Goal: Task Accomplishment & Management: Manage account settings

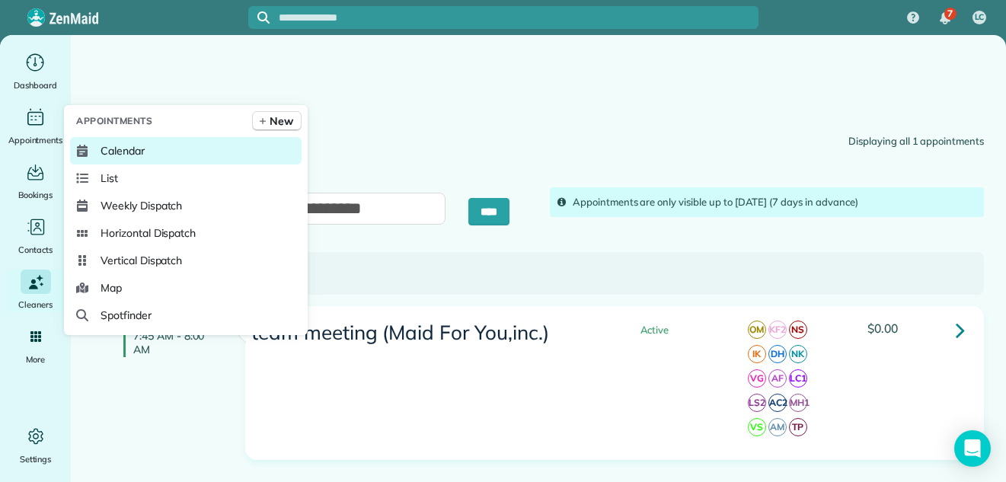
click at [104, 146] on span "Calendar" at bounding box center [123, 150] width 44 height 15
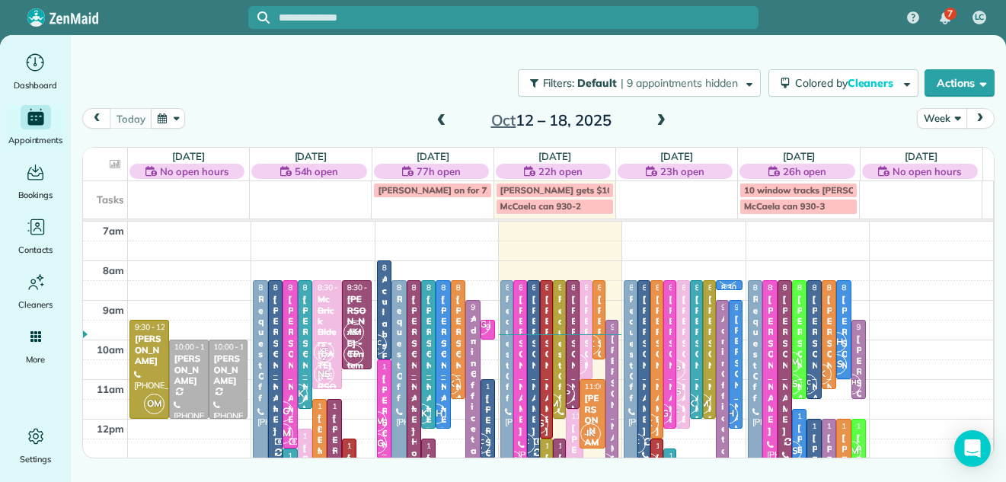
click at [932, 117] on button "Week" at bounding box center [942, 118] width 50 height 21
click at [935, 152] on link "Day" at bounding box center [978, 154] width 120 height 30
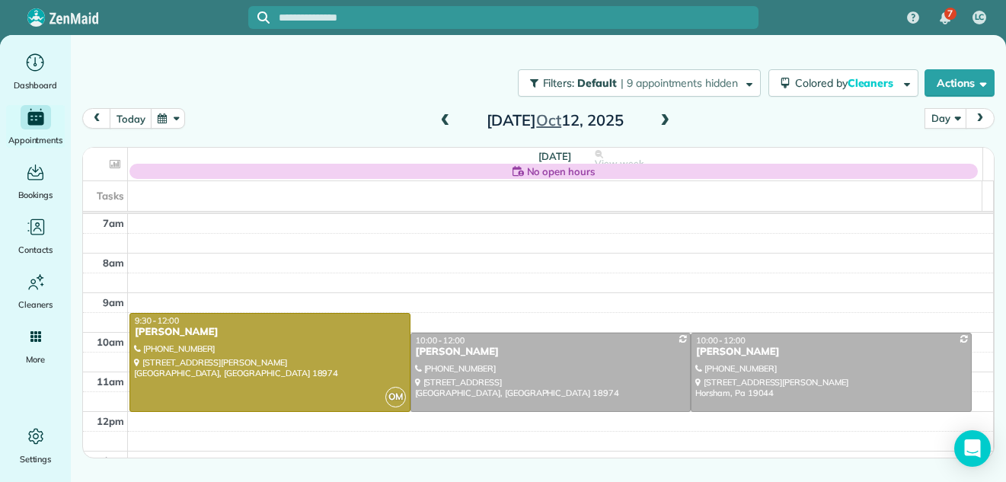
click at [664, 121] on span at bounding box center [665, 121] width 17 height 14
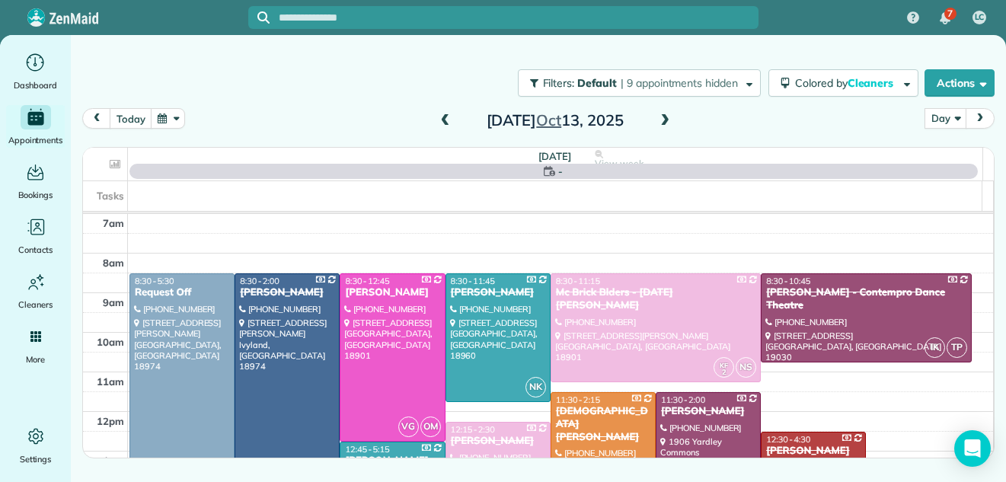
click at [664, 121] on span at bounding box center [665, 121] width 17 height 14
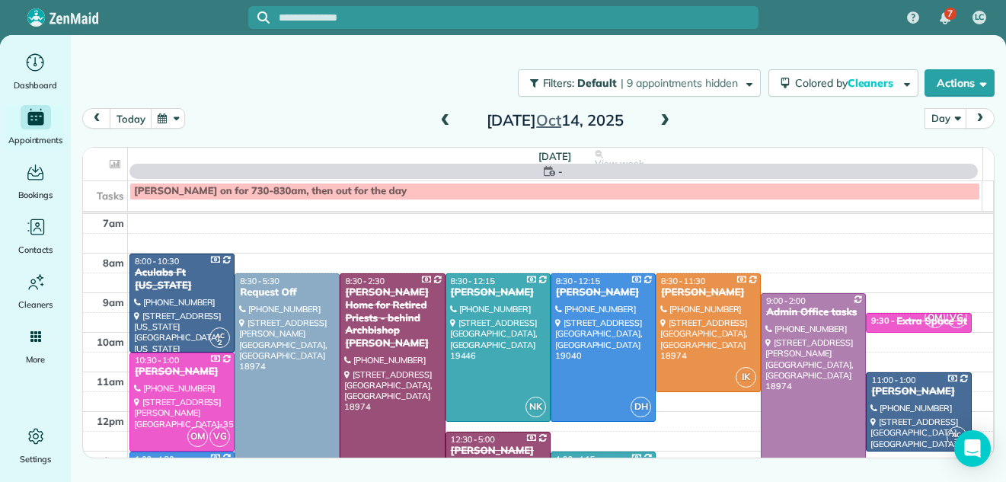
click at [664, 121] on span at bounding box center [665, 121] width 17 height 14
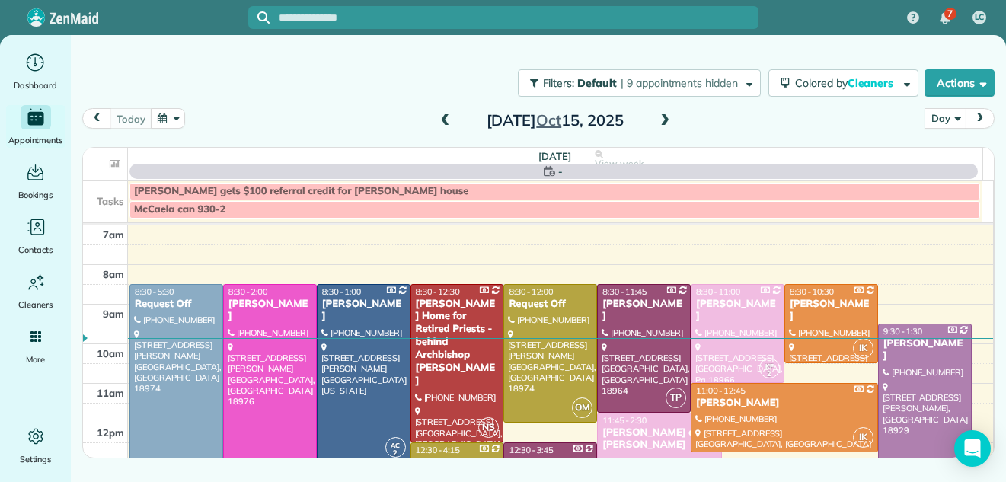
click at [664, 121] on span at bounding box center [665, 121] width 17 height 14
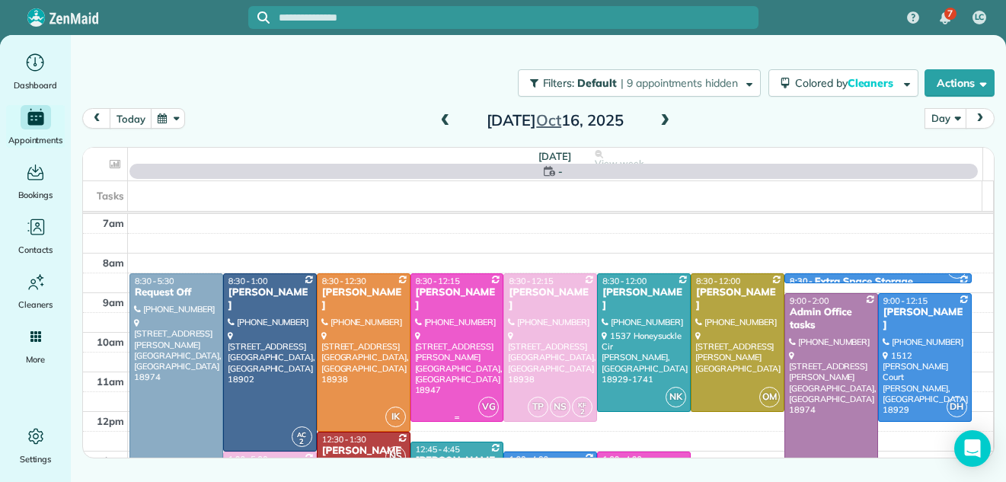
click at [462, 340] on div at bounding box center [457, 347] width 92 height 147
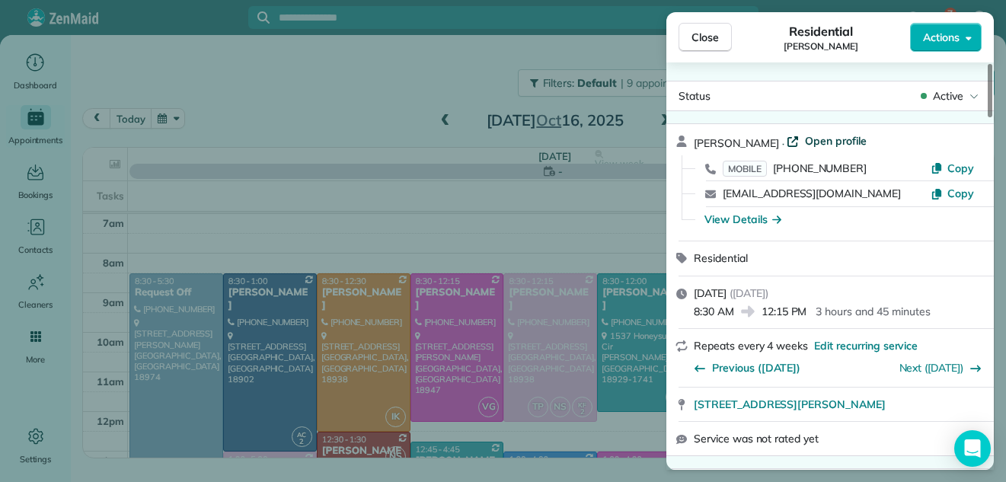
click at [820, 141] on span "Open profile" at bounding box center [836, 140] width 62 height 15
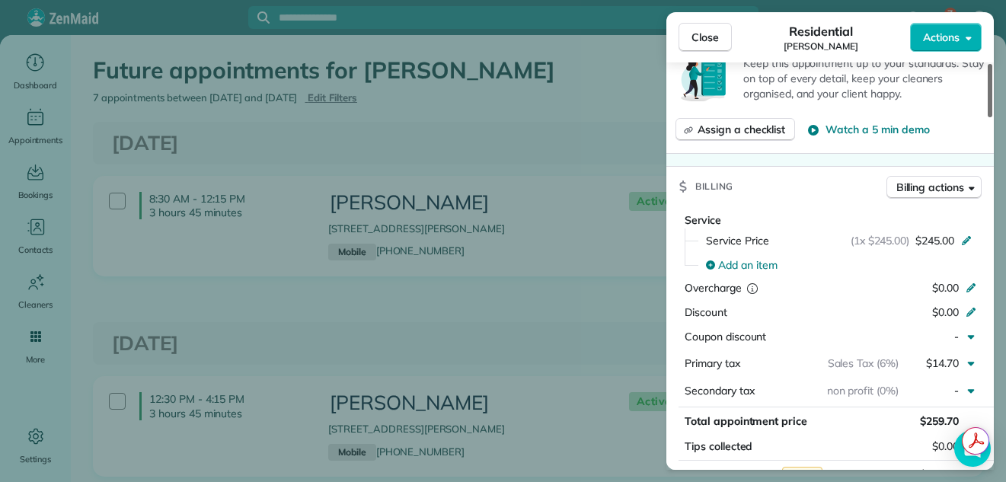
scroll to position [619, 0]
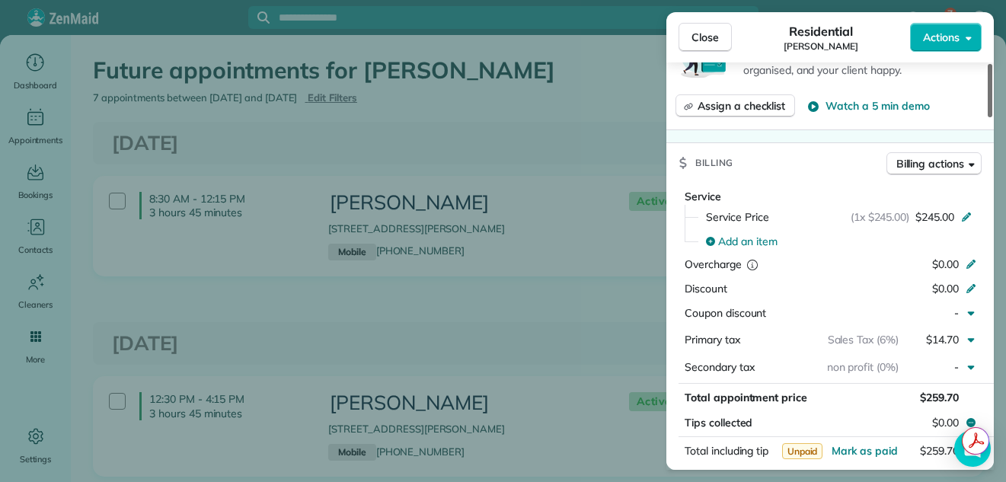
drag, startPoint x: 988, startPoint y: 104, endPoint x: 984, endPoint y: 186, distance: 81.6
click at [988, 117] on div at bounding box center [990, 90] width 5 height 53
click at [976, 164] on button "Billing actions" at bounding box center [934, 163] width 95 height 23
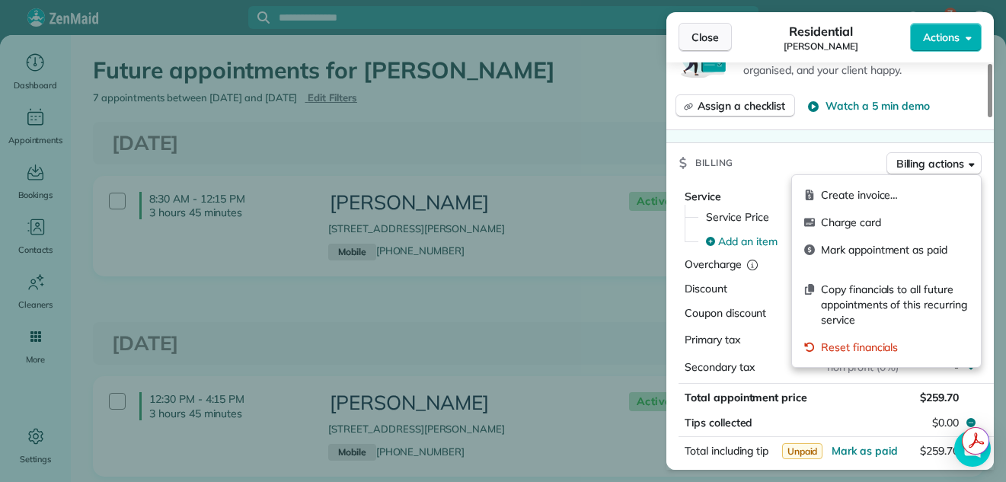
click at [697, 30] on span "Close" at bounding box center [705, 37] width 27 height 15
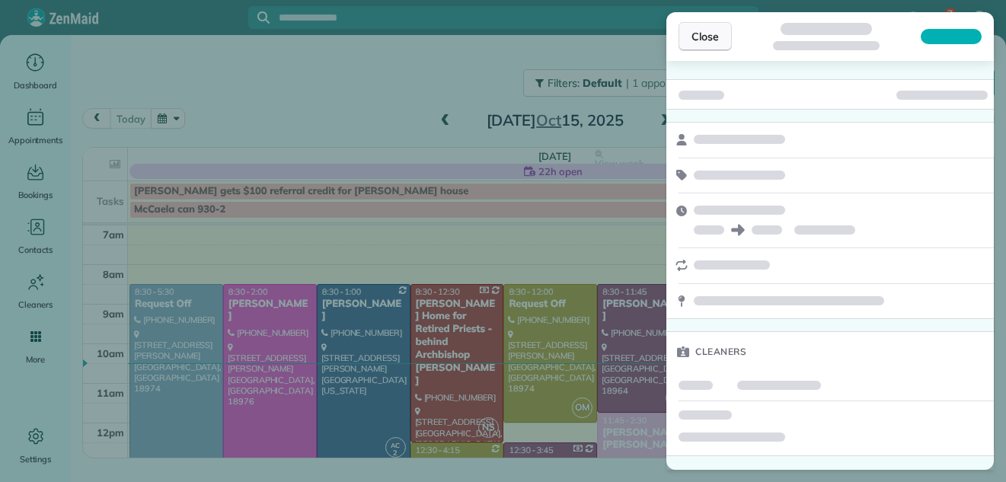
click at [709, 37] on span "Close" at bounding box center [705, 36] width 27 height 15
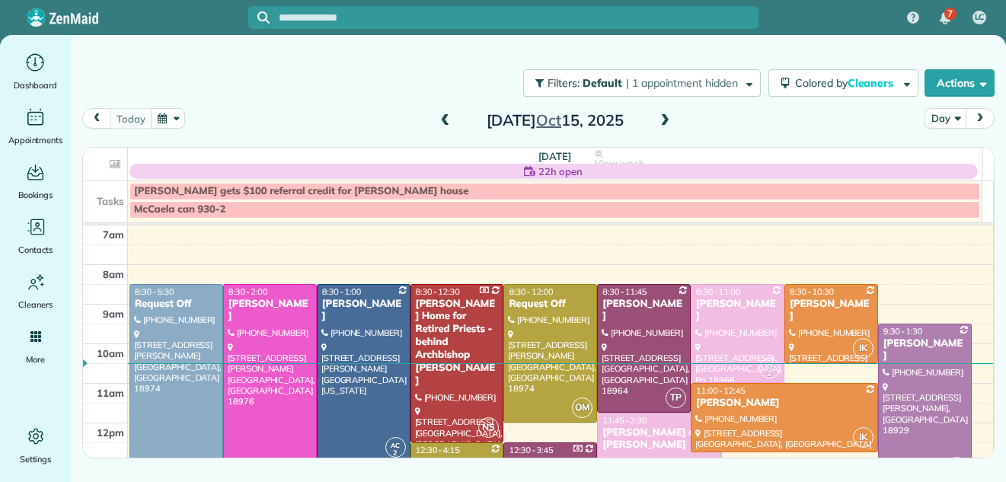
click at [257, 386] on div at bounding box center [270, 393] width 92 height 216
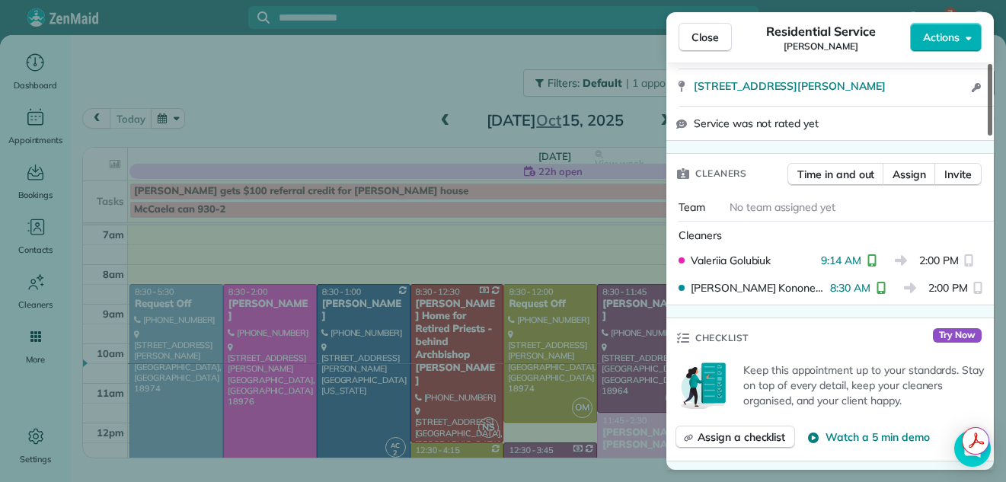
scroll to position [296, 0]
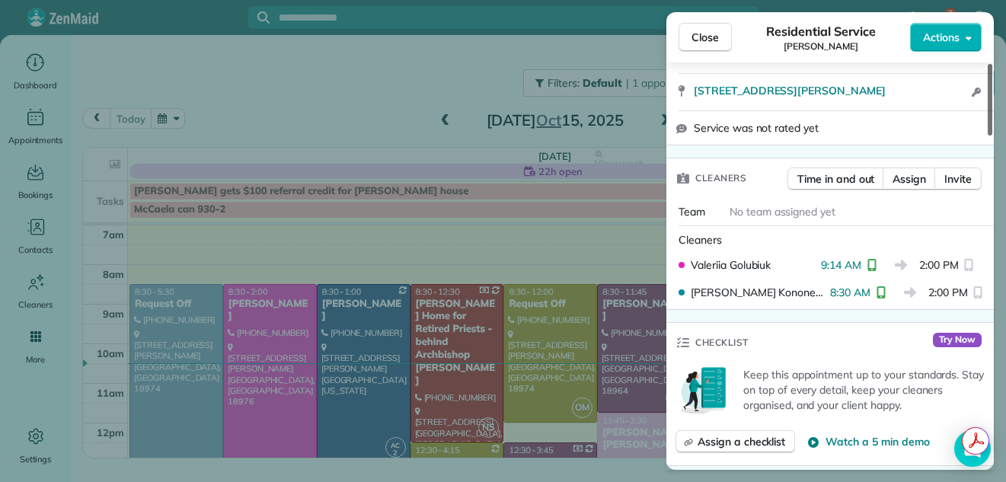
drag, startPoint x: 989, startPoint y: 114, endPoint x: 986, endPoint y: 166, distance: 51.9
click at [988, 136] on div at bounding box center [990, 100] width 5 height 72
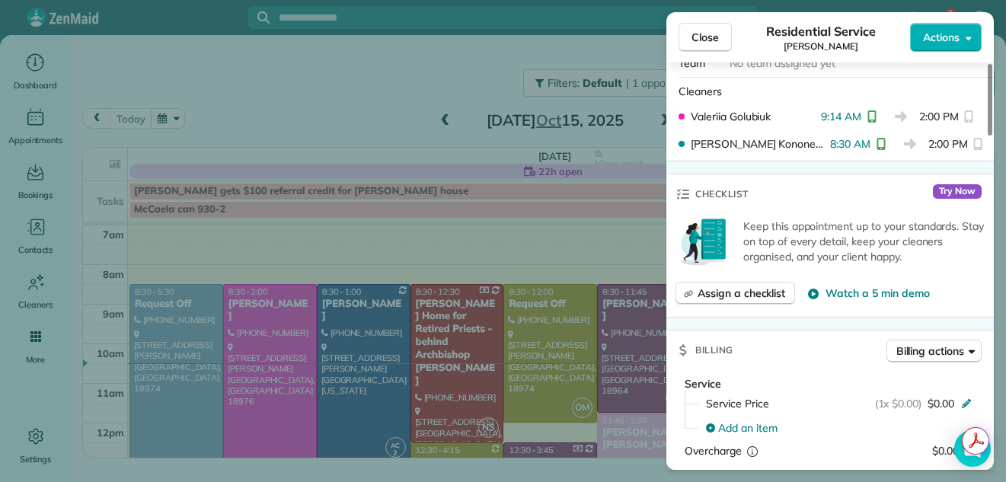
drag, startPoint x: 991, startPoint y: 146, endPoint x: 980, endPoint y: 176, distance: 31.8
click at [988, 136] on div at bounding box center [990, 100] width 5 height 72
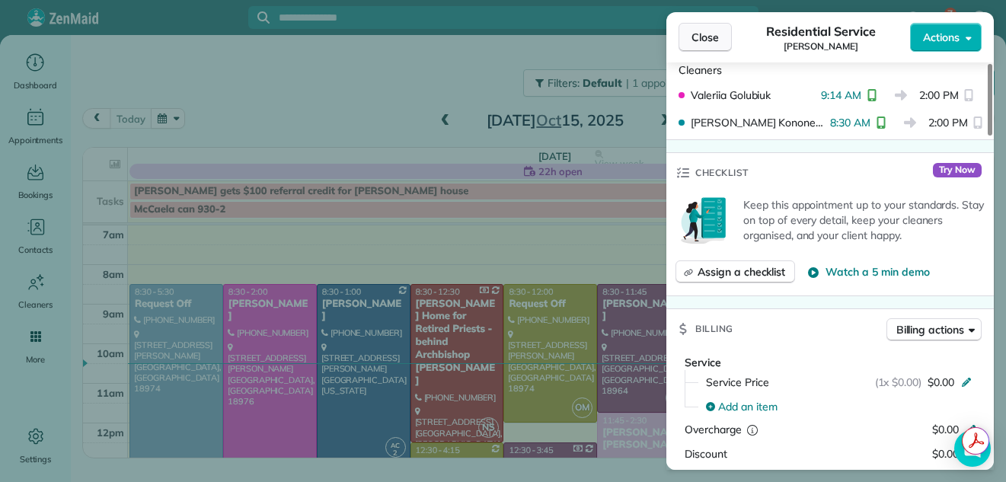
click at [703, 43] on span "Close" at bounding box center [705, 37] width 27 height 15
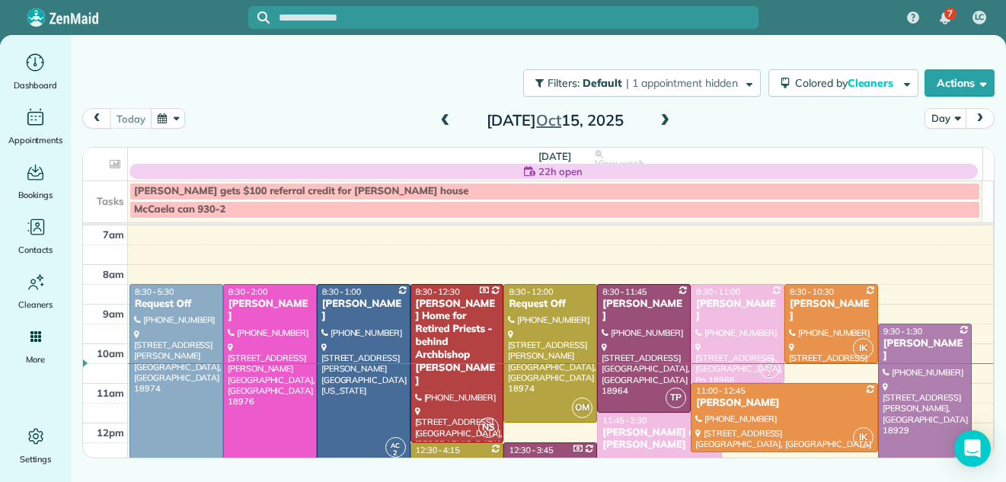
click at [280, 325] on div at bounding box center [270, 393] width 92 height 216
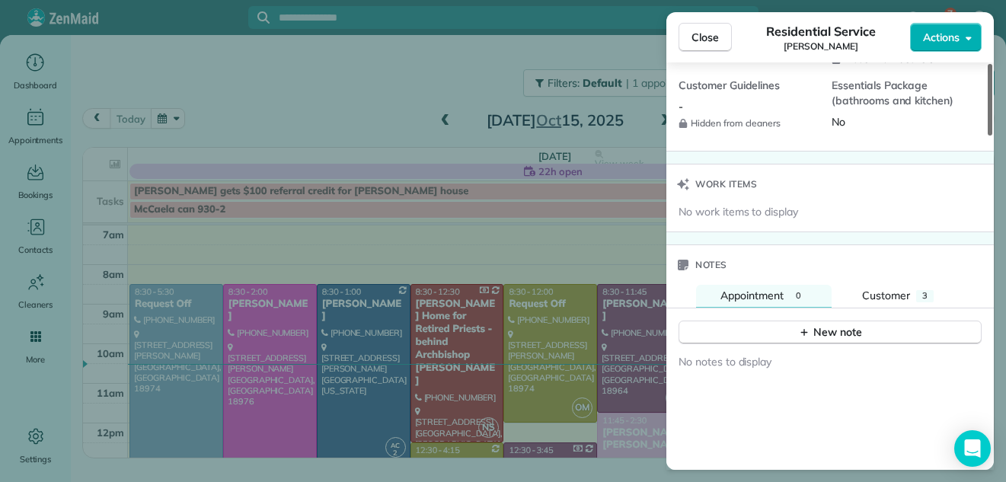
scroll to position [1474, 0]
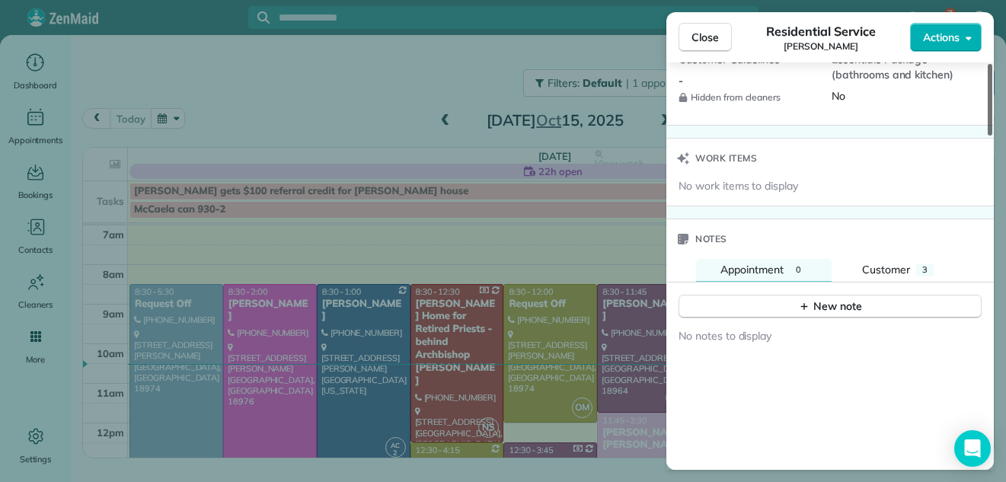
drag, startPoint x: 990, startPoint y: 99, endPoint x: 958, endPoint y: 356, distance: 259.4
click at [988, 136] on div at bounding box center [990, 100] width 5 height 72
click at [892, 268] on span "Customer" at bounding box center [886, 270] width 48 height 14
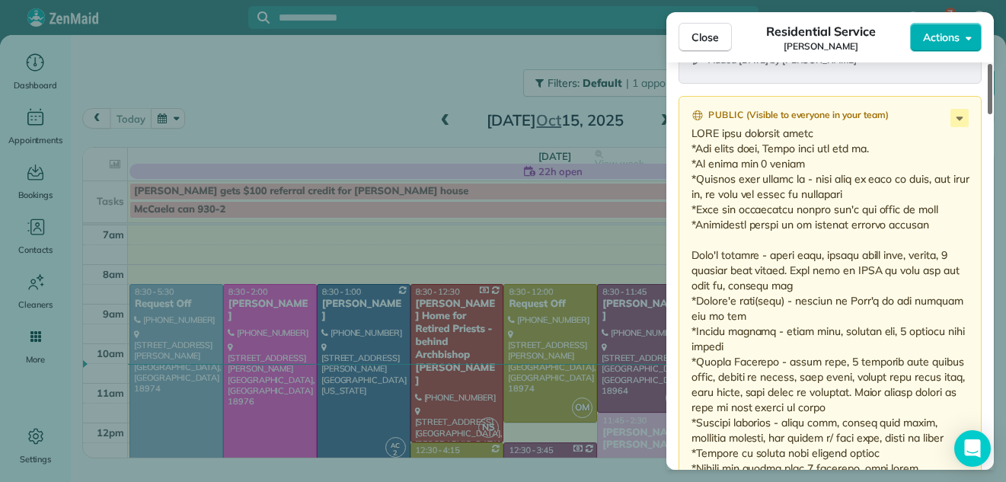
scroll to position [2095, 0]
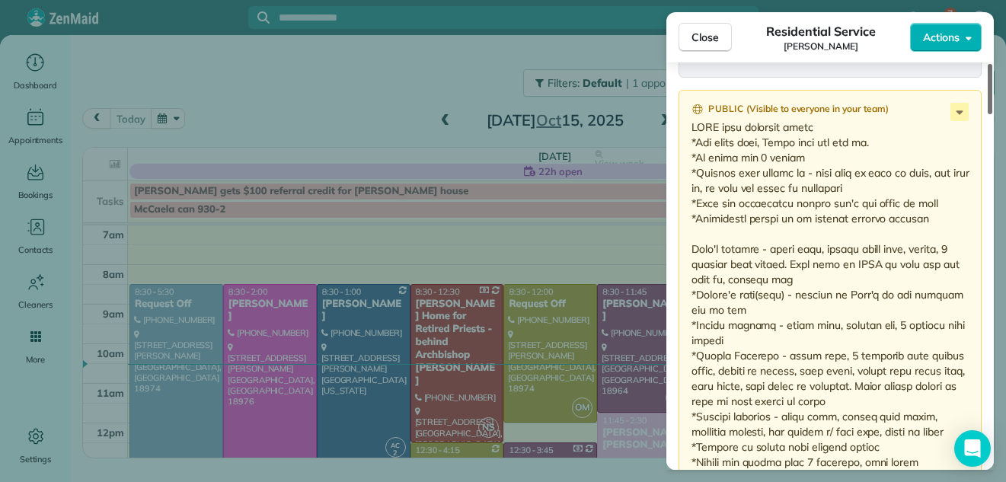
drag, startPoint x: 989, startPoint y: 264, endPoint x: 982, endPoint y: 340, distance: 76.5
click at [988, 114] on div at bounding box center [990, 89] width 5 height 50
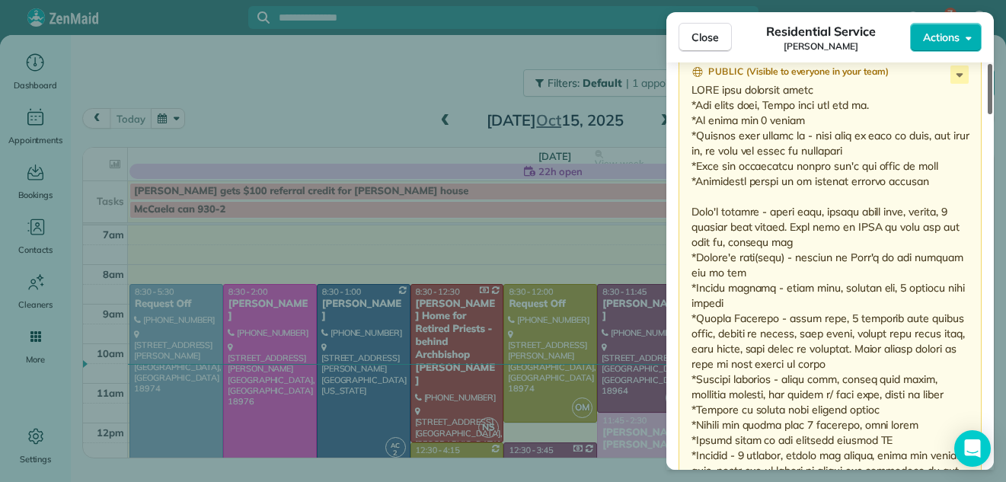
click at [989, 114] on div at bounding box center [990, 89] width 5 height 50
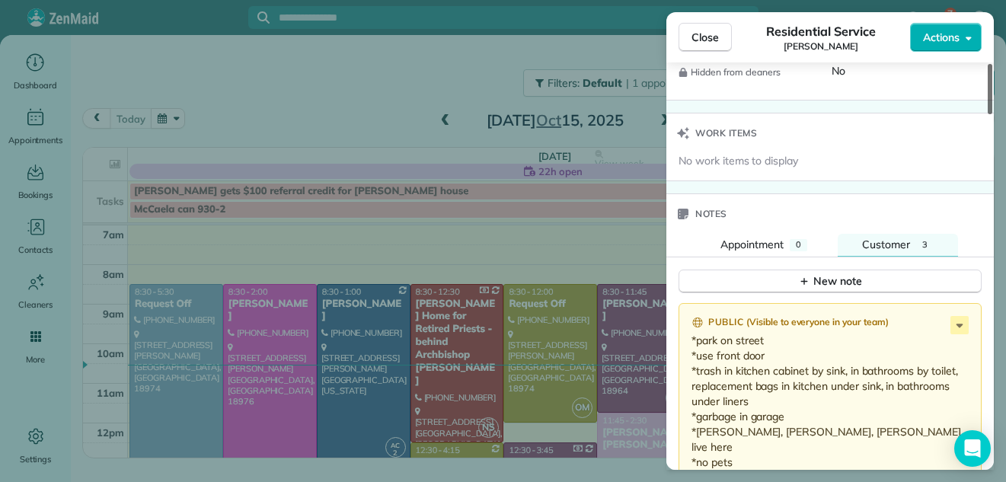
scroll to position [1424, 0]
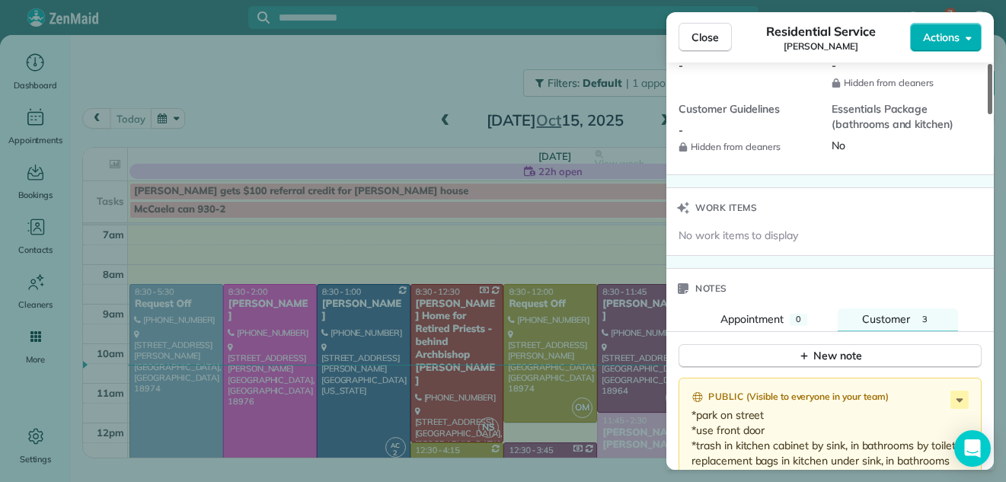
drag, startPoint x: 989, startPoint y: 332, endPoint x: 970, endPoint y: 245, distance: 88.9
click at [988, 114] on div at bounding box center [990, 89] width 5 height 50
click at [702, 33] on span "Close" at bounding box center [705, 37] width 27 height 15
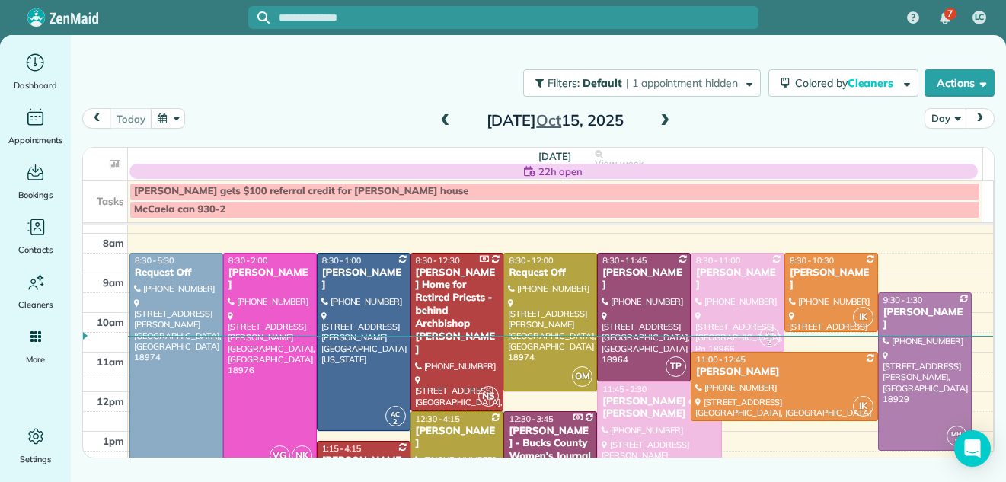
scroll to position [37, 0]
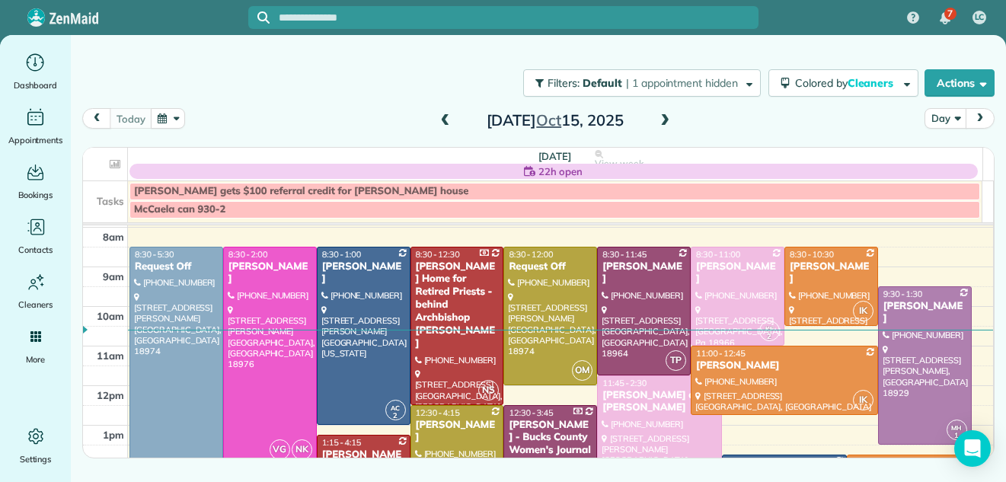
click at [263, 302] on div at bounding box center [270, 356] width 92 height 216
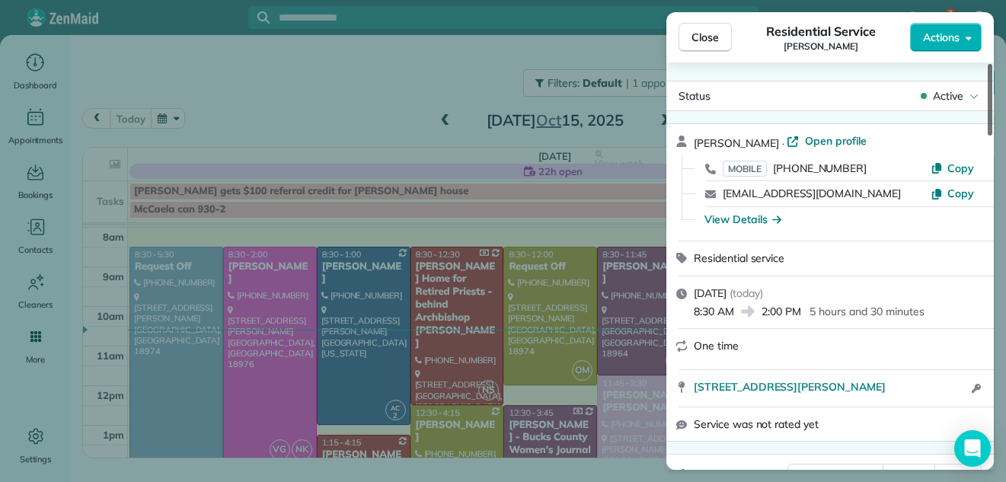
drag, startPoint x: 991, startPoint y: 107, endPoint x: 1008, endPoint y: 93, distance: 22.7
click at [992, 93] on div at bounding box center [990, 100] width 5 height 72
click at [818, 138] on span "Open profile" at bounding box center [836, 140] width 62 height 15
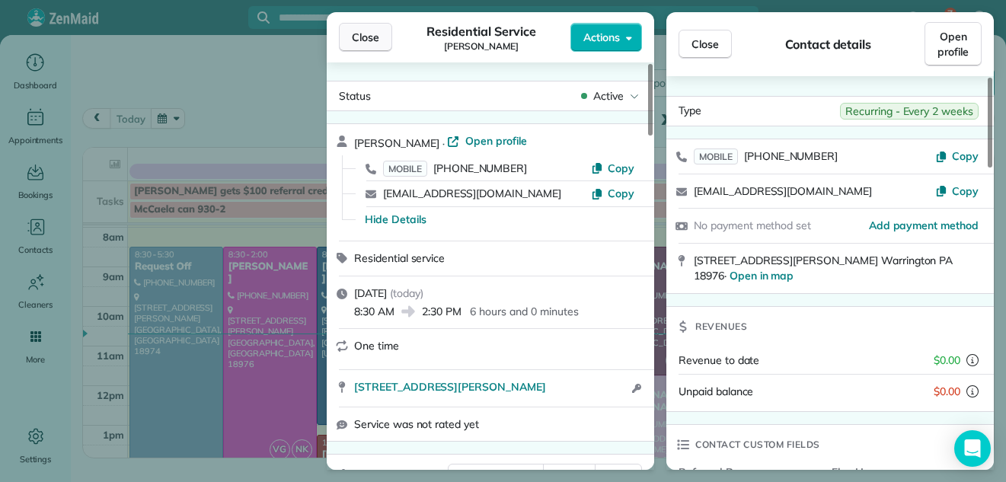
click at [363, 34] on span "Close" at bounding box center [365, 37] width 27 height 15
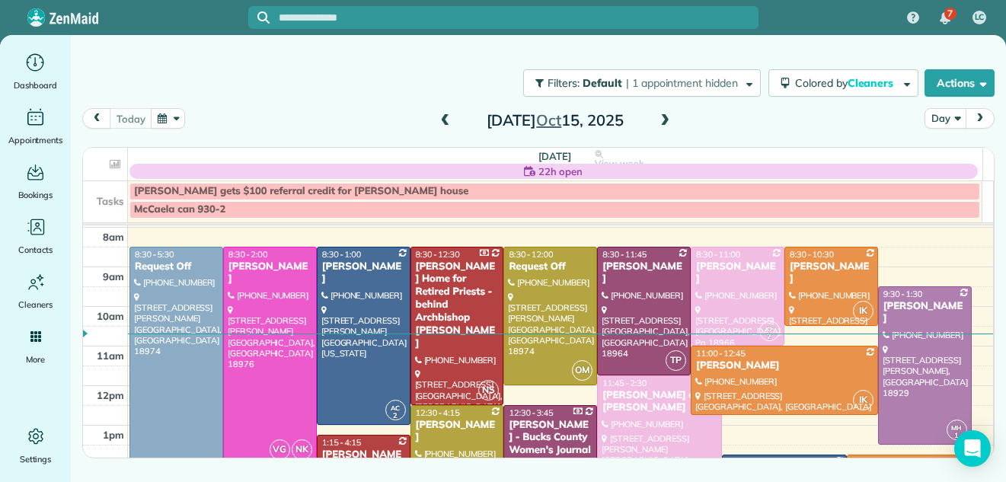
click at [659, 117] on span at bounding box center [665, 121] width 17 height 14
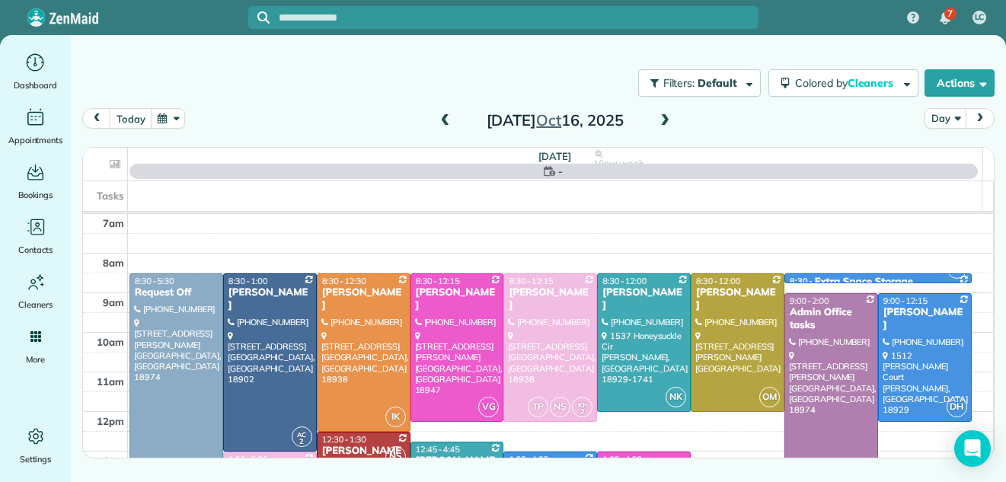
click at [659, 117] on span at bounding box center [665, 121] width 17 height 14
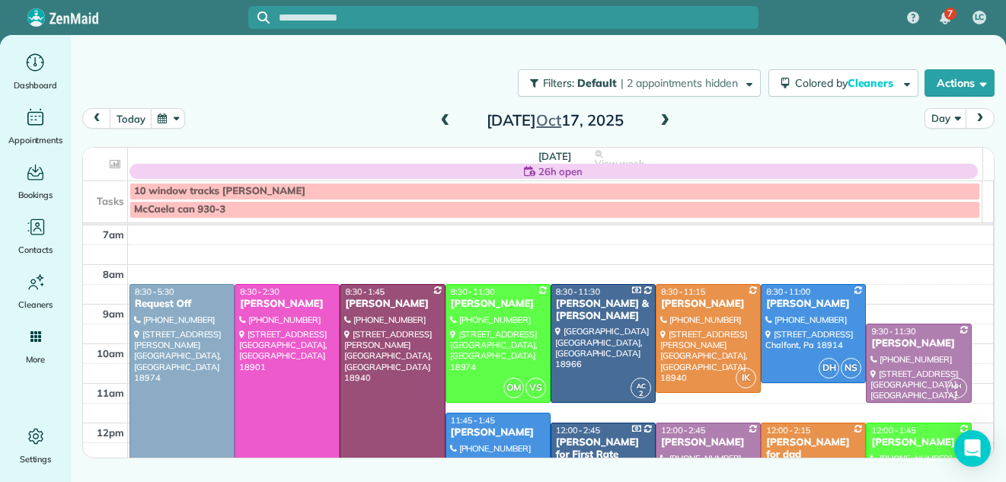
click at [287, 364] on div at bounding box center [287, 403] width 104 height 236
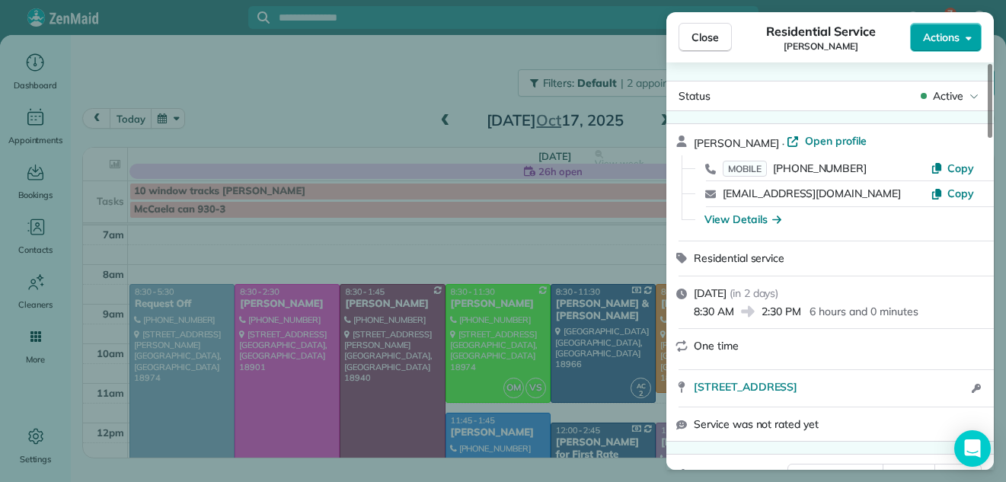
click at [930, 38] on span "Actions" at bounding box center [941, 37] width 37 height 15
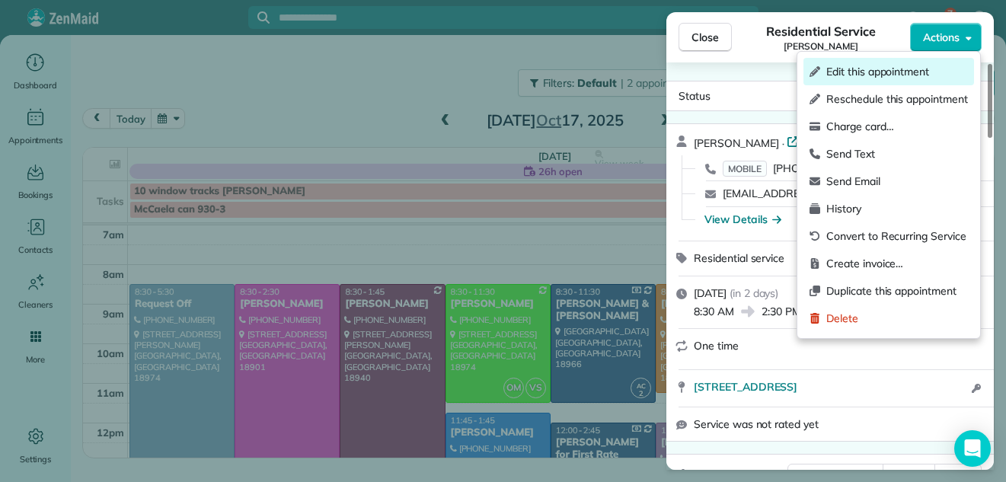
click at [889, 67] on span "Edit this appointment" at bounding box center [897, 71] width 142 height 15
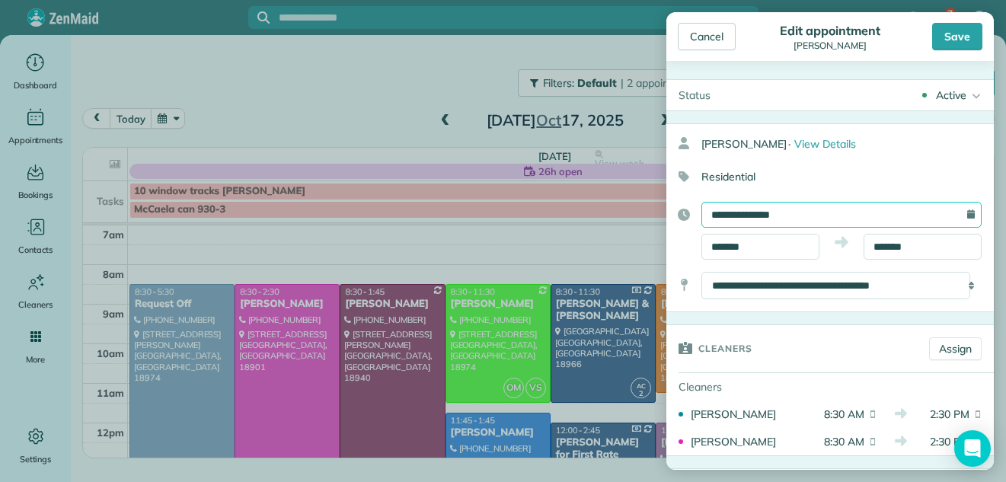
click at [829, 211] on input "**********" at bounding box center [841, 215] width 280 height 26
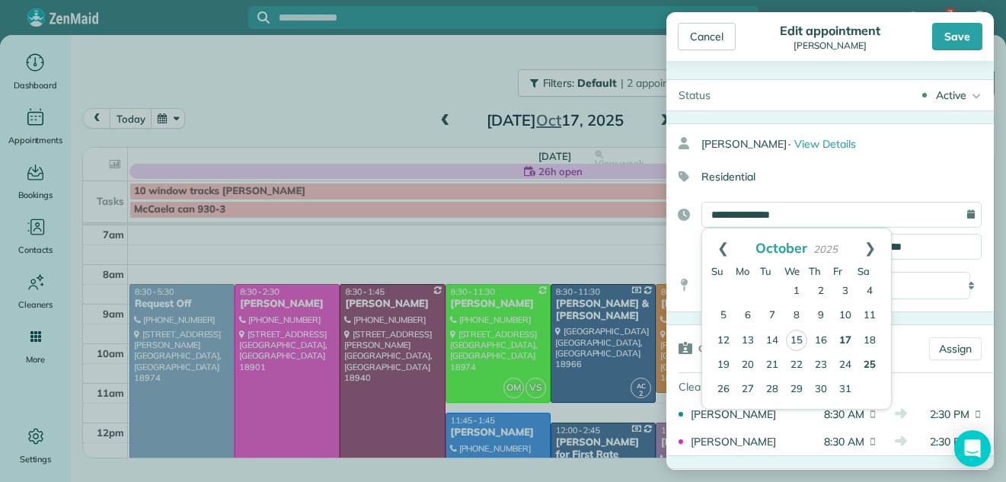
click at [871, 364] on link "25" at bounding box center [870, 365] width 24 height 24
type input "**********"
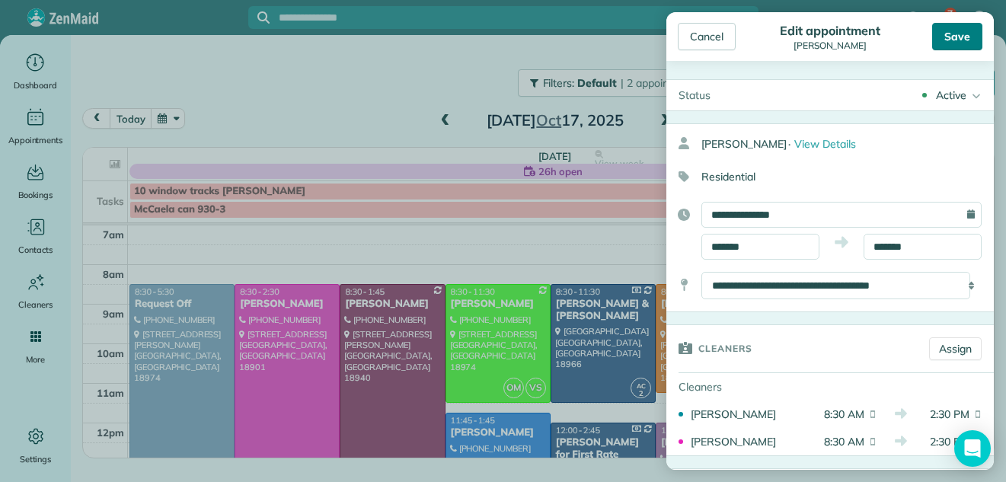
click at [970, 30] on div "Save" at bounding box center [957, 36] width 50 height 27
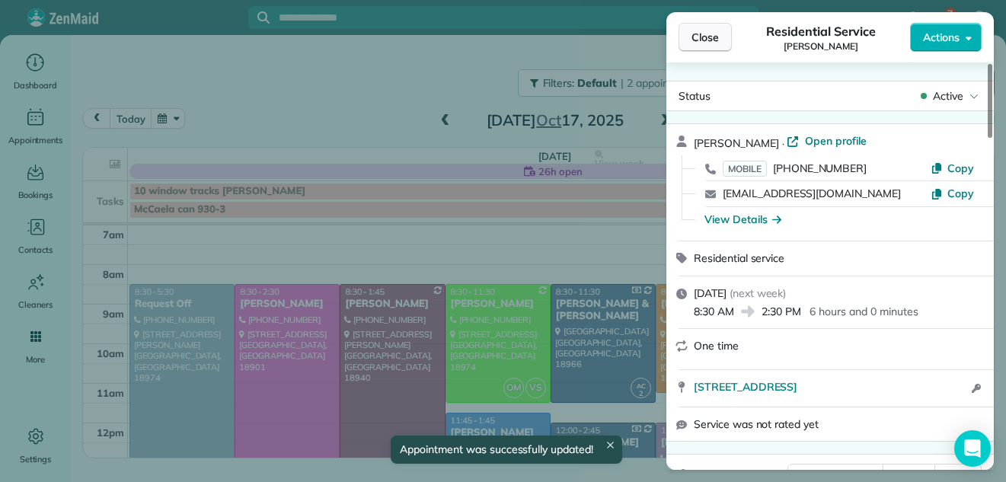
click at [695, 32] on span "Close" at bounding box center [705, 37] width 27 height 15
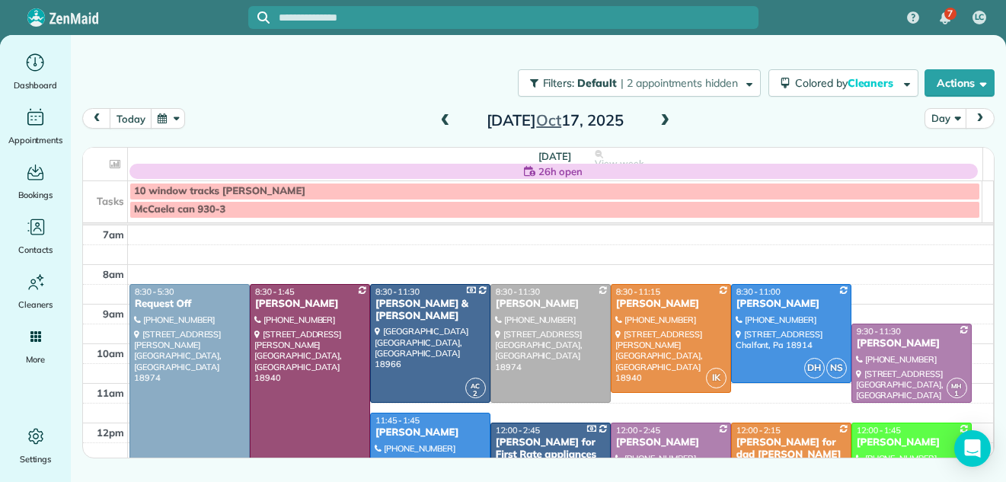
click at [439, 121] on span at bounding box center [445, 121] width 17 height 14
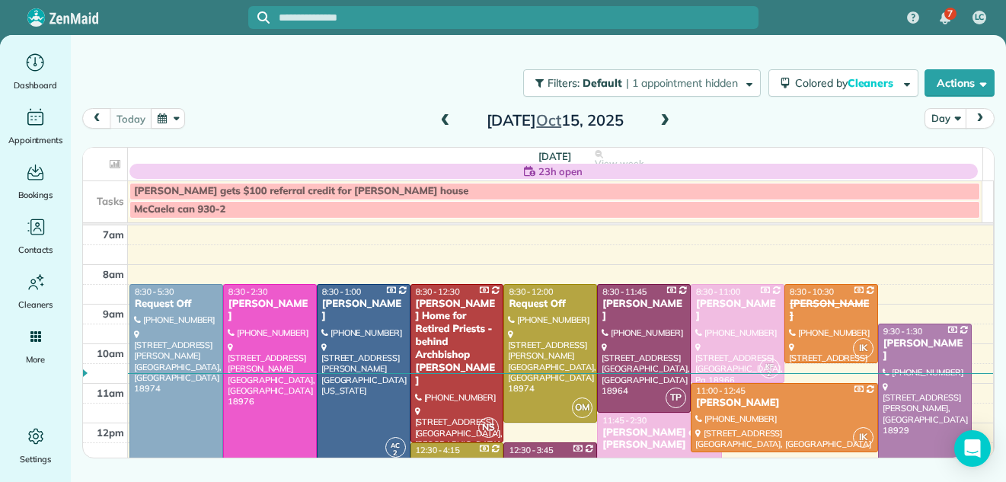
click at [663, 121] on span at bounding box center [665, 121] width 17 height 14
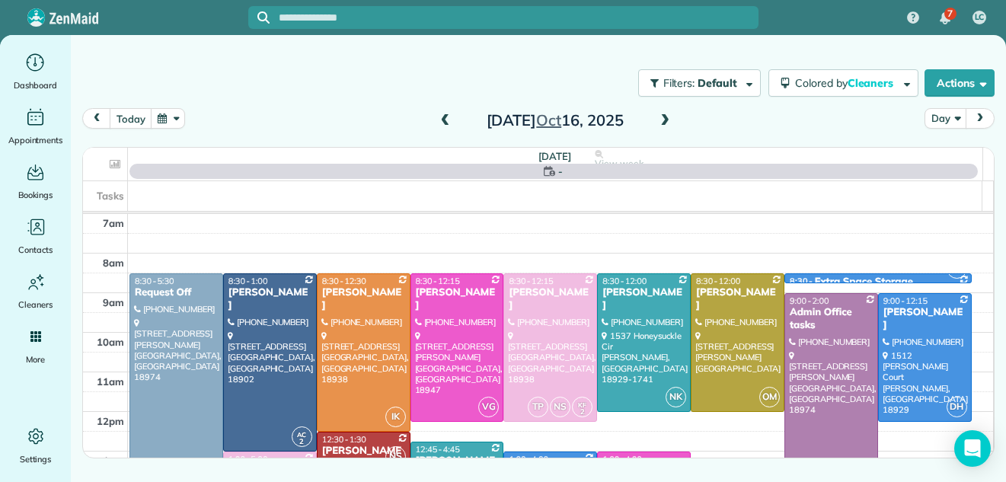
click at [663, 121] on span at bounding box center [665, 121] width 17 height 14
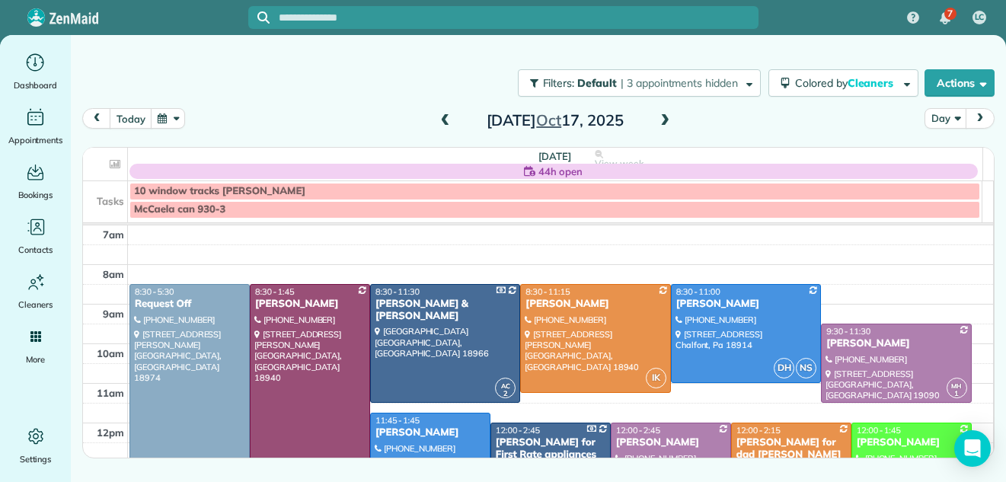
click at [663, 121] on span at bounding box center [665, 121] width 17 height 14
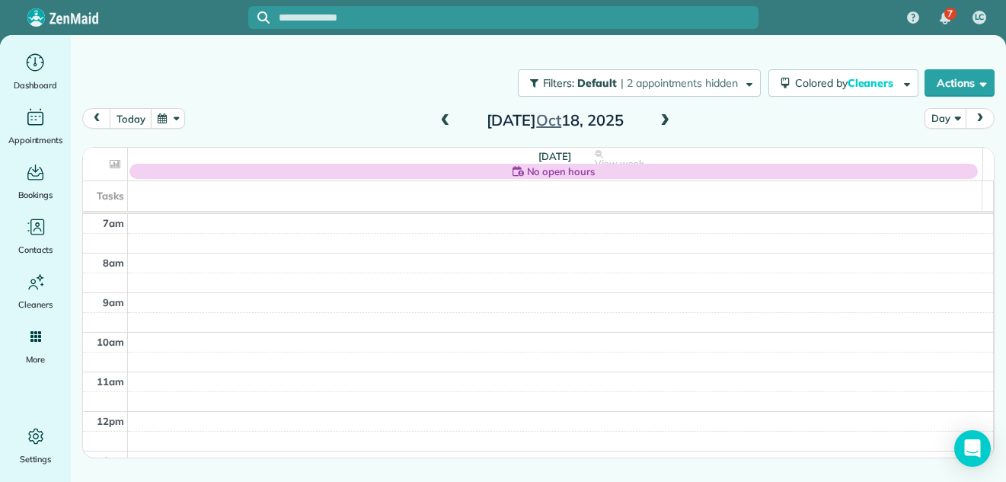
click at [663, 121] on span at bounding box center [665, 121] width 17 height 14
click at [32, 65] on icon "Main" at bounding box center [36, 62] width 24 height 23
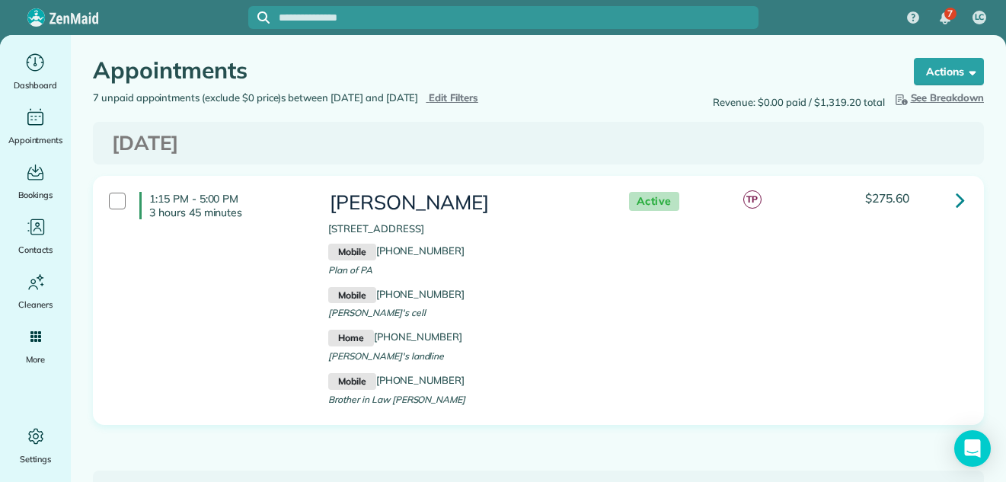
click at [478, 100] on span "Edit Filters" at bounding box center [454, 97] width 50 height 12
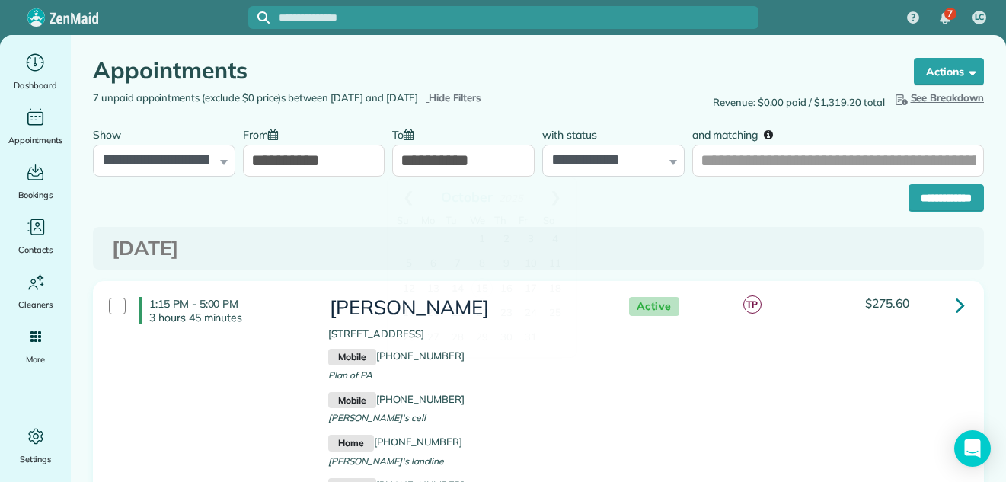
click at [461, 159] on input "**********" at bounding box center [463, 161] width 142 height 32
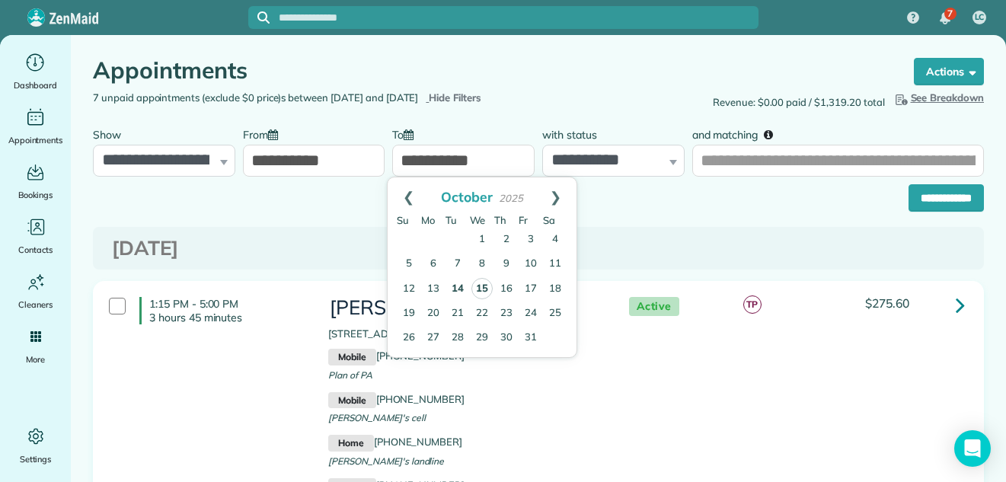
click at [483, 290] on link "15" at bounding box center [481, 288] width 21 height 21
type input "**********"
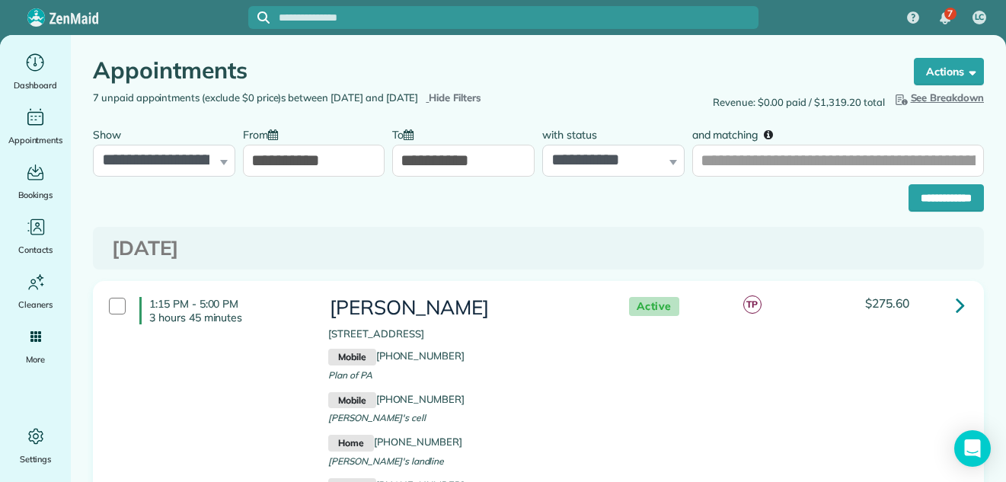
drag, startPoint x: 483, startPoint y: 290, endPoint x: 1008, endPoint y: 202, distance: 532.2
click at [1005, 202] on html "7 LC Dashboard Appointments Bookings Contacts Cleaners Invoices Payroll Reports…" at bounding box center [503, 241] width 1006 height 482
click at [941, 194] on input "**********" at bounding box center [946, 197] width 75 height 27
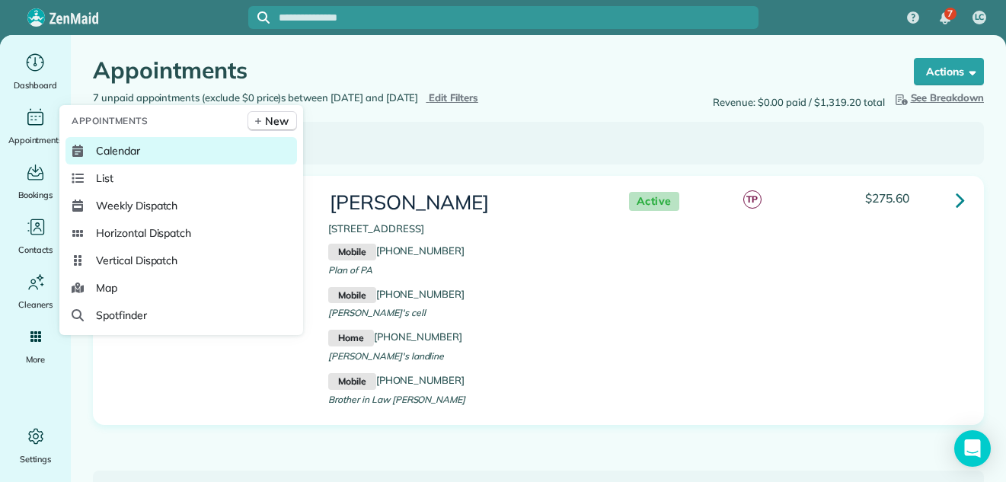
click at [107, 145] on span "Calendar" at bounding box center [118, 150] width 44 height 15
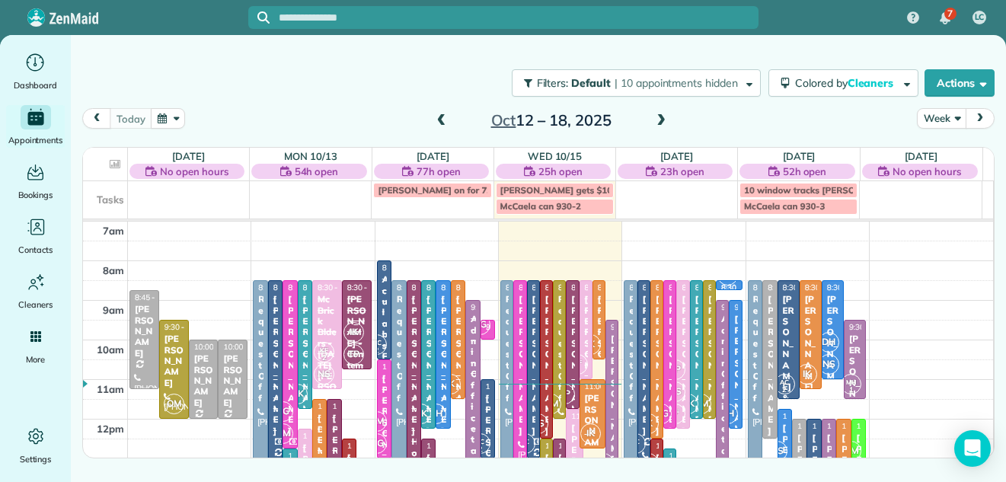
click at [658, 118] on span at bounding box center [661, 121] width 17 height 14
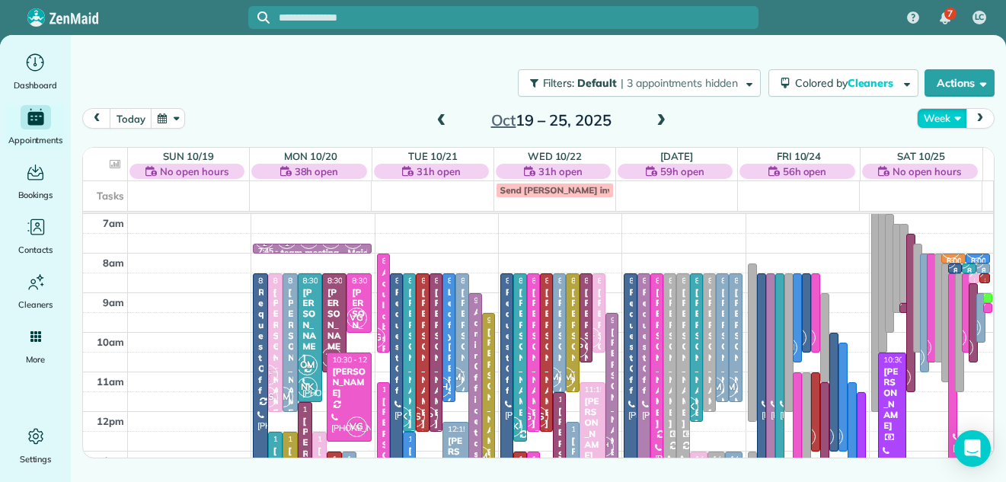
click at [932, 116] on button "Week" at bounding box center [942, 118] width 50 height 21
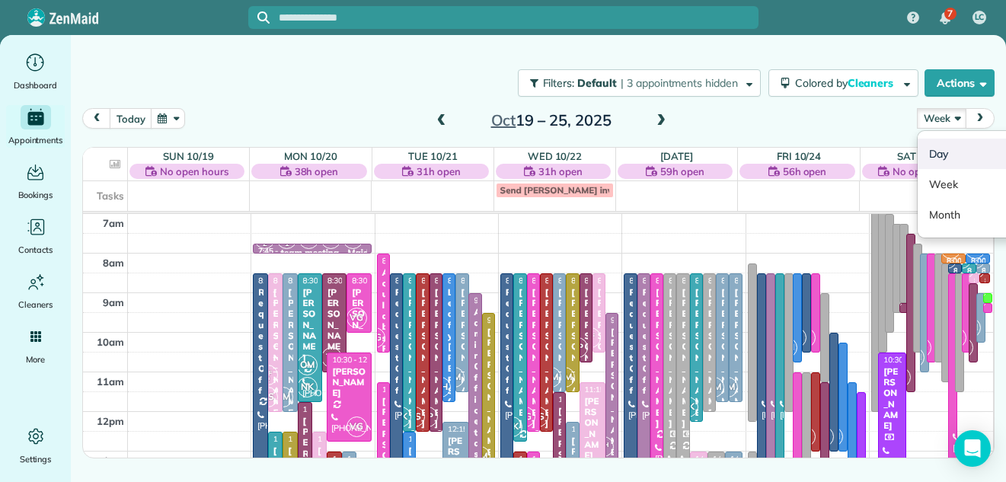
click at [932, 145] on link "Day" at bounding box center [978, 154] width 120 height 30
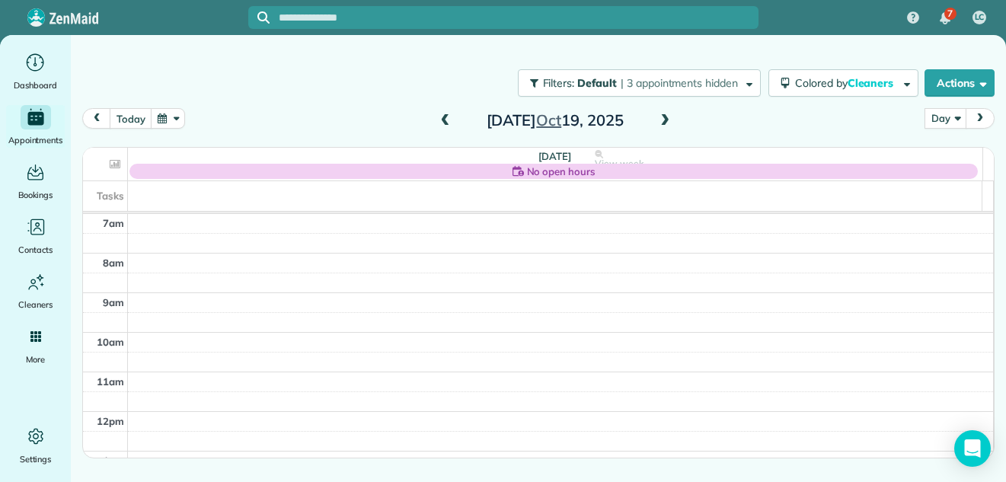
click at [665, 123] on span at bounding box center [665, 121] width 17 height 14
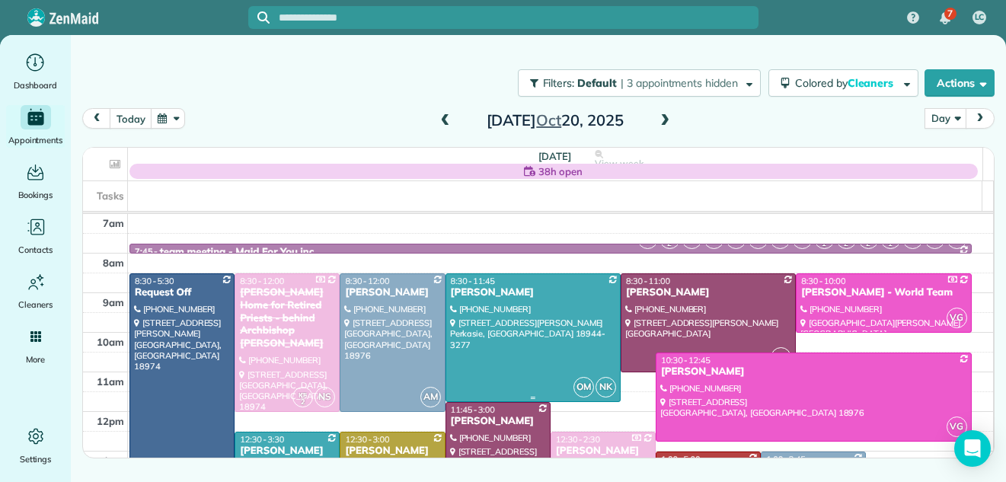
click at [508, 326] on div at bounding box center [533, 337] width 174 height 127
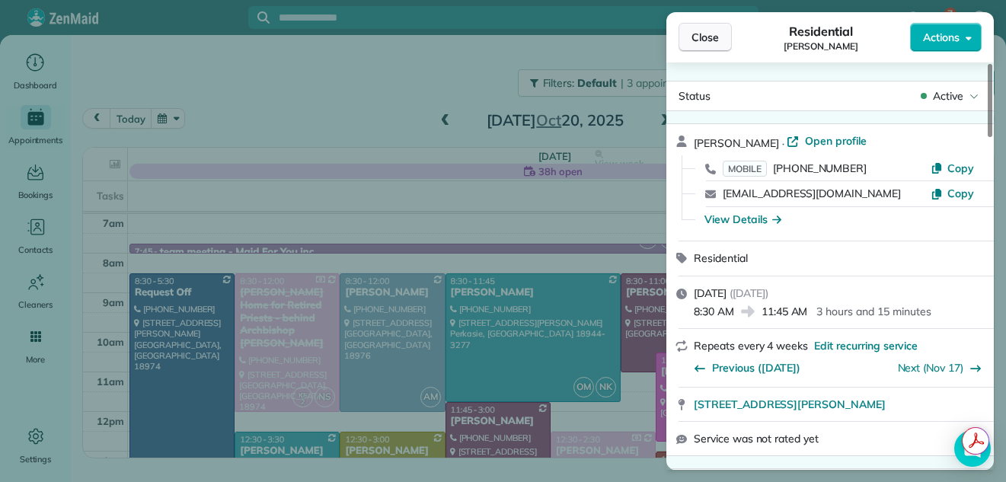
click at [704, 32] on span "Close" at bounding box center [705, 37] width 27 height 15
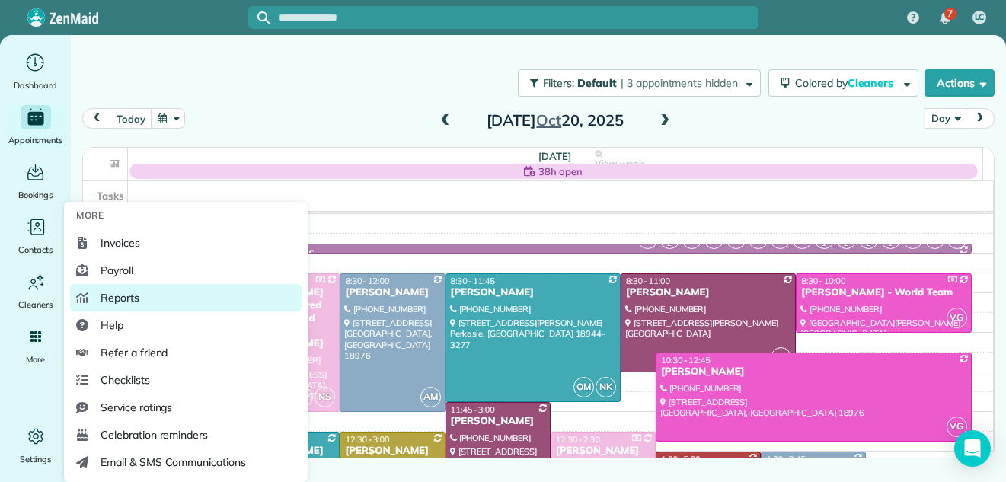
click at [122, 292] on span "Reports" at bounding box center [120, 297] width 39 height 15
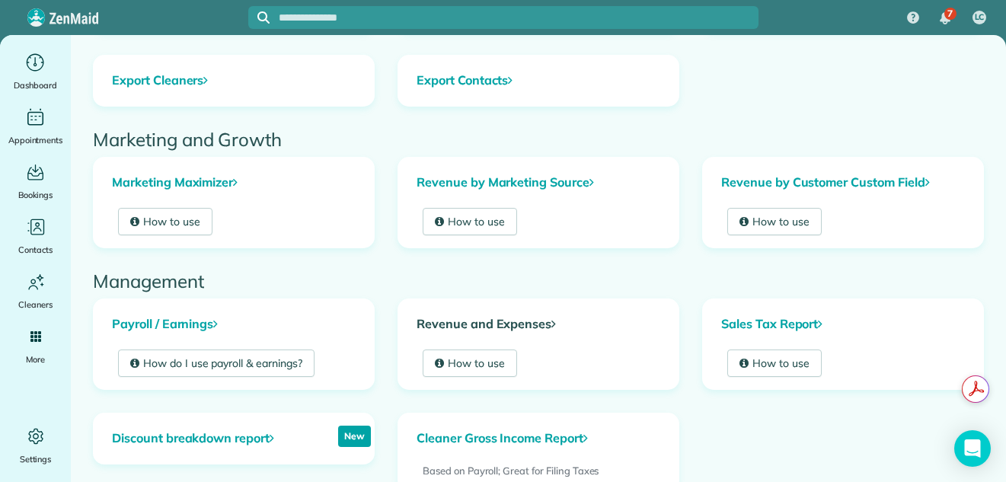
click at [465, 322] on link "Revenue and Expenses" at bounding box center [538, 324] width 280 height 50
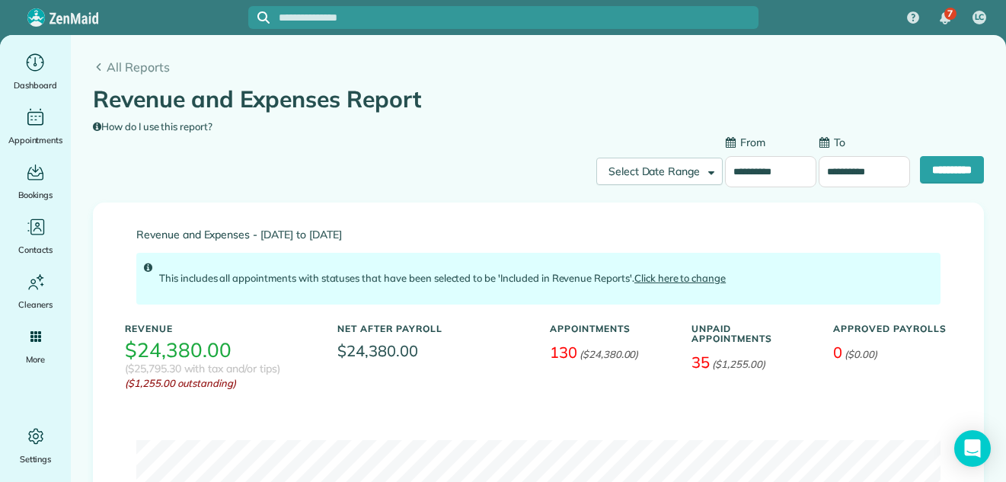
click at [743, 165] on input "**********" at bounding box center [770, 172] width 91 height 32
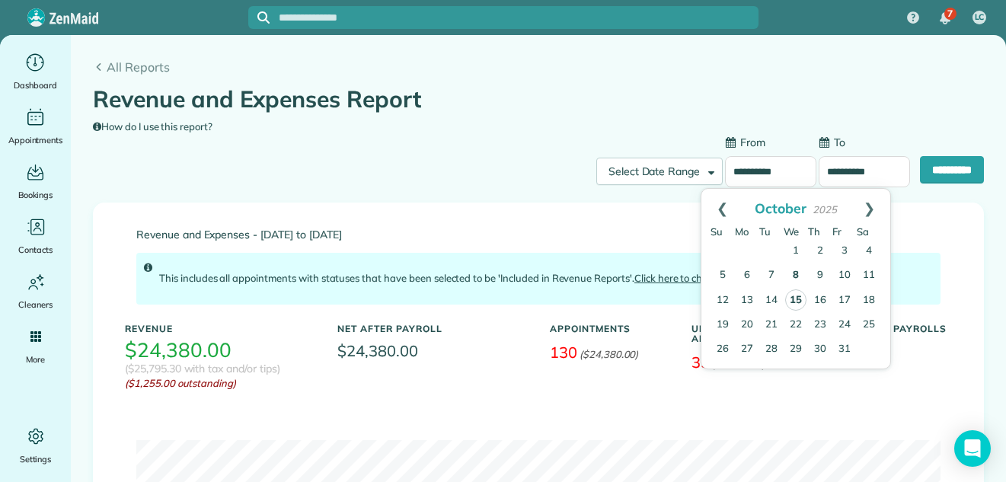
click at [799, 298] on link "15" at bounding box center [795, 299] width 21 height 21
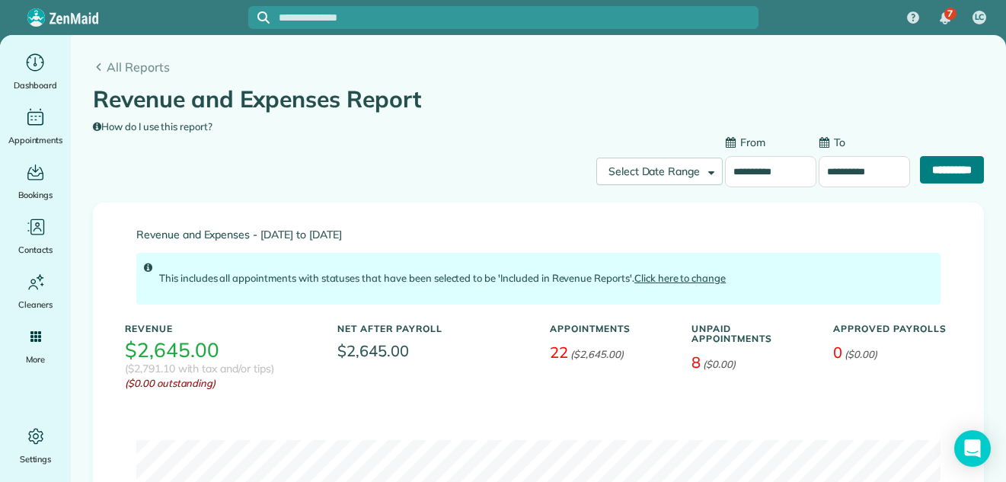
click at [941, 168] on input "**********" at bounding box center [952, 169] width 64 height 27
click at [743, 168] on input "**********" at bounding box center [770, 172] width 91 height 32
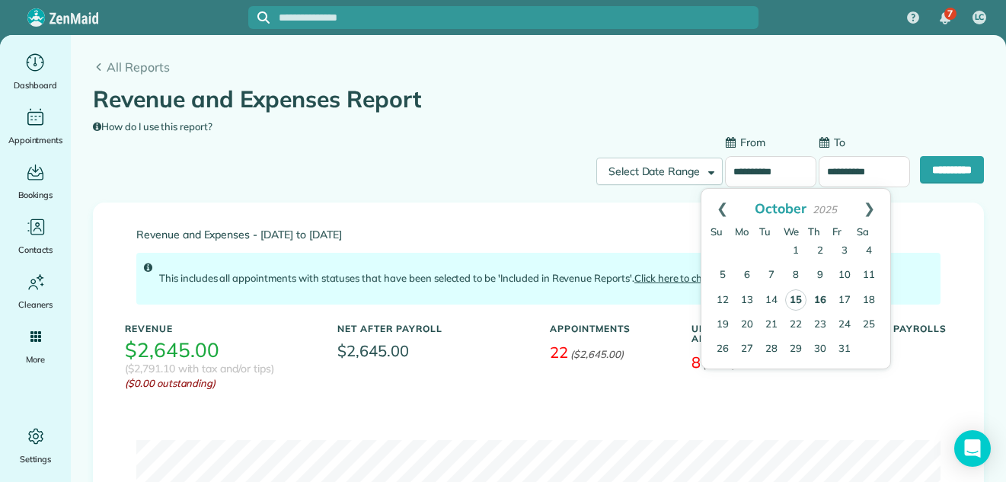
click at [820, 299] on link "16" at bounding box center [820, 301] width 24 height 24
type input "**********"
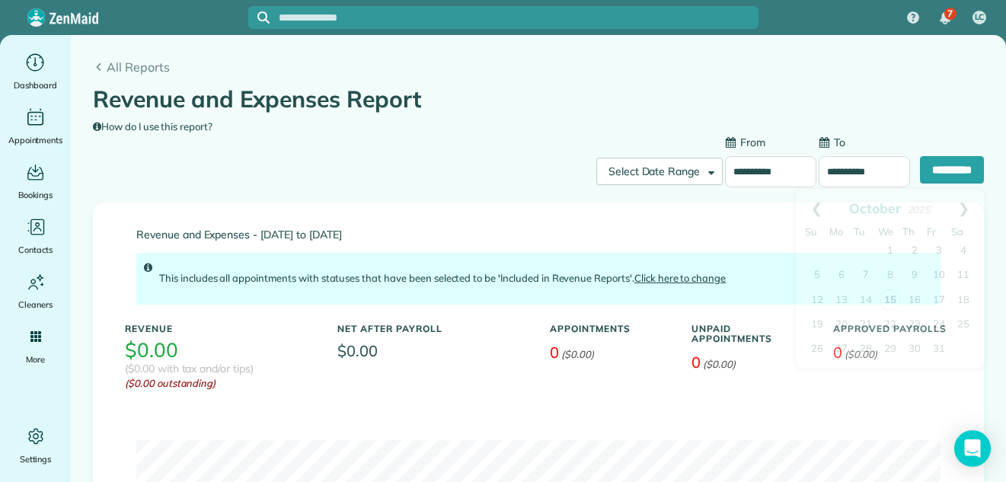
click at [852, 176] on input "**********" at bounding box center [864, 172] width 91 height 32
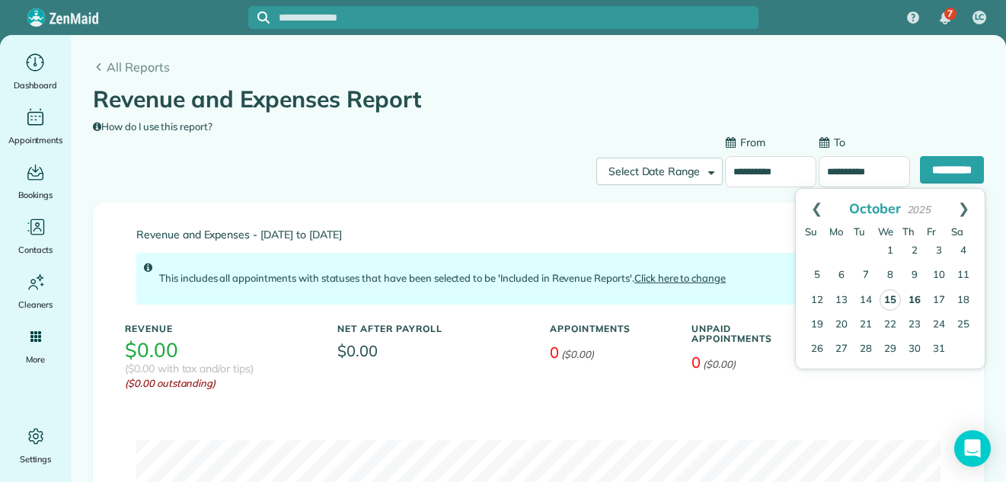
click at [919, 299] on link "16" at bounding box center [915, 301] width 24 height 24
type input "**********"
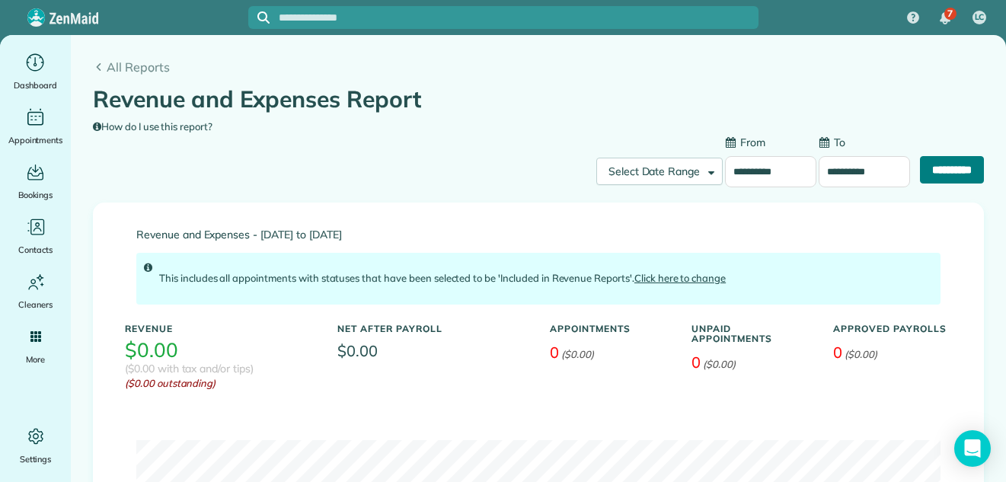
click at [941, 165] on input "**********" at bounding box center [952, 169] width 64 height 27
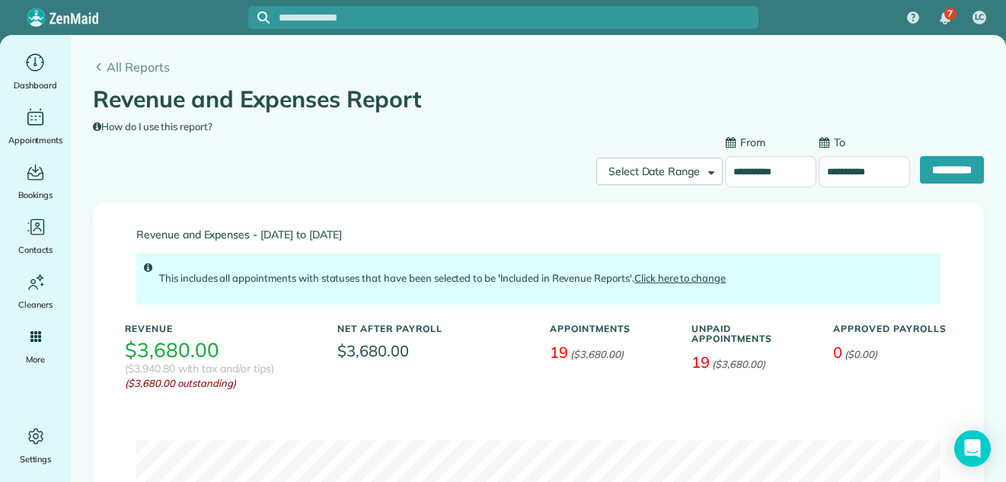
click at [765, 177] on input "**********" at bounding box center [770, 172] width 91 height 32
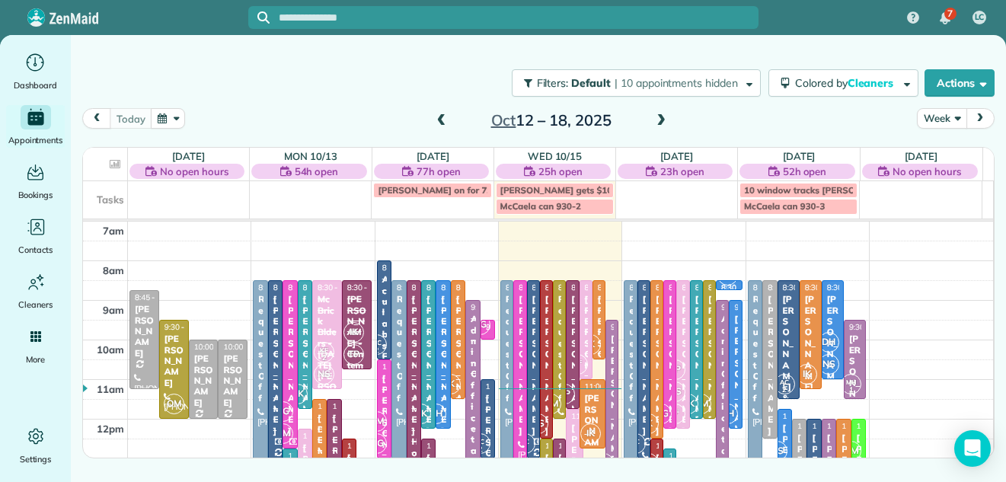
click at [935, 113] on button "Week" at bounding box center [942, 118] width 50 height 21
click at [938, 151] on link "Day" at bounding box center [978, 154] width 120 height 30
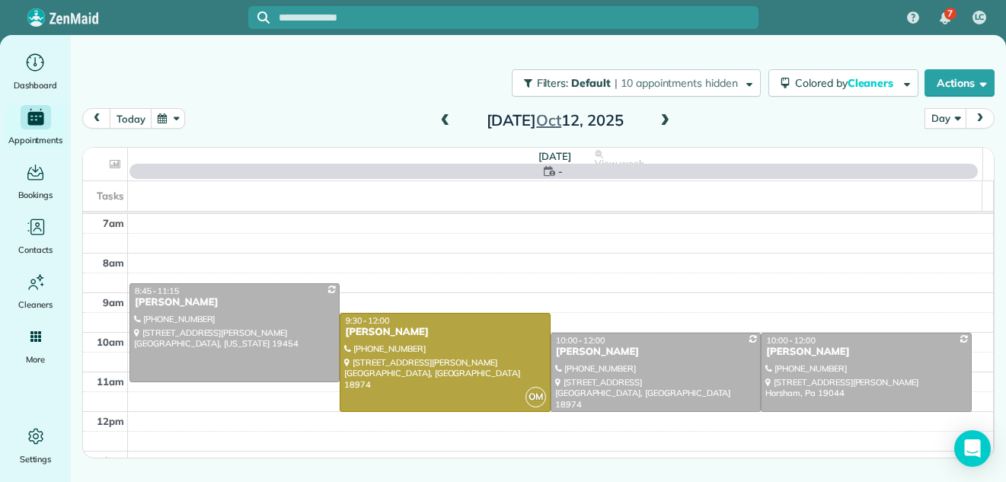
click at [665, 120] on span at bounding box center [665, 121] width 17 height 14
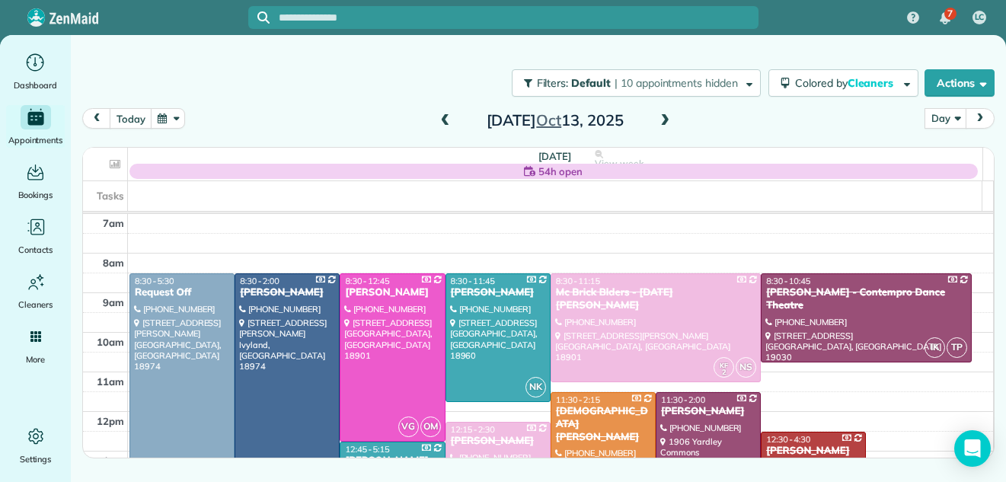
click at [665, 120] on span at bounding box center [665, 121] width 17 height 14
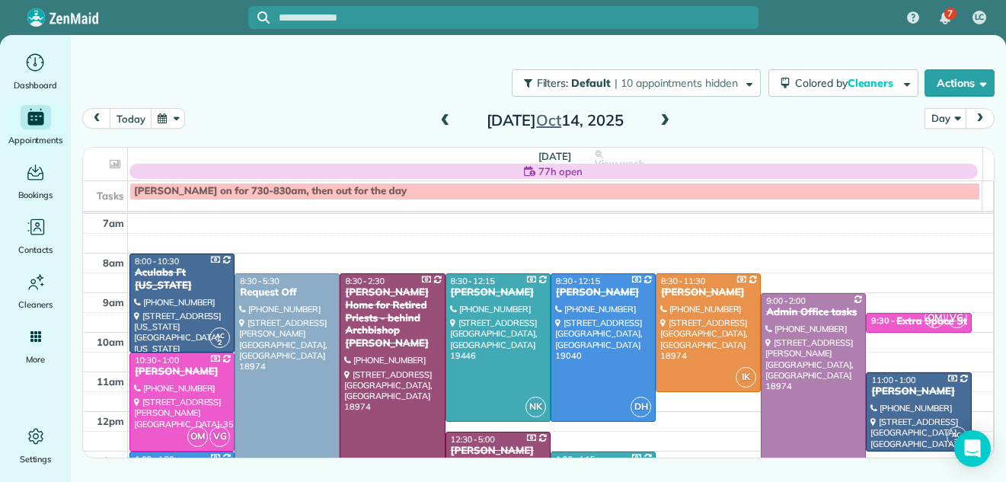
click at [665, 120] on span at bounding box center [665, 121] width 17 height 14
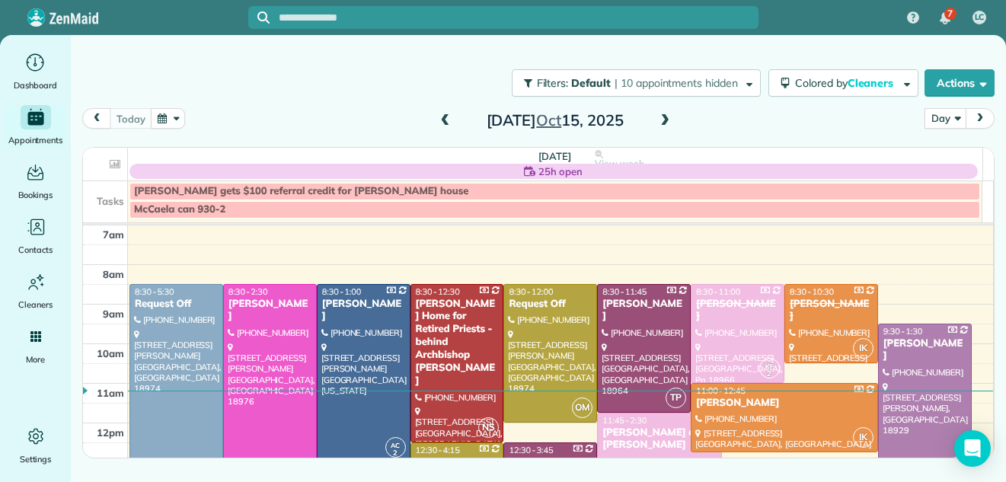
click at [665, 120] on span at bounding box center [665, 121] width 17 height 14
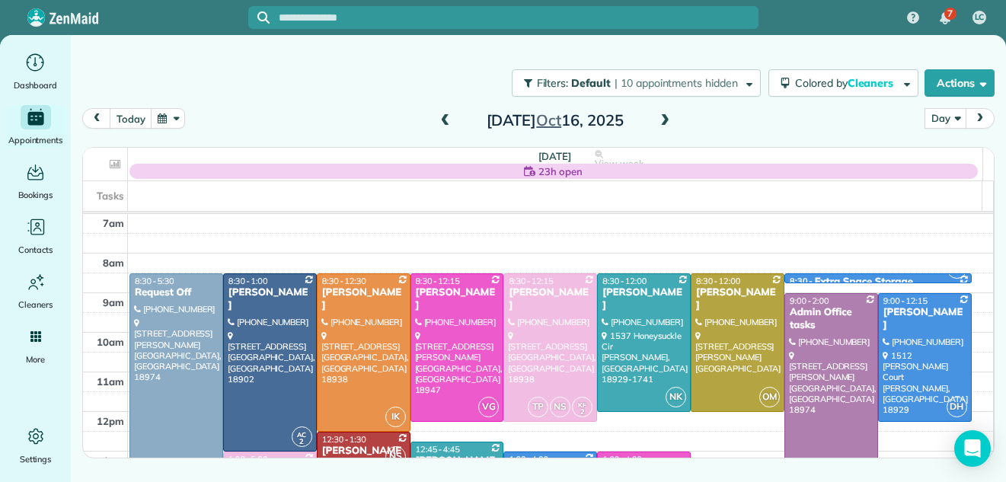
click at [665, 120] on span at bounding box center [665, 121] width 17 height 14
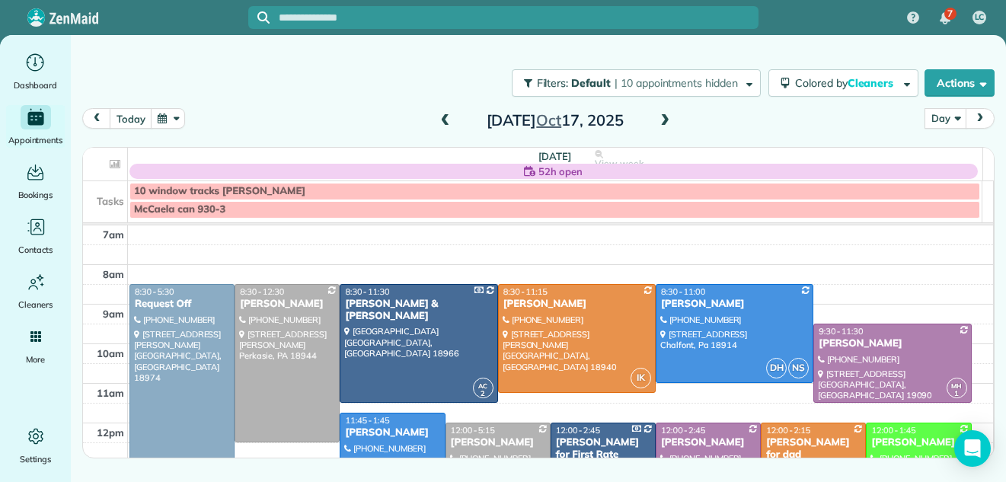
click at [663, 119] on span at bounding box center [665, 121] width 17 height 14
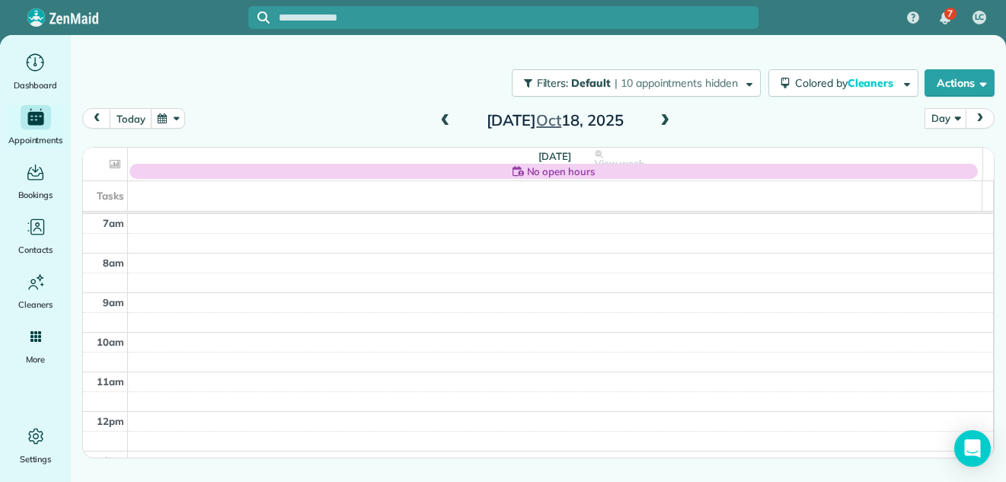
click at [660, 119] on span at bounding box center [665, 121] width 17 height 14
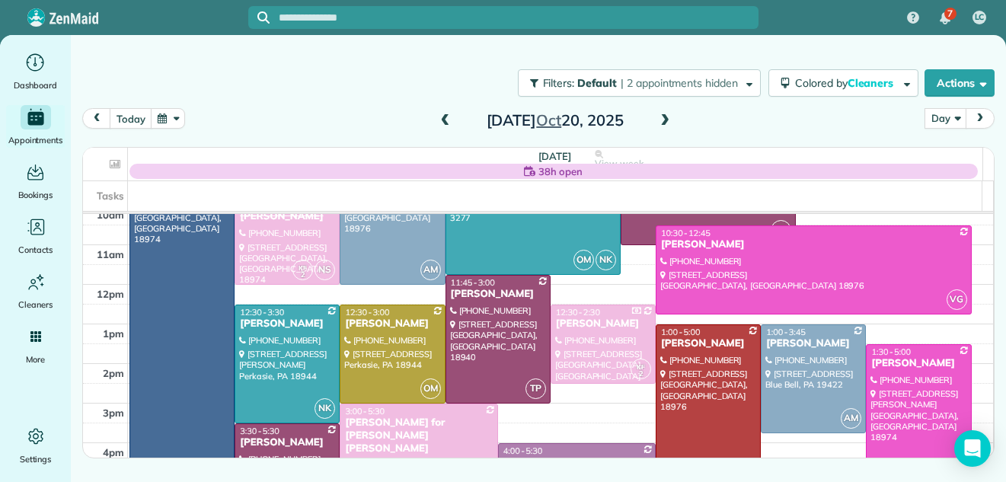
scroll to position [139, 0]
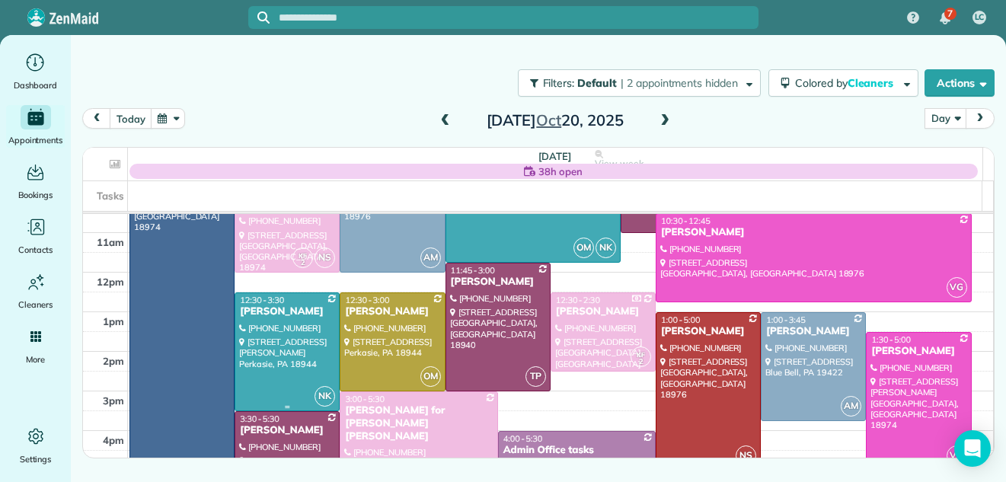
click at [259, 330] on div at bounding box center [287, 351] width 104 height 117
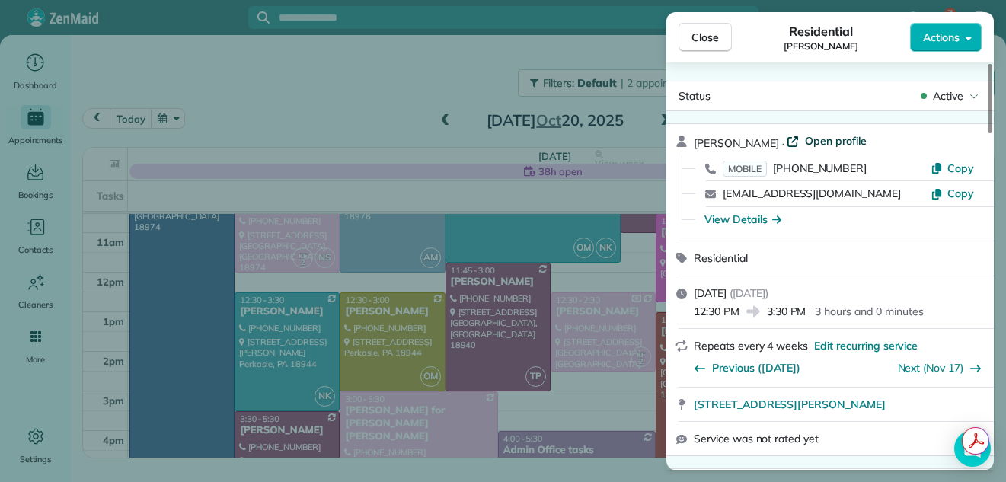
click at [841, 142] on span "Open profile" at bounding box center [836, 140] width 62 height 15
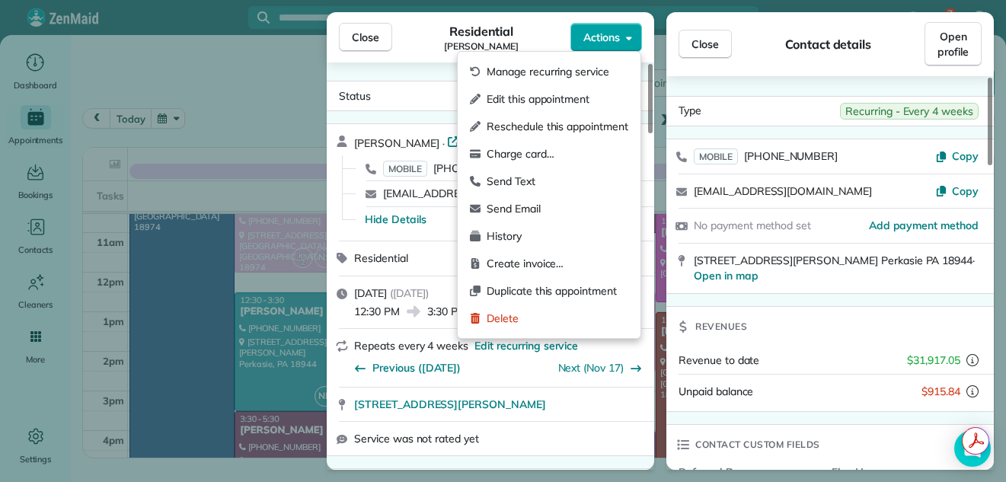
click at [601, 39] on span "Actions" at bounding box center [601, 37] width 37 height 15
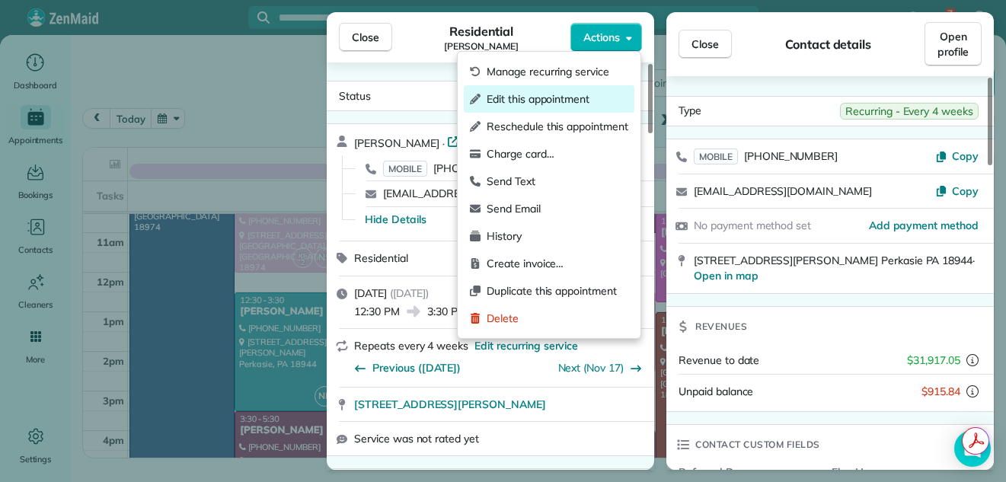
click at [569, 97] on span "Edit this appointment" at bounding box center [558, 98] width 142 height 15
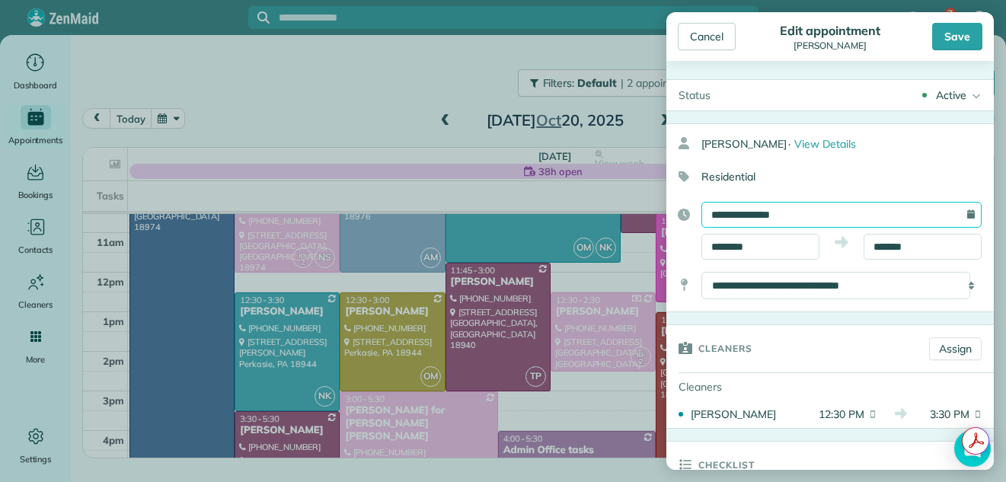
click at [806, 215] on input "**********" at bounding box center [841, 215] width 280 height 26
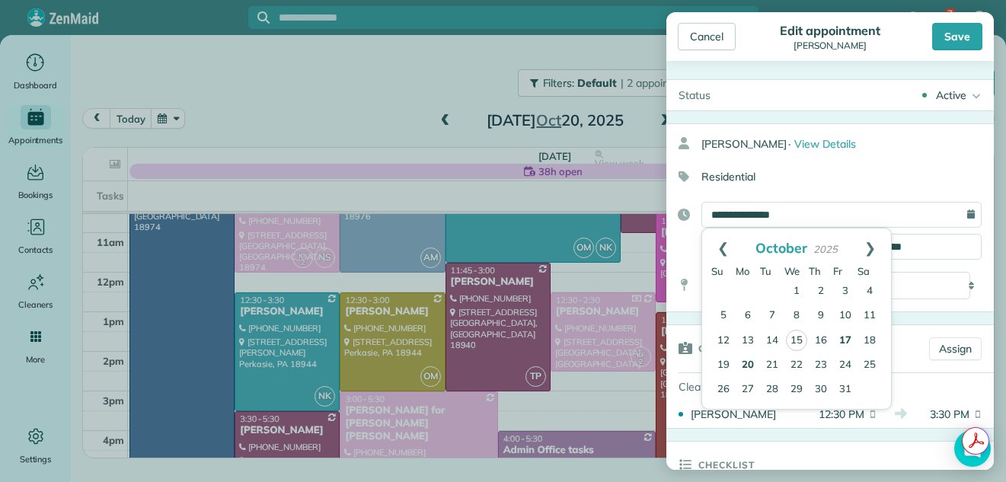
click at [846, 340] on link "17" at bounding box center [845, 341] width 24 height 24
type input "**********"
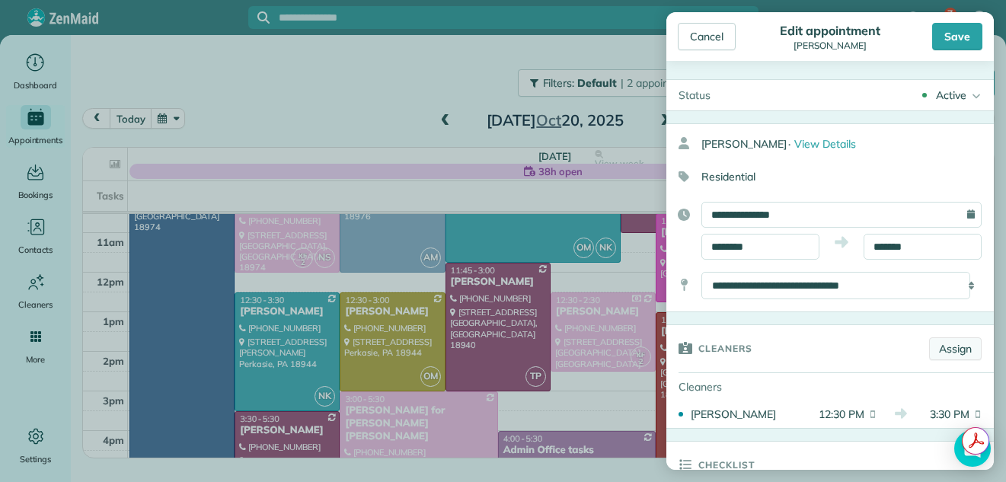
click at [934, 347] on link "Assign" at bounding box center [955, 348] width 53 height 23
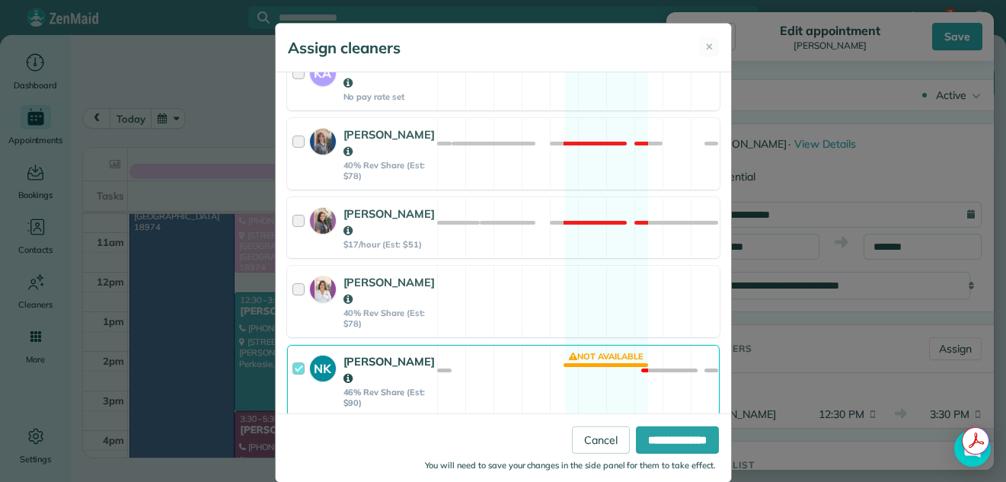
scroll to position [622, 0]
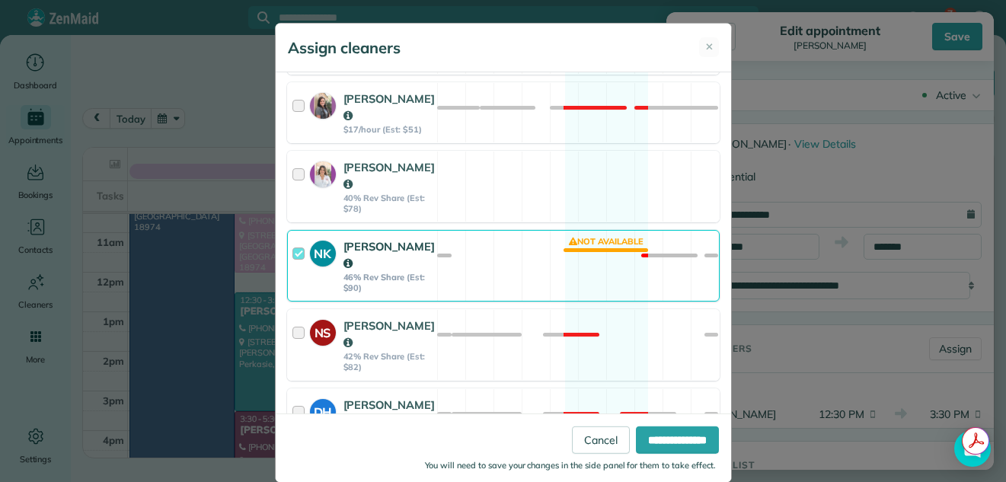
click at [292, 238] on div at bounding box center [301, 265] width 18 height 55
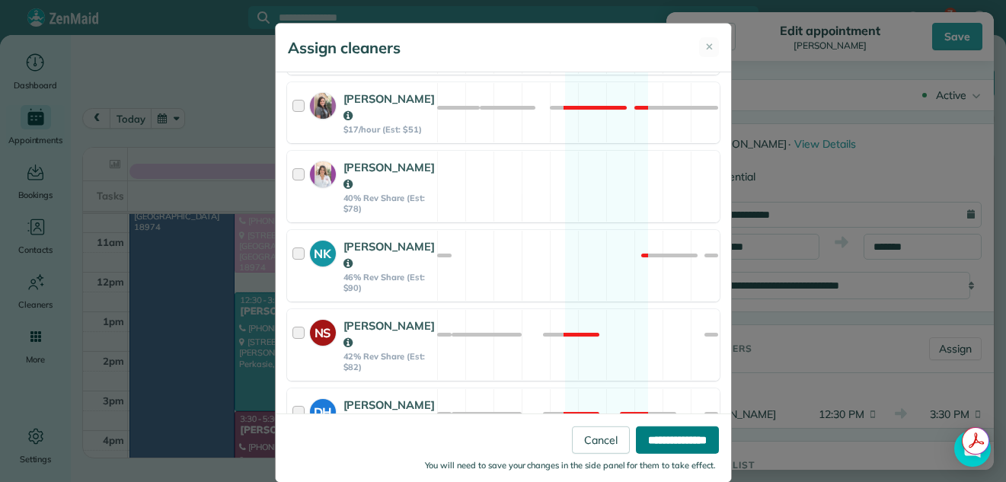
click at [657, 437] on input "**********" at bounding box center [677, 440] width 83 height 27
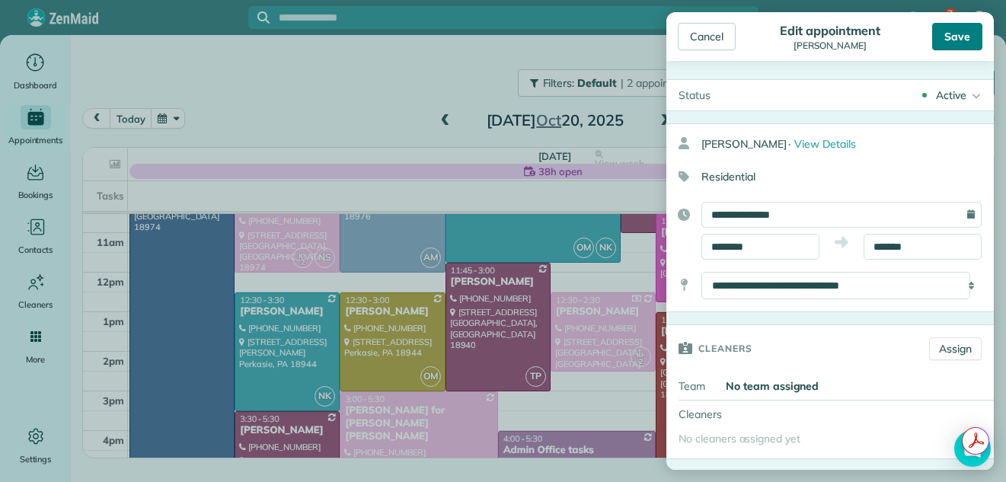
click at [952, 36] on div "Save" at bounding box center [957, 36] width 50 height 27
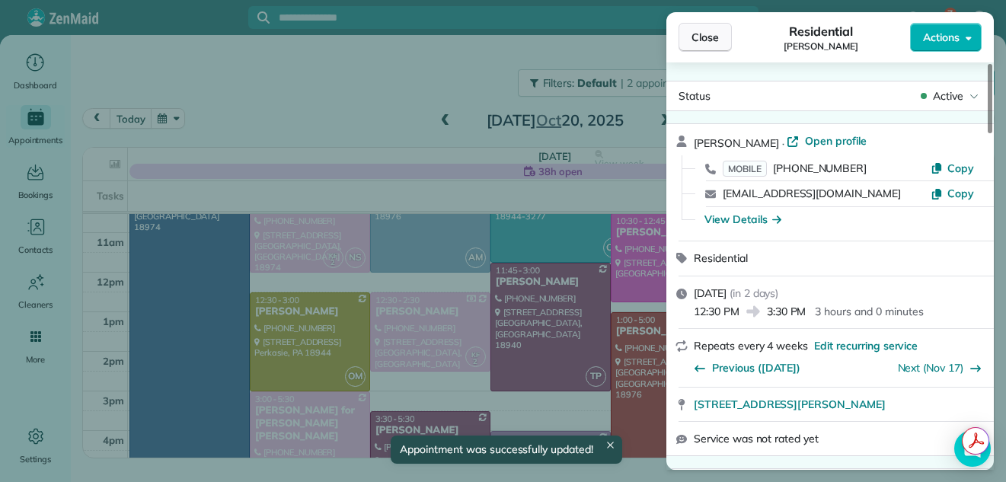
click at [711, 24] on button "Close" at bounding box center [705, 37] width 53 height 29
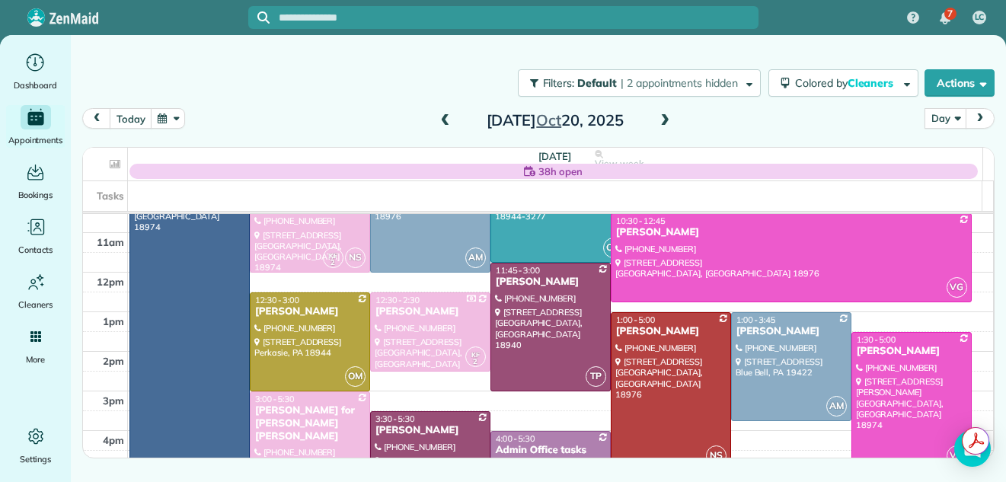
click at [446, 121] on span at bounding box center [445, 121] width 17 height 14
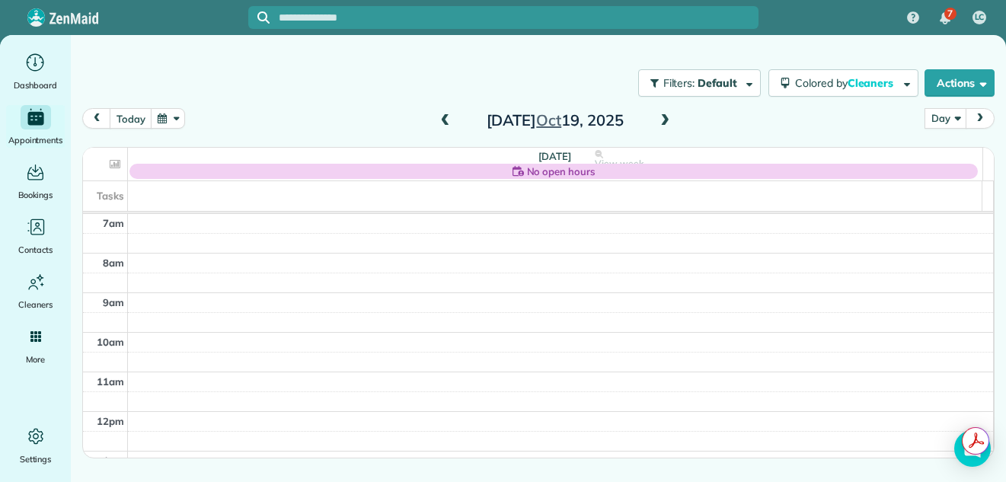
click at [446, 121] on span at bounding box center [445, 121] width 17 height 14
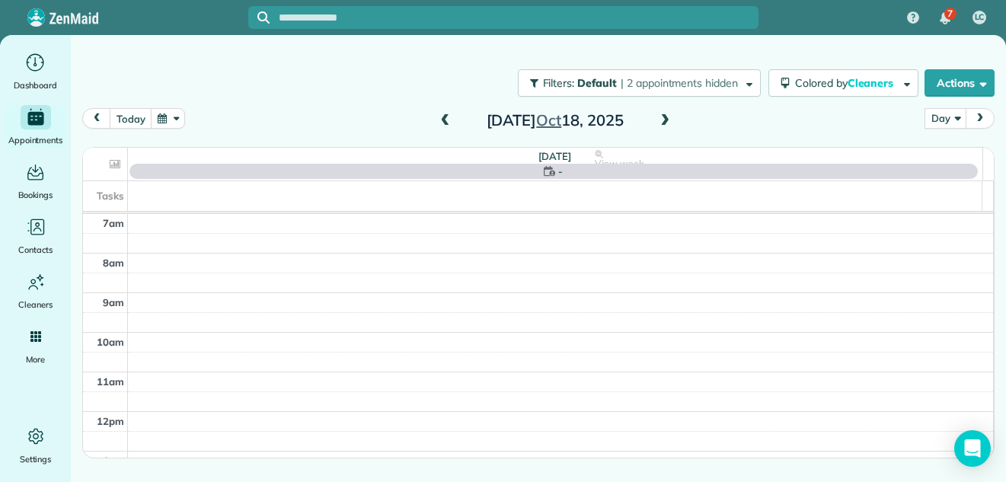
click at [446, 121] on span at bounding box center [445, 121] width 17 height 14
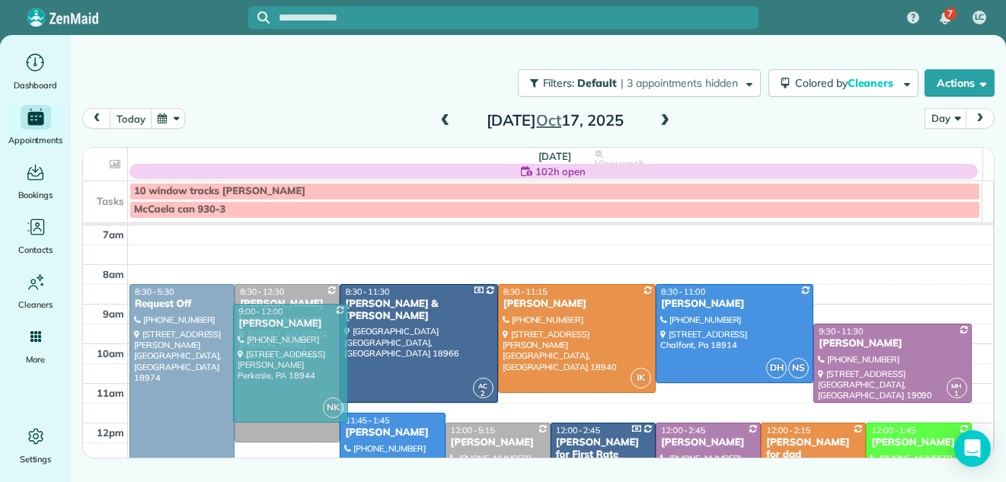
drag, startPoint x: 294, startPoint y: 366, endPoint x: 272, endPoint y: 222, distance: 144.9
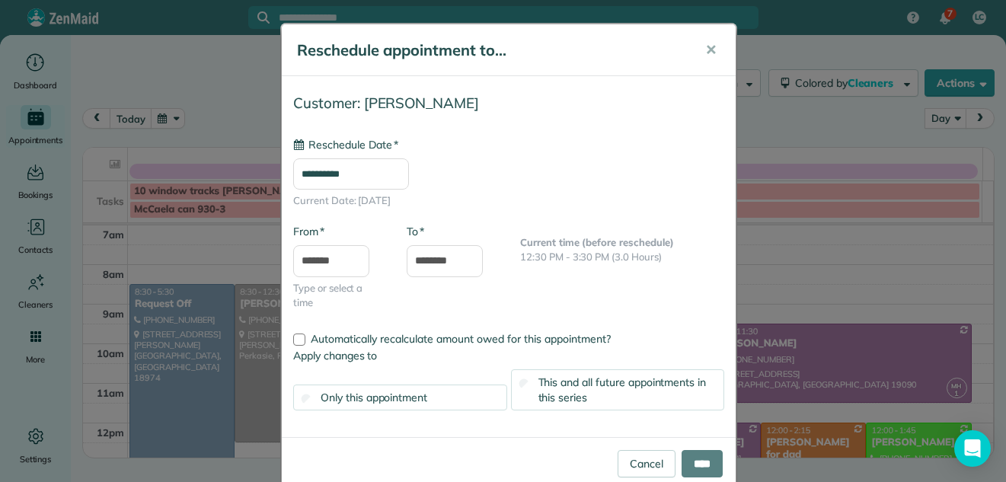
type input "**********"
click at [688, 457] on input "****" at bounding box center [702, 463] width 41 height 27
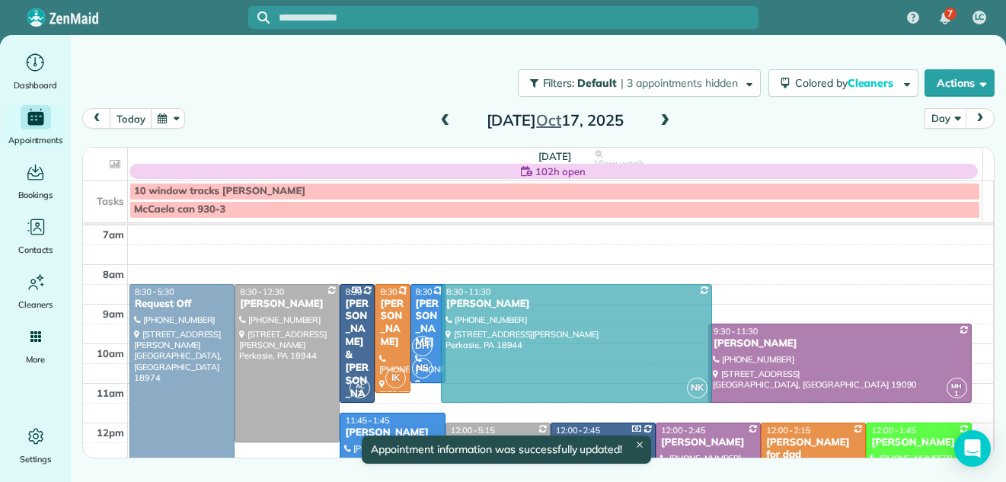
drag, startPoint x: 575, startPoint y: 331, endPoint x: 567, endPoint y: 313, distance: 19.1
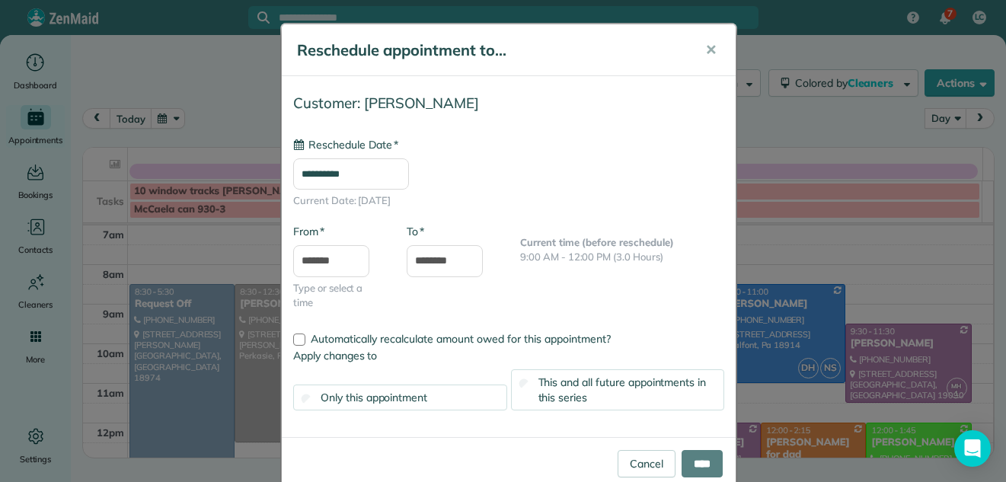
type input "**********"
click at [697, 454] on input "****" at bounding box center [702, 463] width 41 height 27
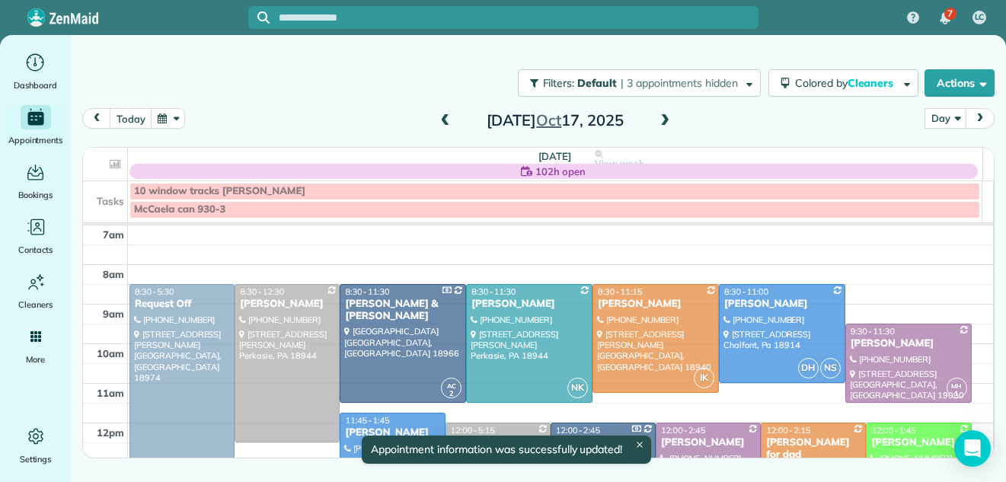
click at [695, 454] on div "7 LC Dashboard Appointments Bookings Contacts Cleaners Invoices Payroll Reports…" at bounding box center [503, 241] width 1006 height 482
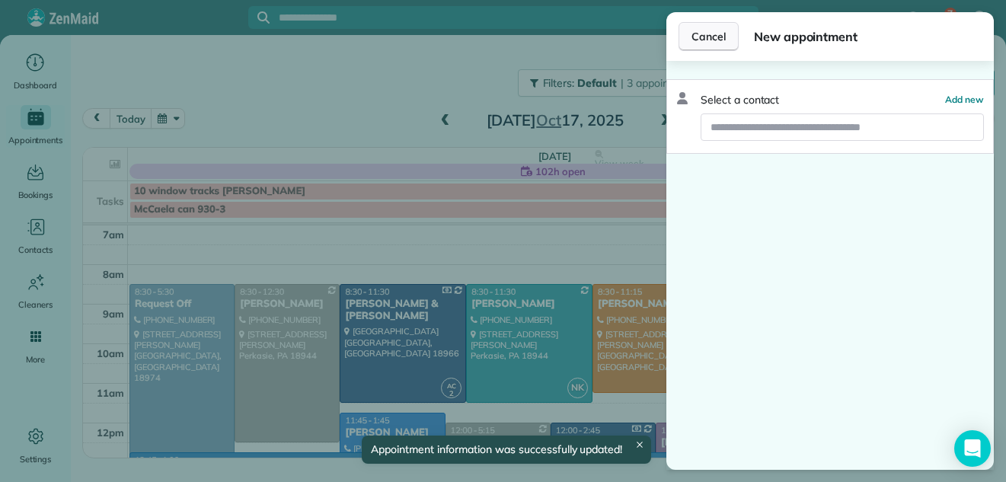
click at [713, 34] on span "Cancel" at bounding box center [709, 36] width 34 height 15
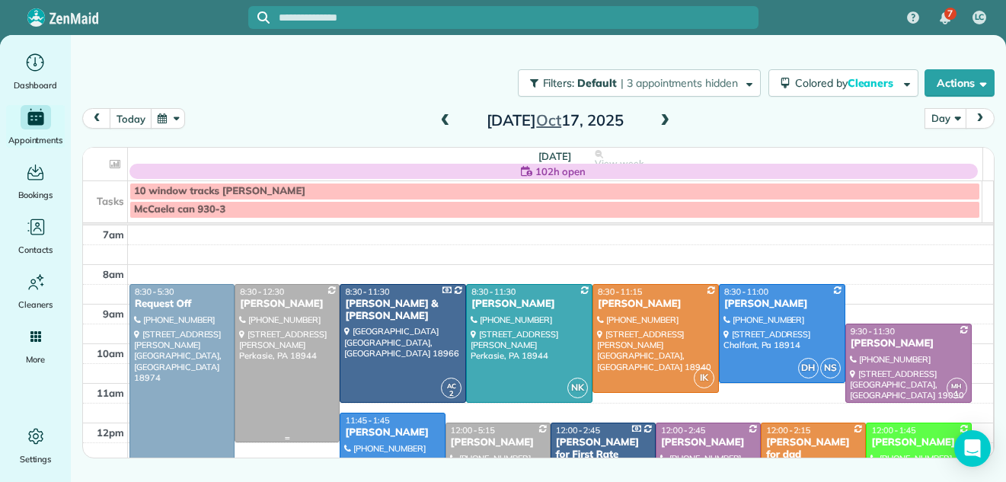
click at [272, 331] on div at bounding box center [287, 363] width 104 height 157
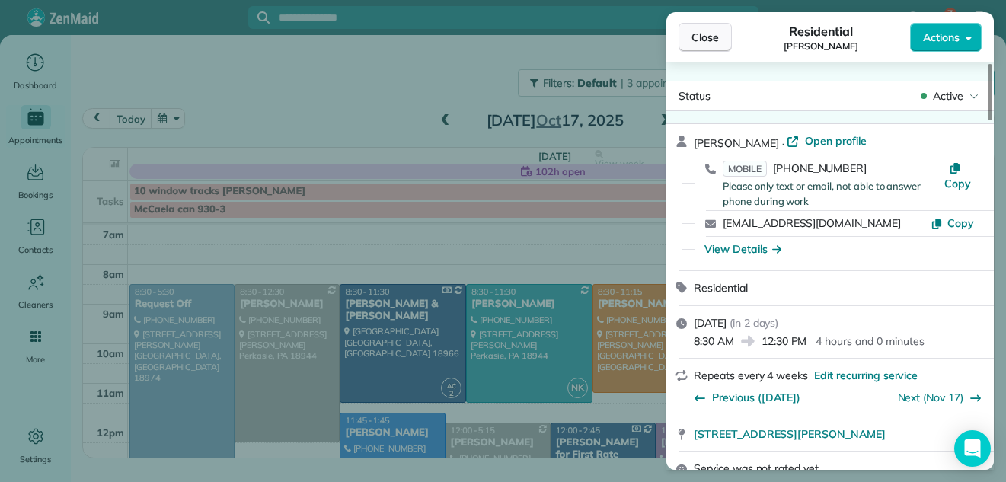
click at [710, 33] on span "Close" at bounding box center [705, 37] width 27 height 15
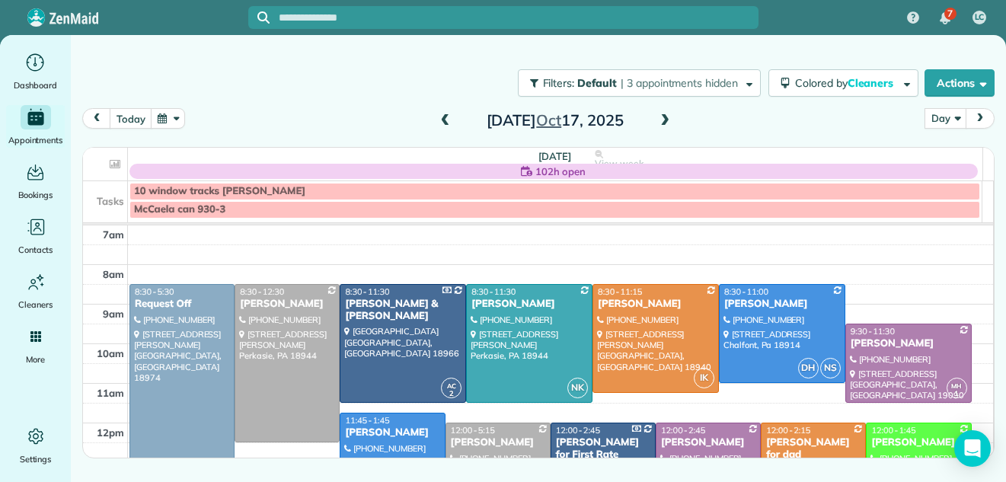
click at [662, 120] on span at bounding box center [665, 121] width 17 height 14
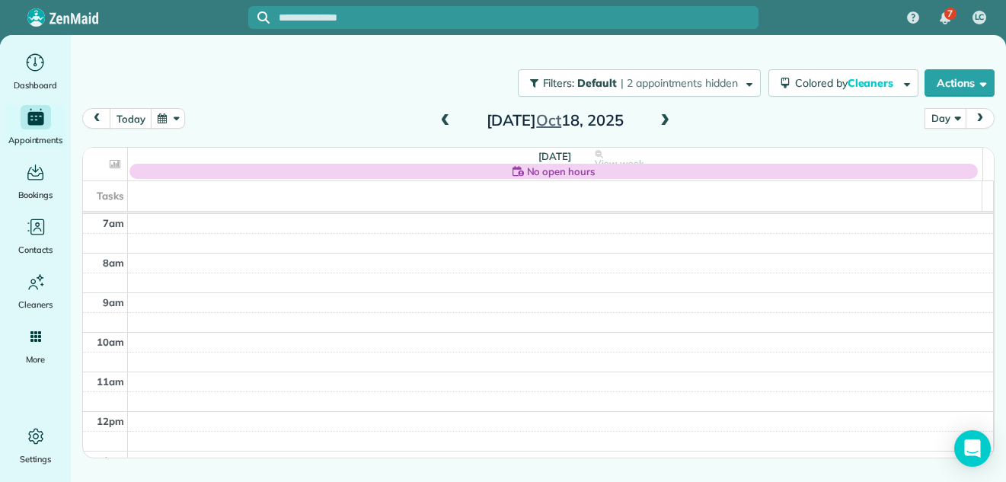
click at [662, 120] on span at bounding box center [665, 121] width 17 height 14
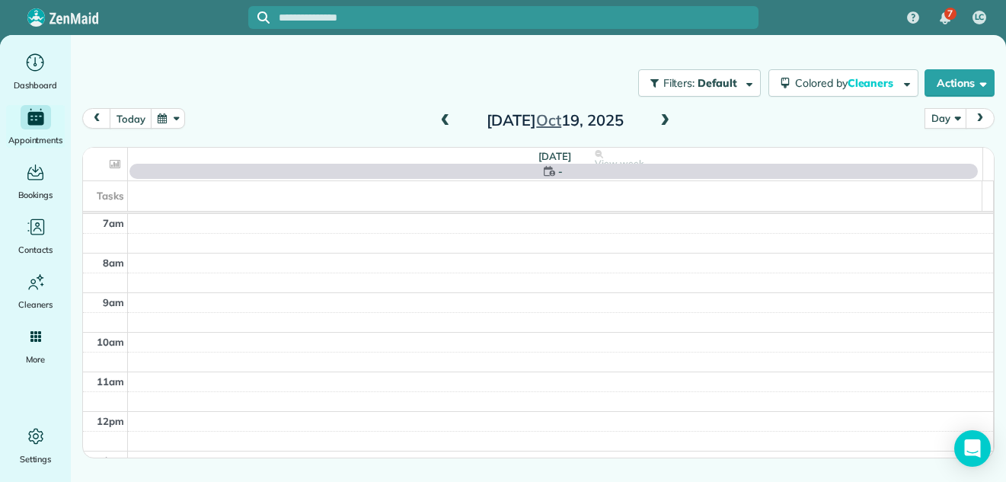
click at [662, 120] on span at bounding box center [665, 121] width 17 height 14
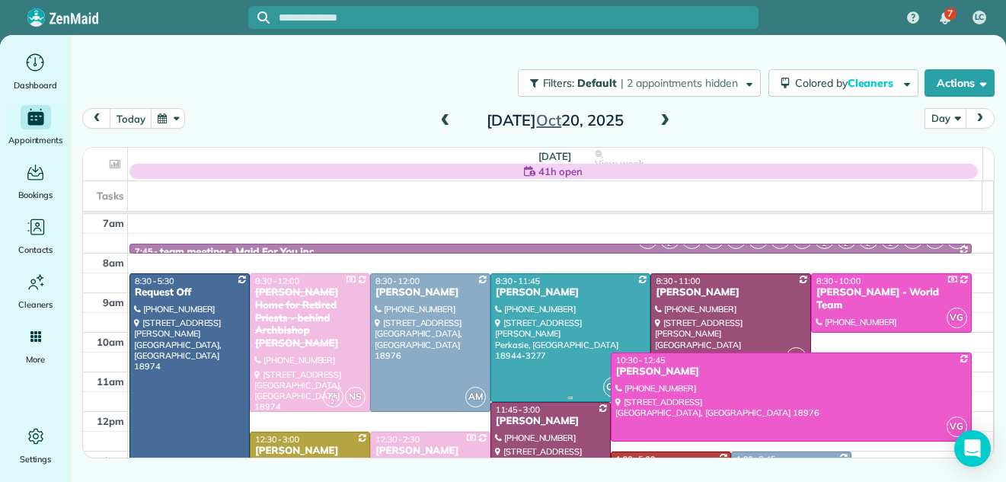
click at [567, 312] on div at bounding box center [570, 337] width 159 height 127
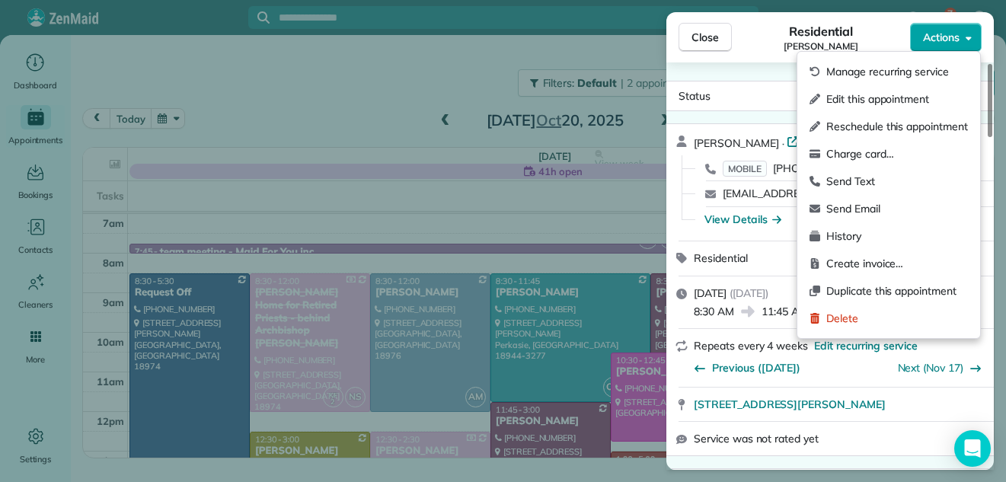
click at [930, 36] on span "Actions" at bounding box center [941, 37] width 37 height 15
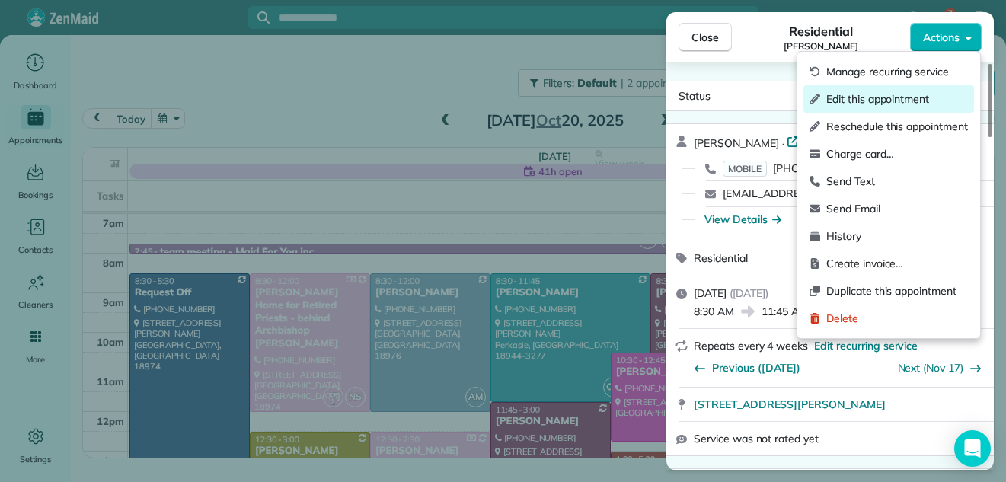
click at [880, 97] on span "Edit this appointment" at bounding box center [897, 98] width 142 height 15
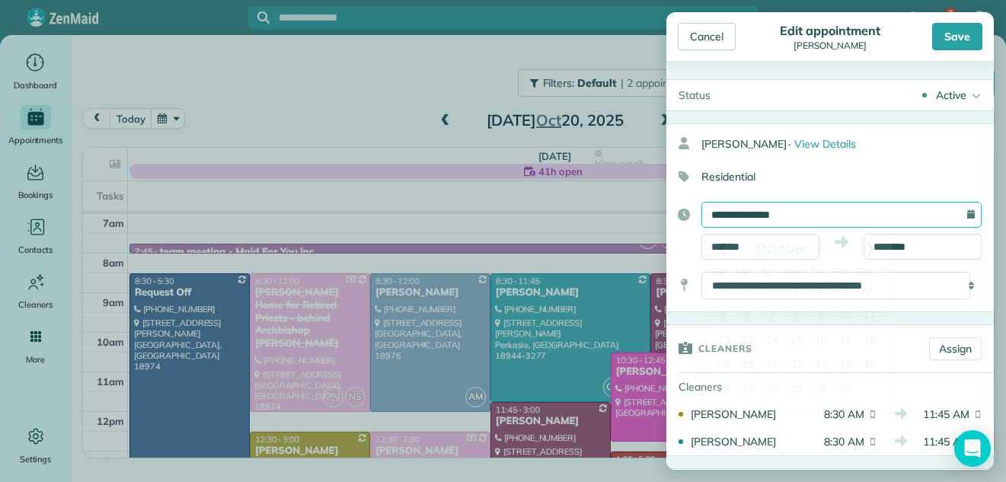
click at [812, 213] on input "**********" at bounding box center [841, 215] width 280 height 26
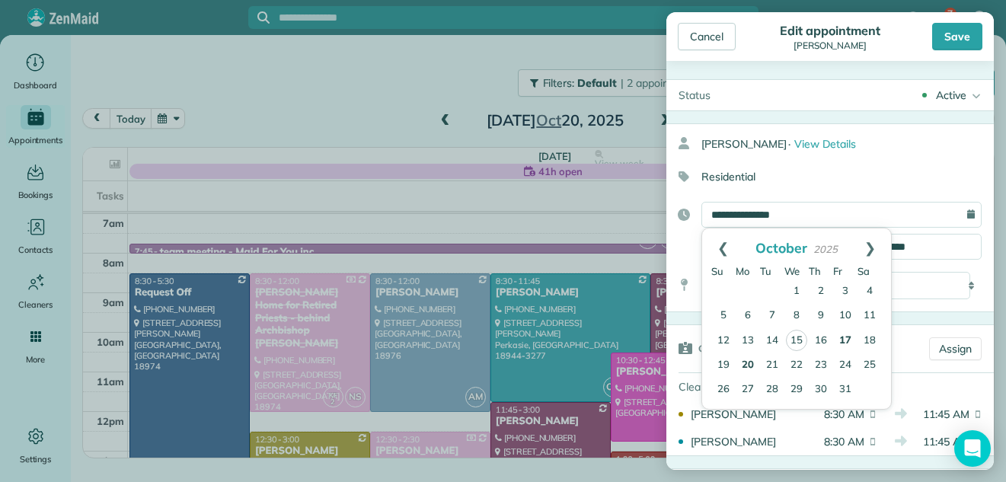
click at [844, 337] on link "17" at bounding box center [845, 341] width 24 height 24
type input "**********"
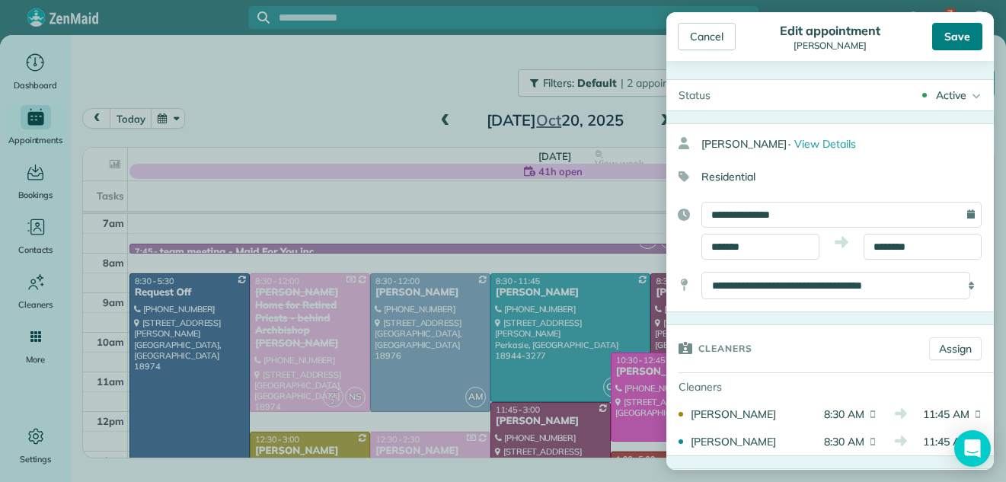
click at [963, 34] on div "Save" at bounding box center [957, 36] width 50 height 27
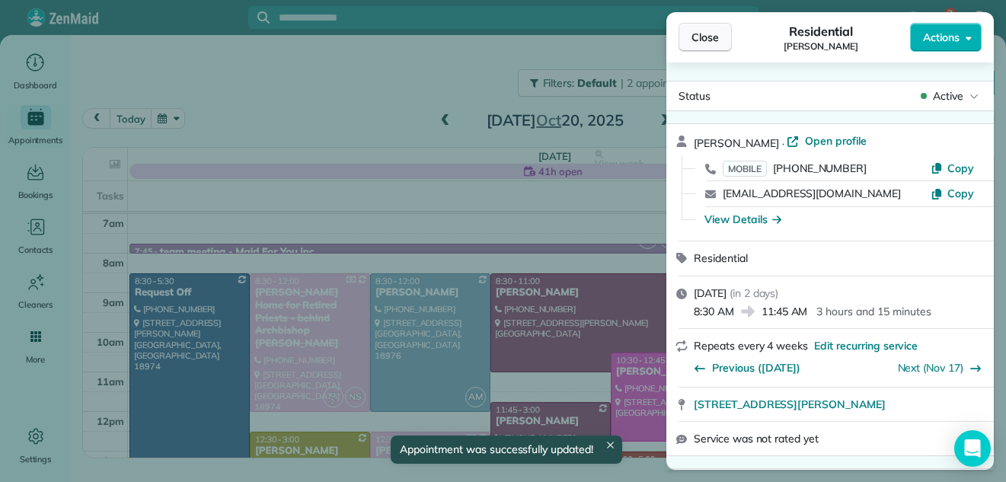
click at [711, 33] on span "Close" at bounding box center [705, 37] width 27 height 15
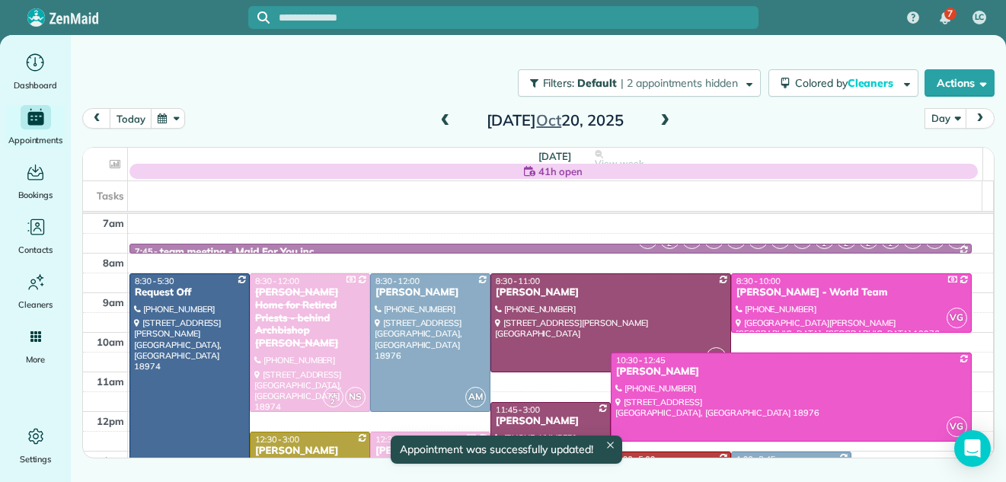
click at [441, 120] on span at bounding box center [445, 121] width 17 height 14
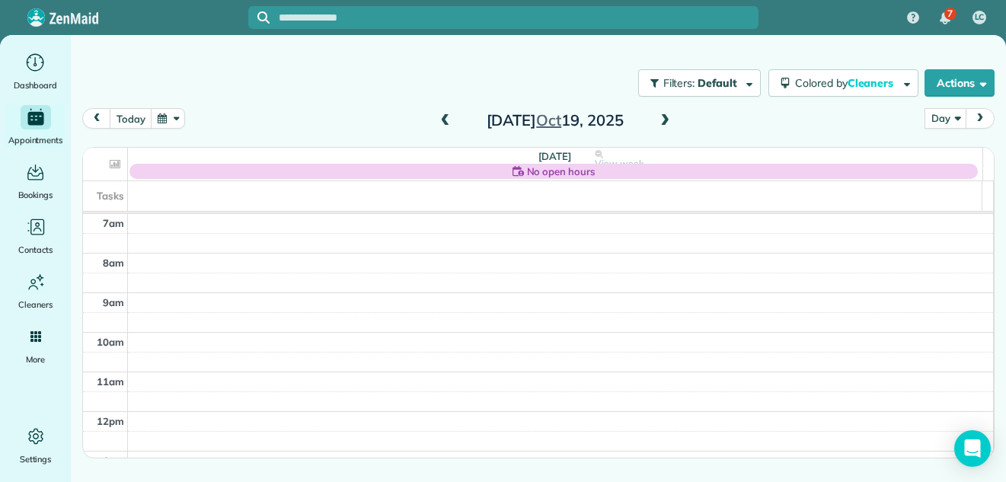
click at [441, 120] on span at bounding box center [445, 121] width 17 height 14
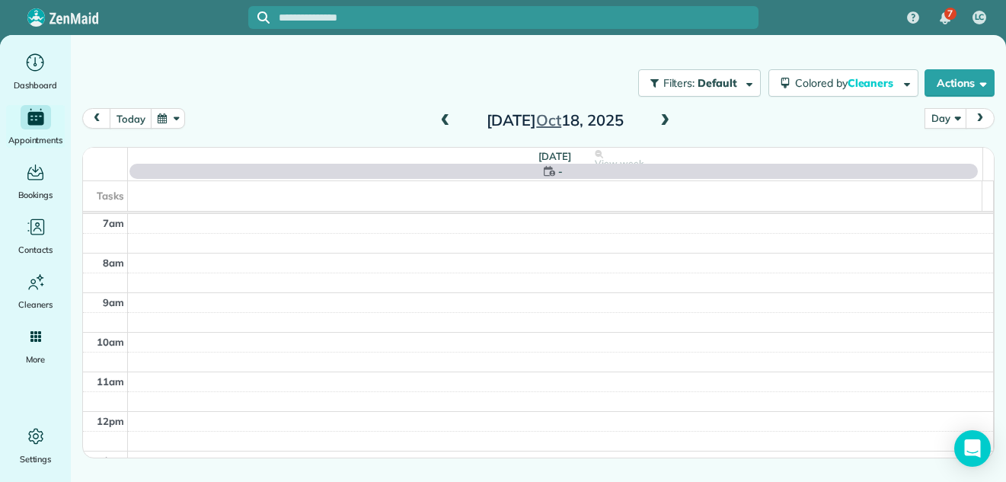
click at [441, 120] on span at bounding box center [445, 121] width 17 height 14
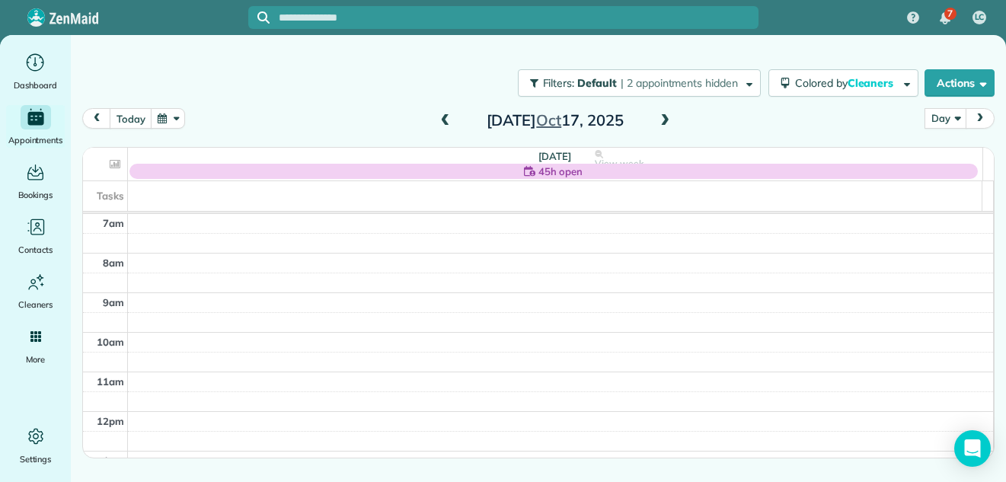
click at [447, 120] on span at bounding box center [445, 121] width 17 height 14
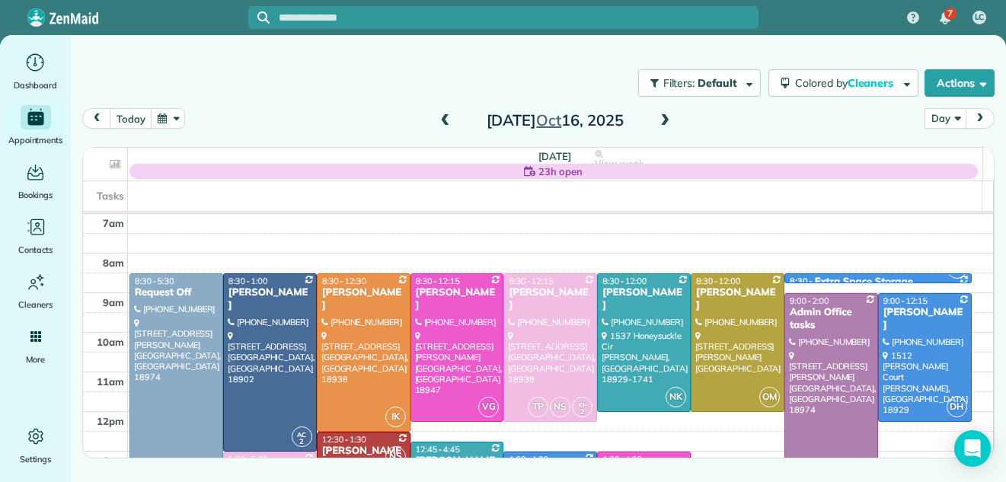
click at [663, 120] on span at bounding box center [665, 121] width 17 height 14
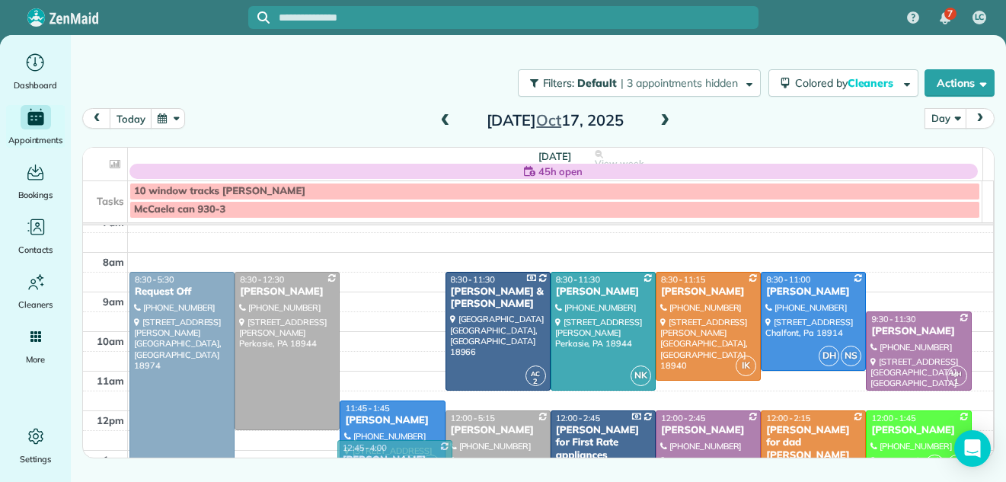
scroll to position [17, 0]
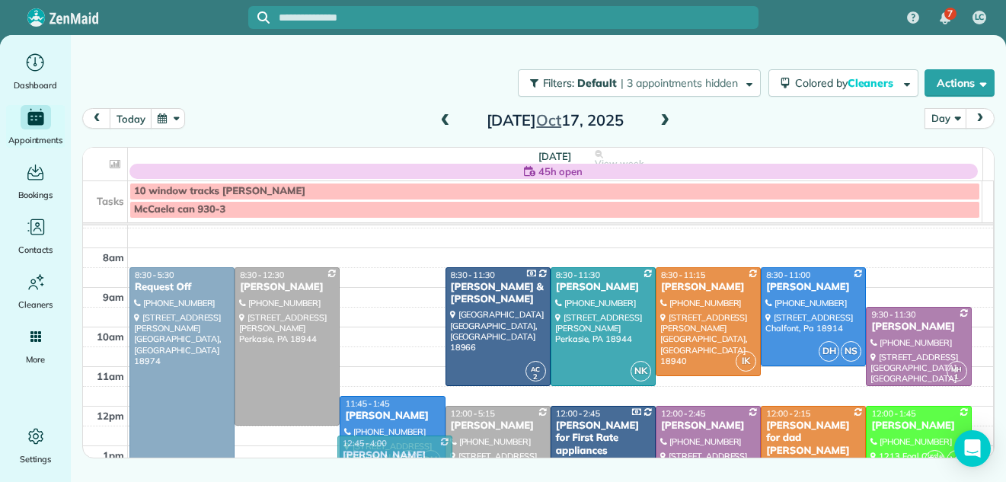
drag, startPoint x: 367, startPoint y: 298, endPoint x: 359, endPoint y: 462, distance: 164.7
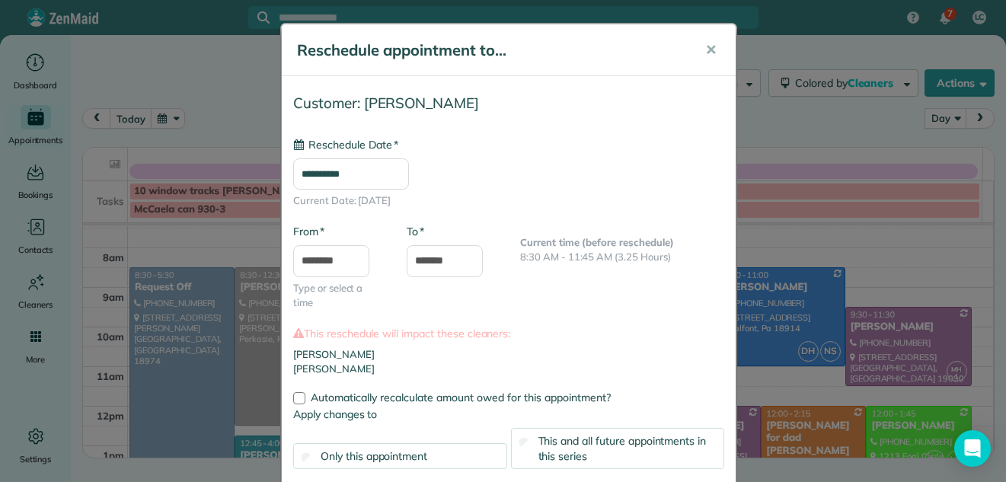
type input "**********"
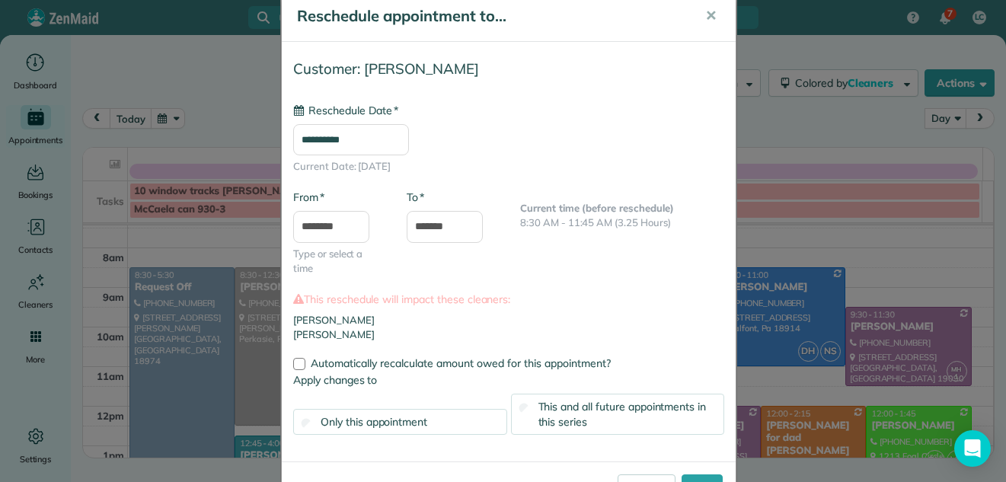
scroll to position [39, 0]
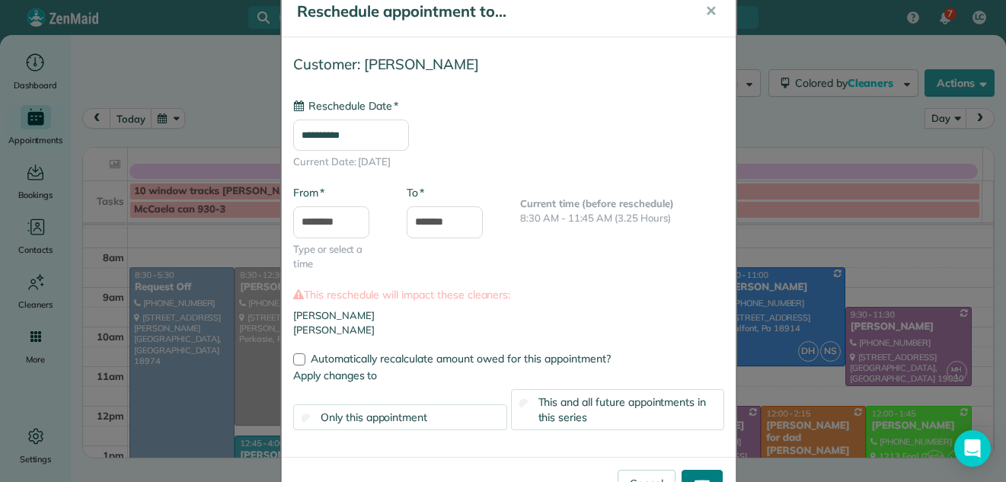
click at [695, 472] on input "****" at bounding box center [702, 483] width 41 height 27
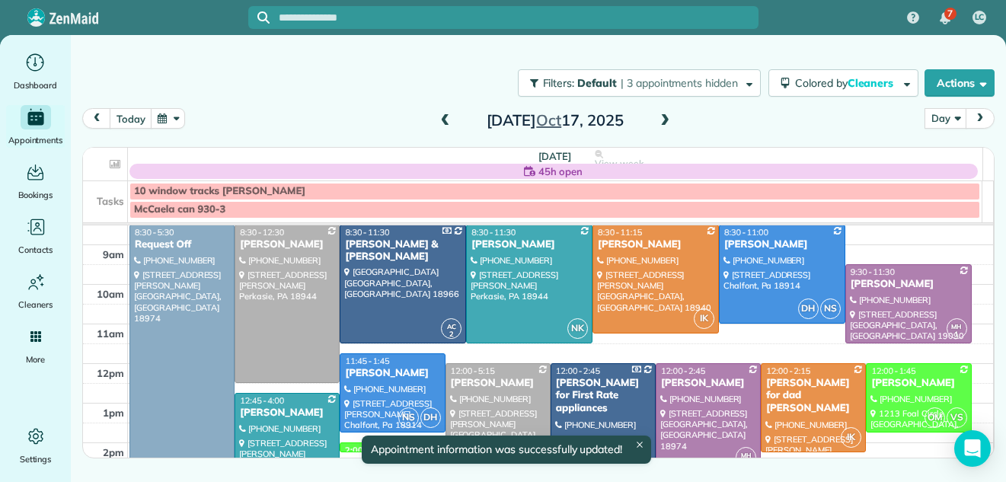
scroll to position [104, 0]
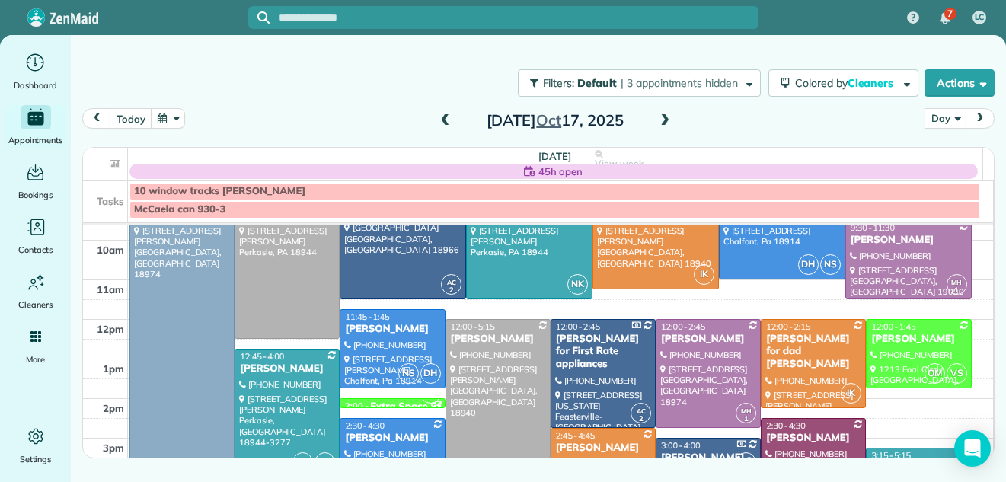
click at [244, 389] on div at bounding box center [287, 413] width 104 height 127
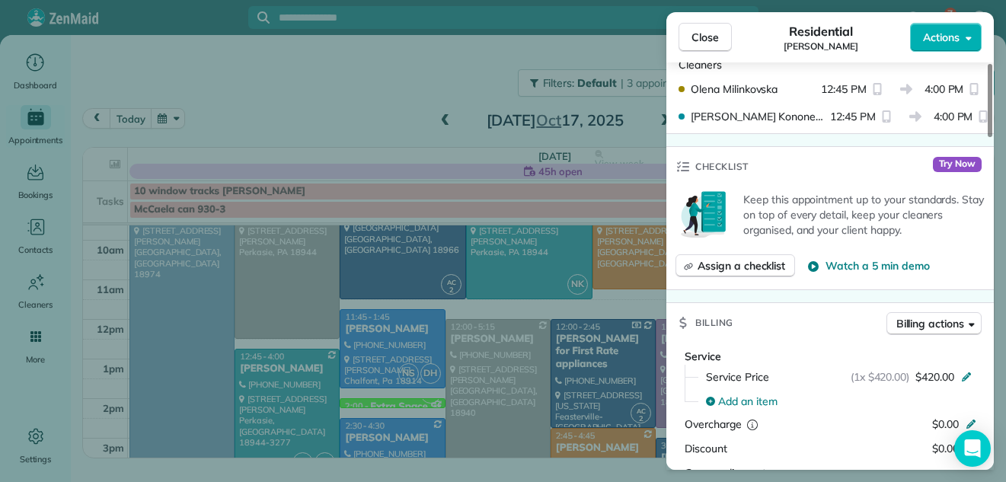
scroll to position [564, 0]
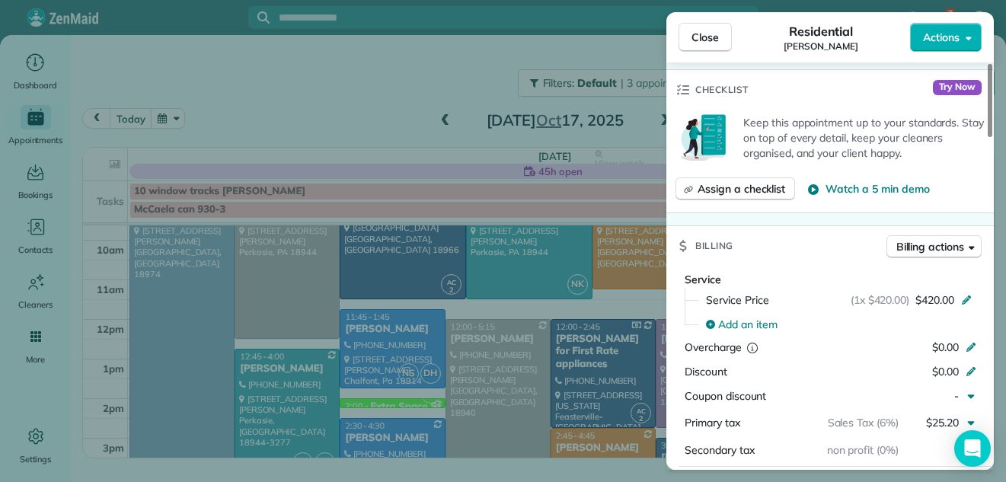
drag, startPoint x: 989, startPoint y: 126, endPoint x: 969, endPoint y: 226, distance: 102.6
click at [988, 137] on div at bounding box center [990, 100] width 5 height 73
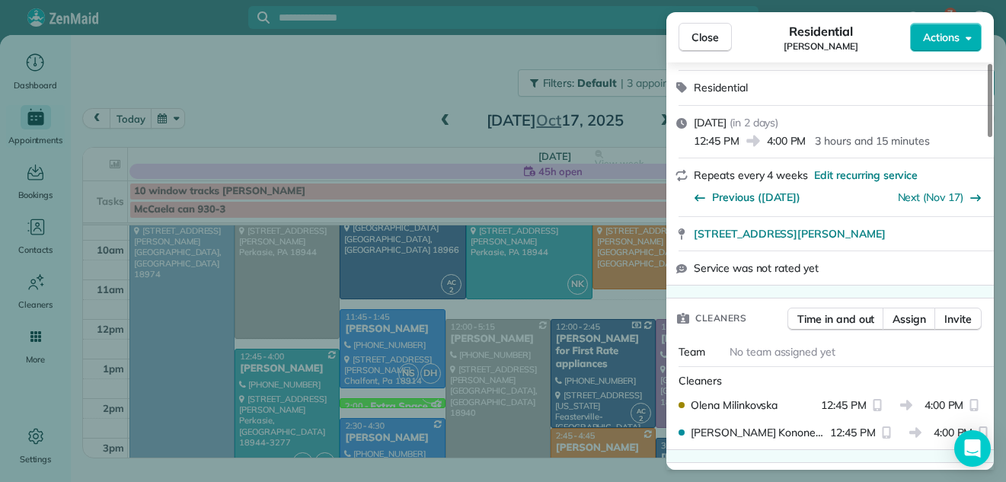
scroll to position [167, 0]
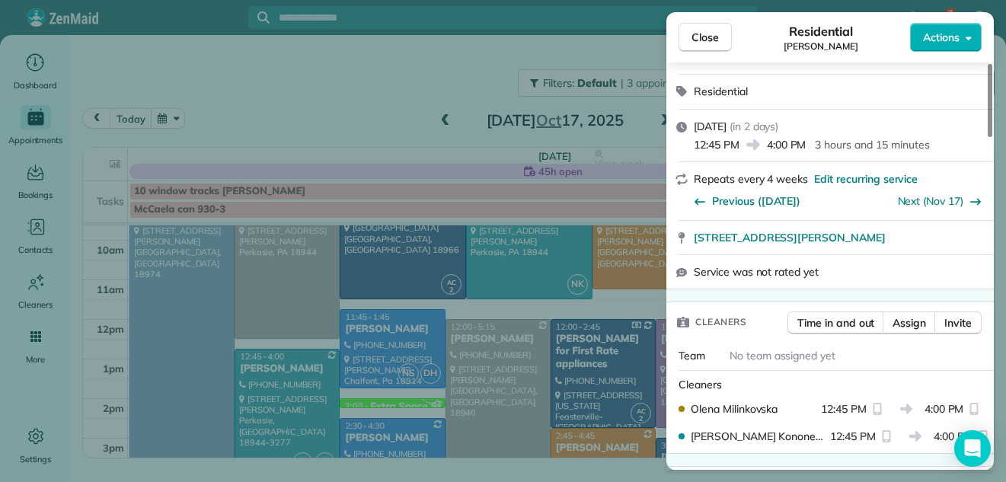
drag, startPoint x: 989, startPoint y: 193, endPoint x: 999, endPoint y: 123, distance: 71.5
click at [992, 123] on div at bounding box center [990, 100] width 5 height 73
click at [909, 318] on span "Assign" at bounding box center [910, 322] width 34 height 15
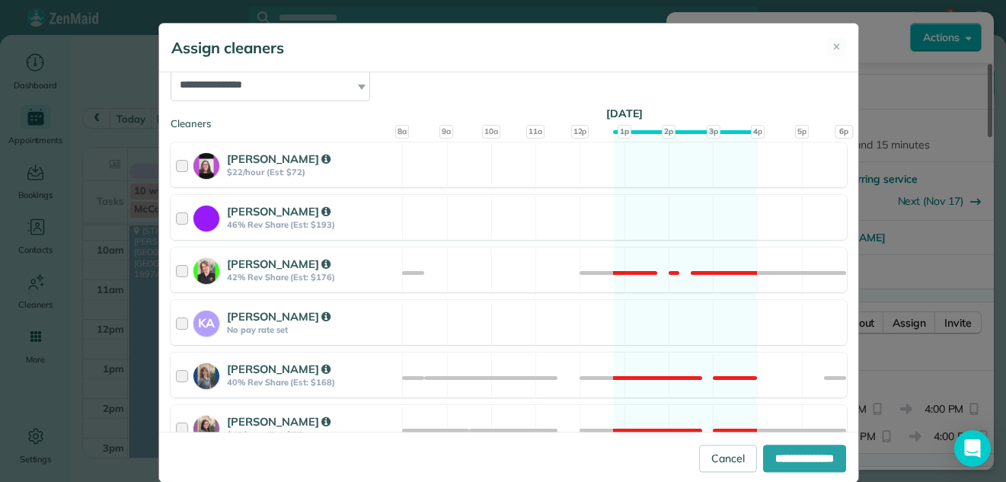
scroll to position [207, 0]
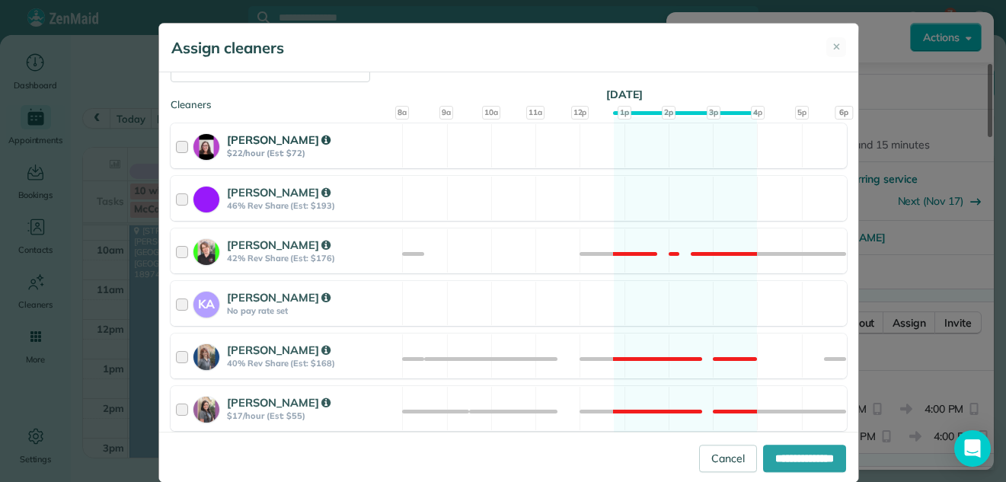
click at [178, 149] on div at bounding box center [185, 146] width 18 height 28
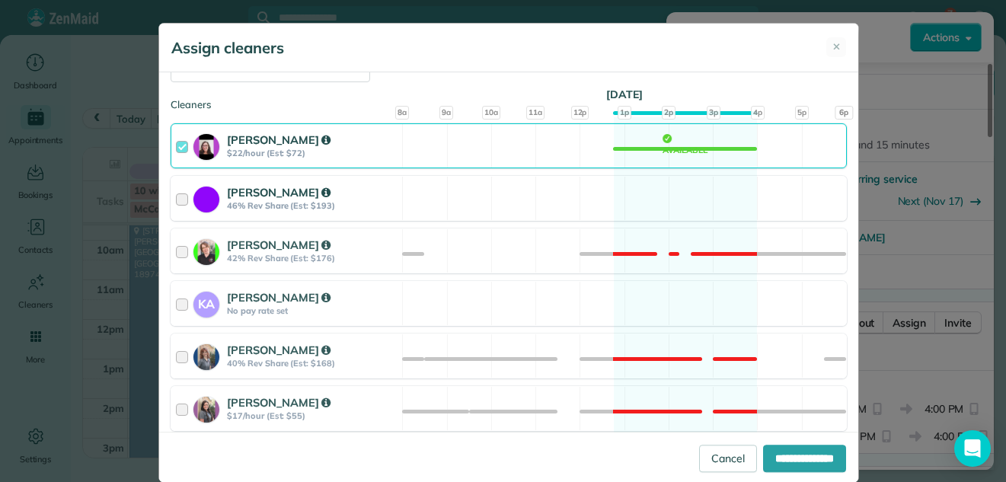
click at [177, 194] on div at bounding box center [185, 198] width 18 height 28
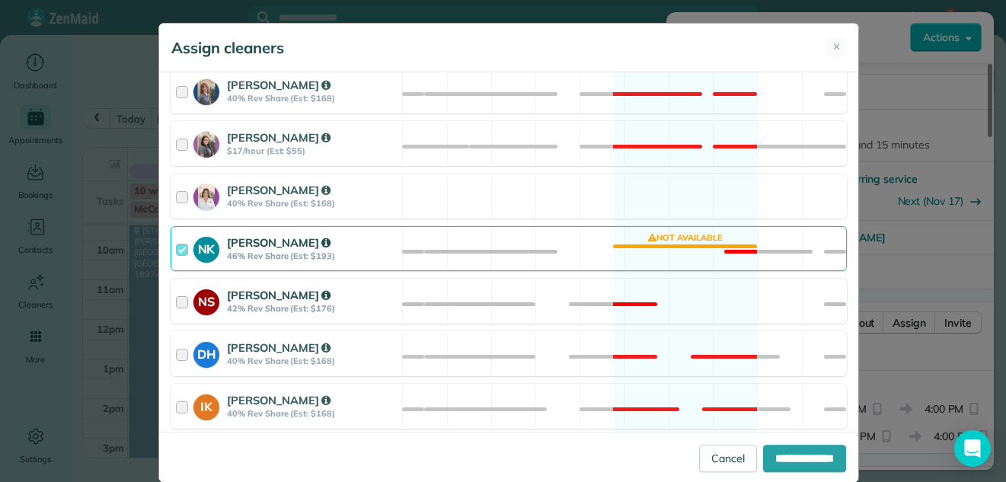
scroll to position [494, 0]
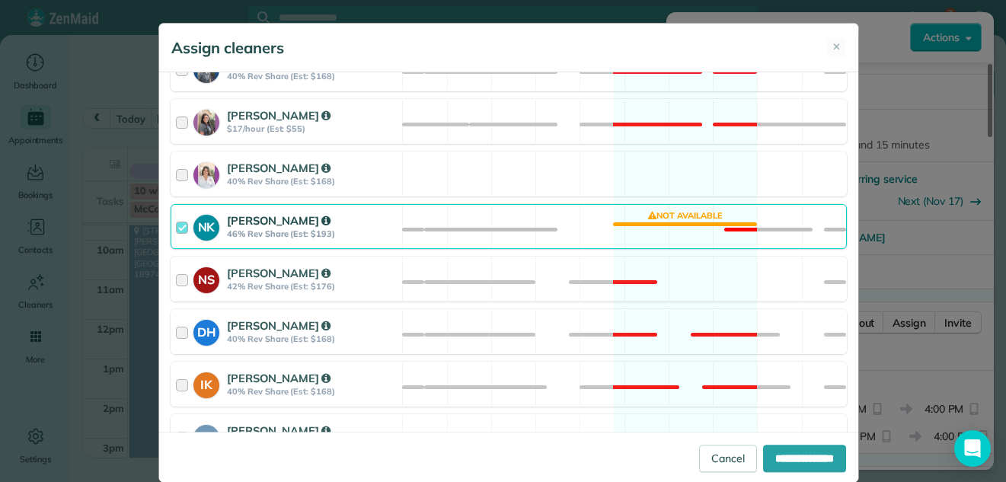
click at [178, 229] on div at bounding box center [185, 227] width 18 height 28
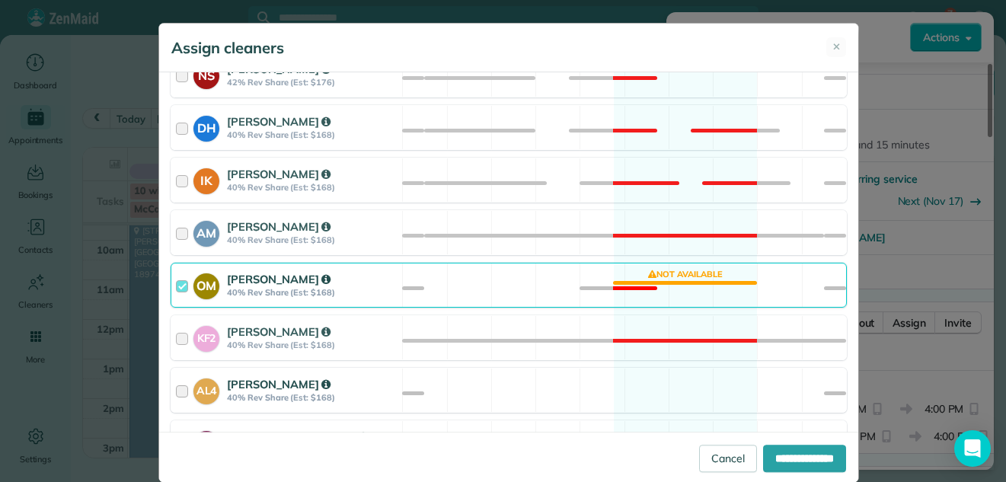
scroll to position [748, 0]
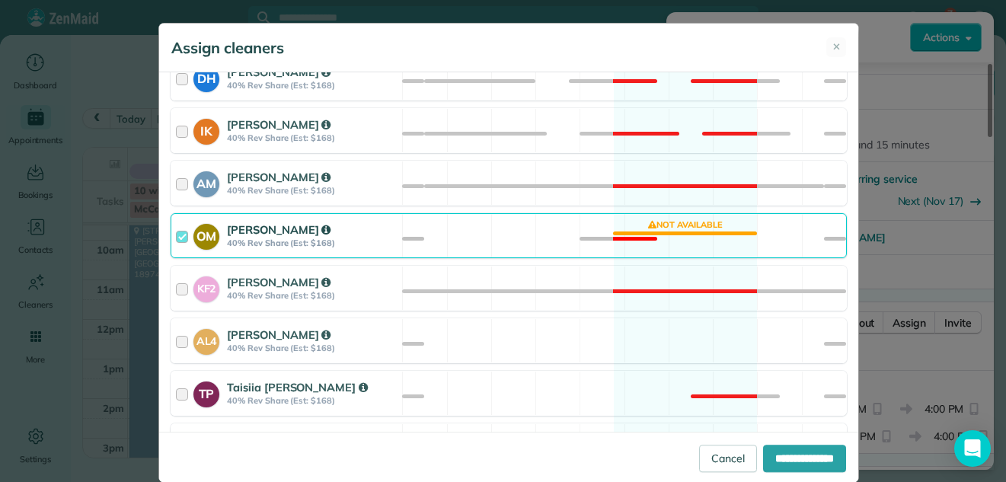
click at [176, 231] on div at bounding box center [185, 236] width 18 height 28
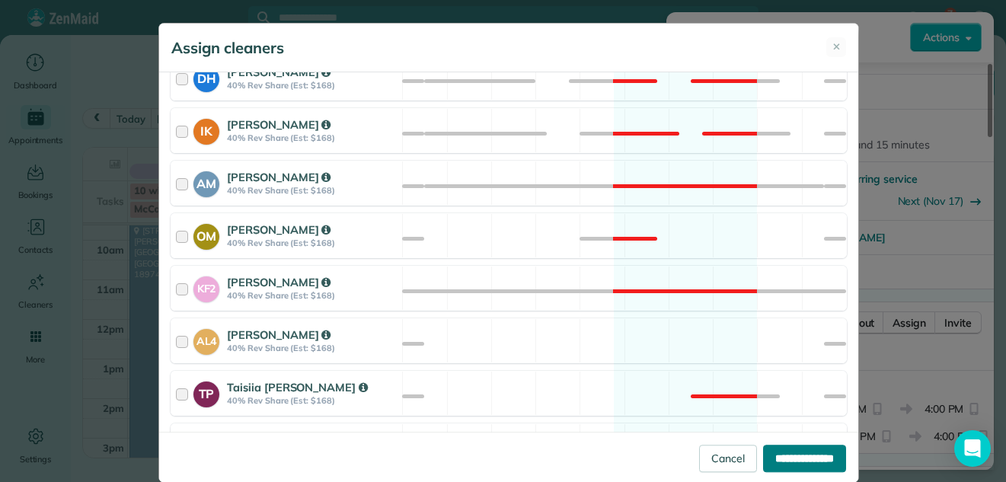
click at [781, 452] on input "**********" at bounding box center [804, 458] width 83 height 27
type input "**********"
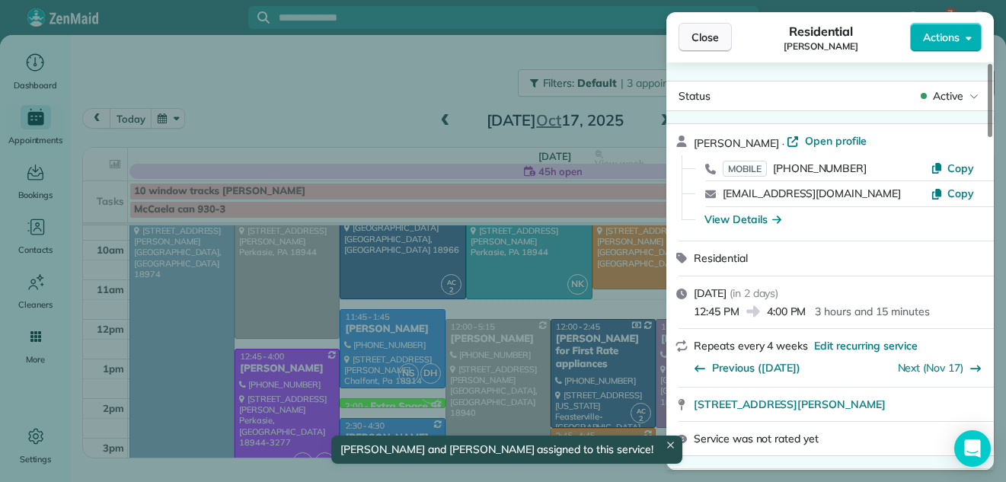
click at [705, 40] on span "Close" at bounding box center [705, 37] width 27 height 15
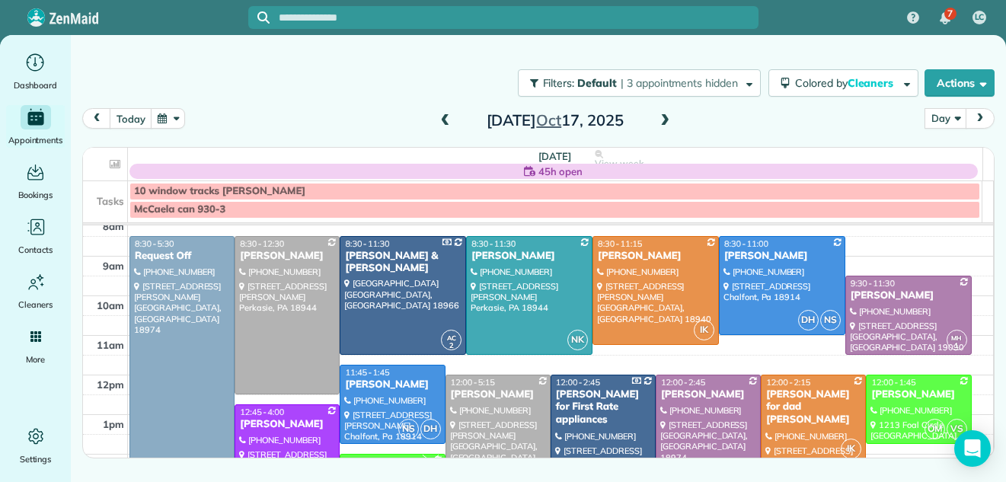
scroll to position [2, 0]
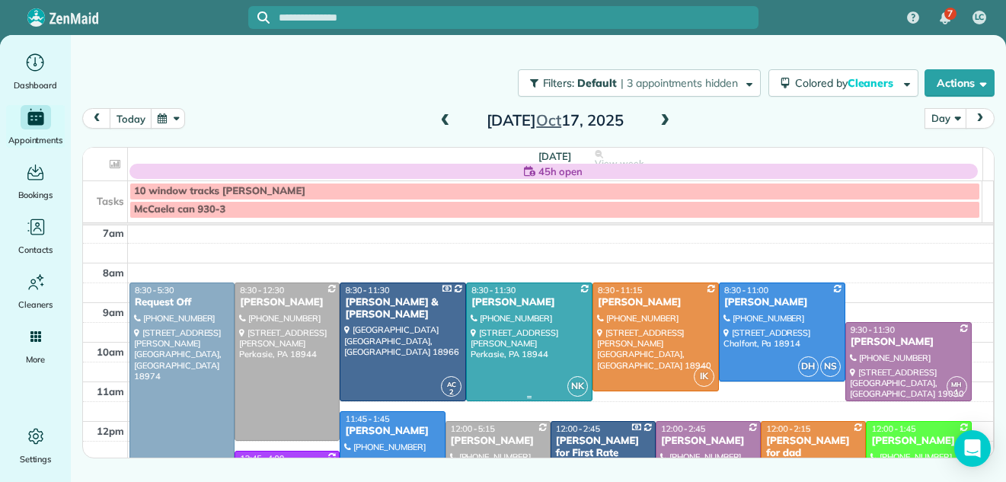
click at [491, 359] on div at bounding box center [529, 341] width 125 height 117
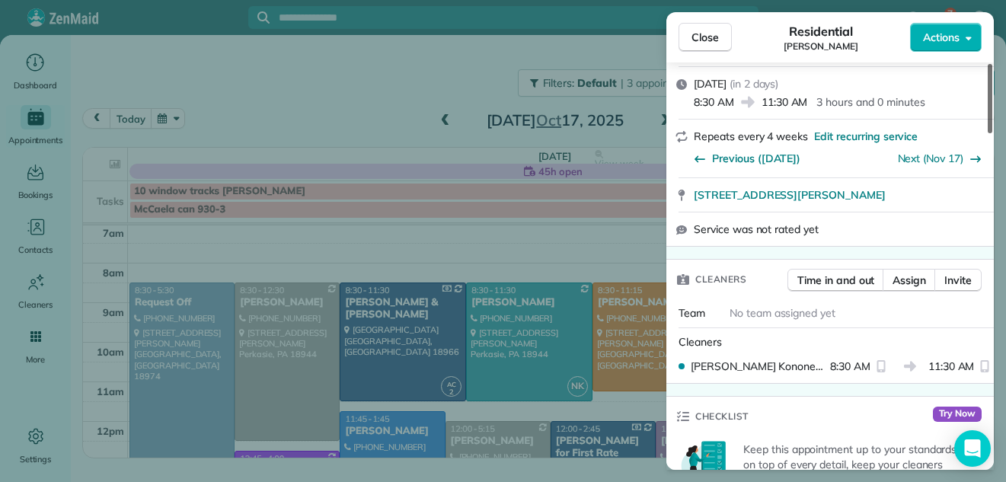
scroll to position [232, 0]
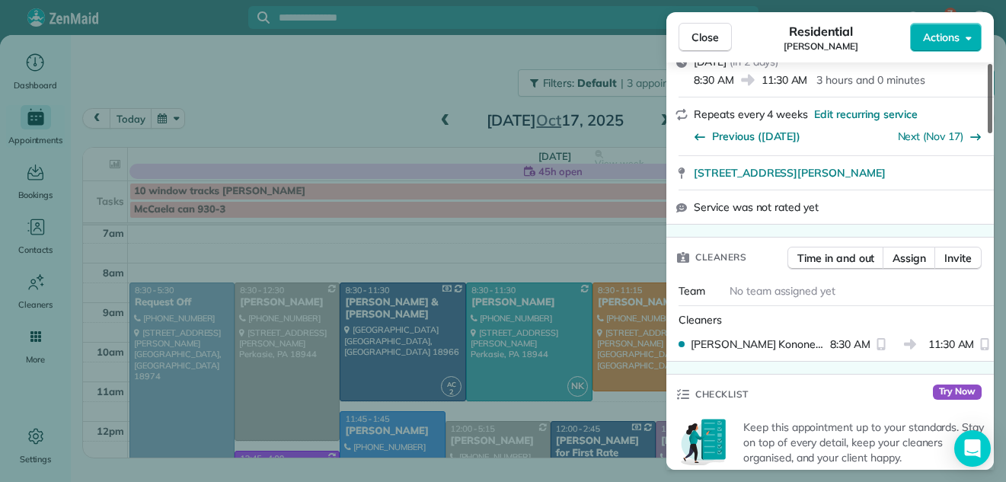
drag, startPoint x: 991, startPoint y: 121, endPoint x: 975, endPoint y: 161, distance: 42.7
click at [988, 133] on div at bounding box center [990, 98] width 5 height 69
click at [906, 254] on span "Assign" at bounding box center [910, 258] width 34 height 15
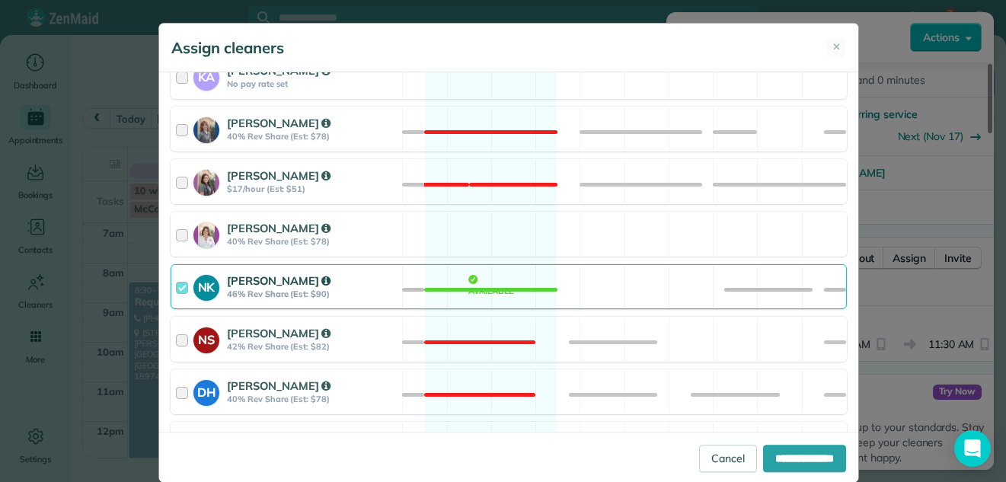
scroll to position [423, 0]
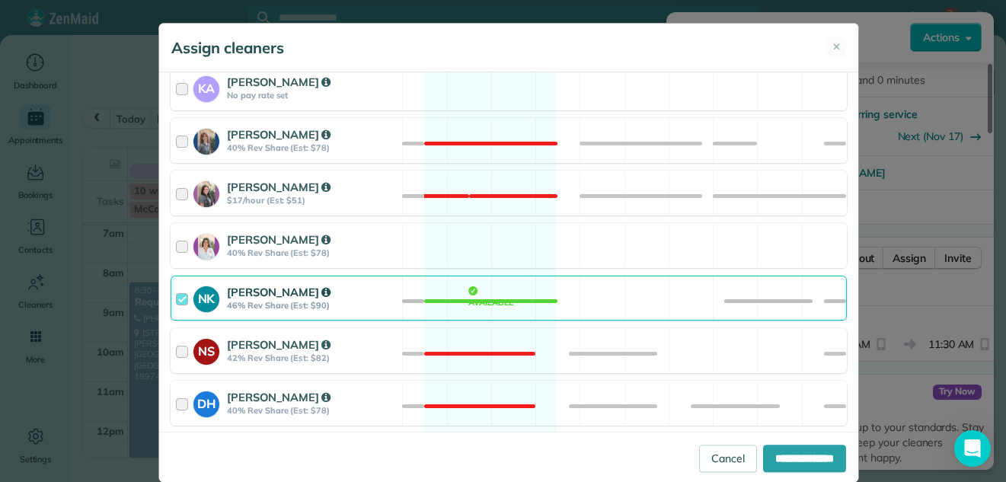
click at [176, 298] on div at bounding box center [185, 298] width 18 height 28
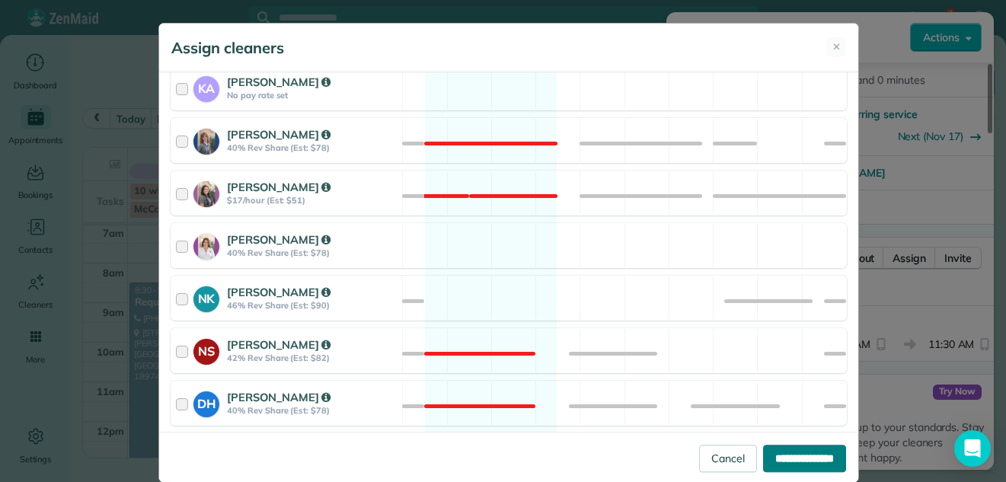
click at [790, 459] on input "**********" at bounding box center [804, 458] width 83 height 27
type input "**********"
